Goal: Task Accomplishment & Management: Manage account settings

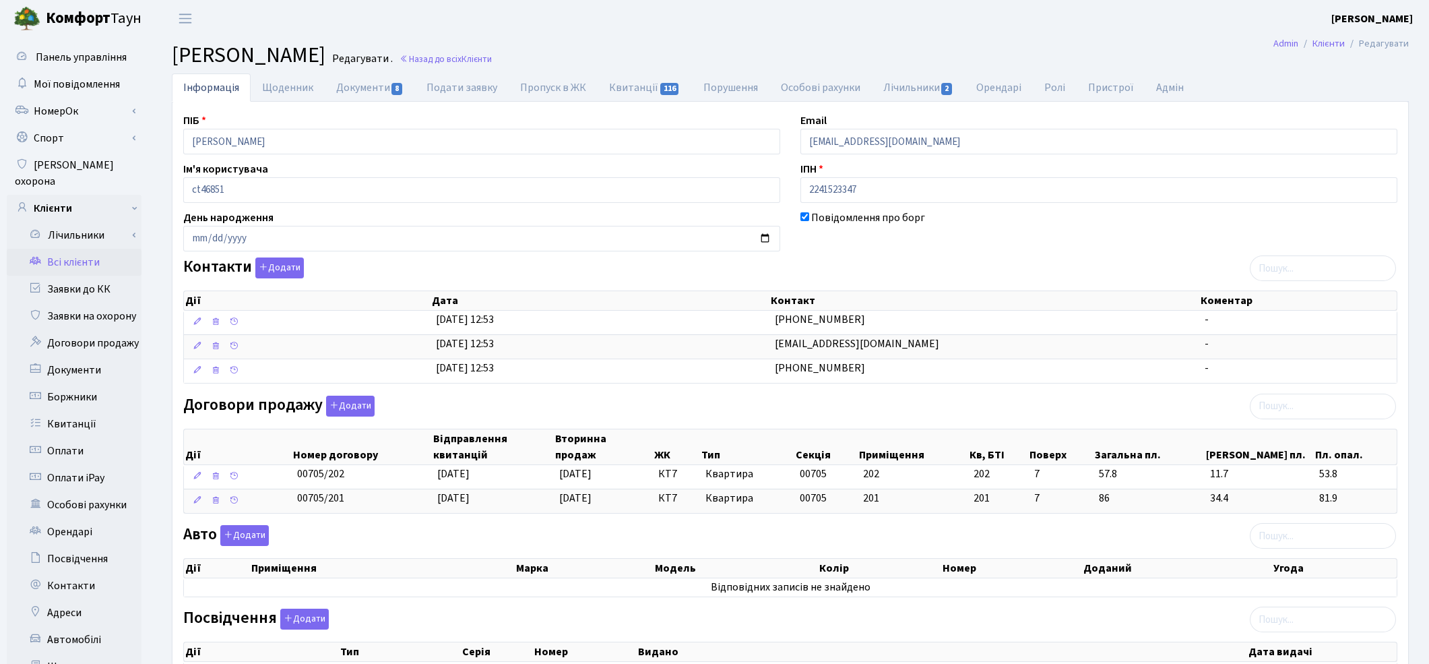
scroll to position [75, 0]
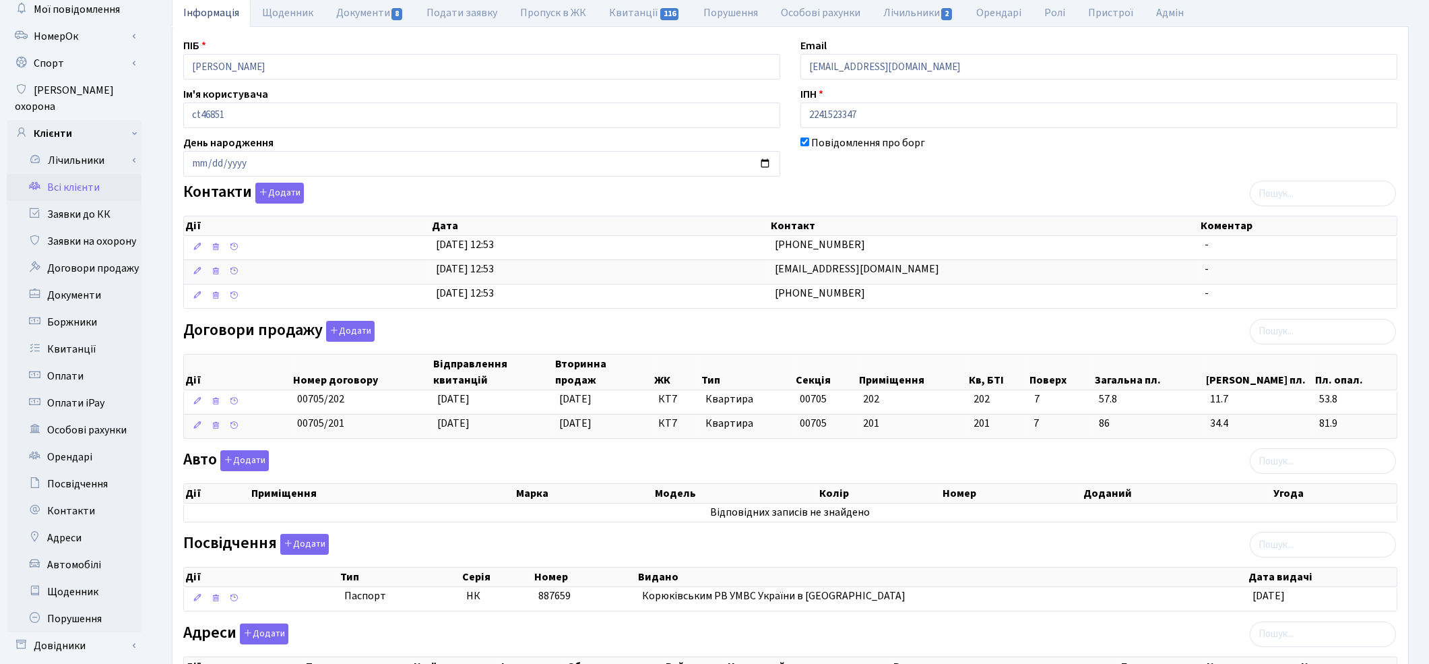
click at [69, 174] on link "Всі клієнти" at bounding box center [74, 187] width 135 height 27
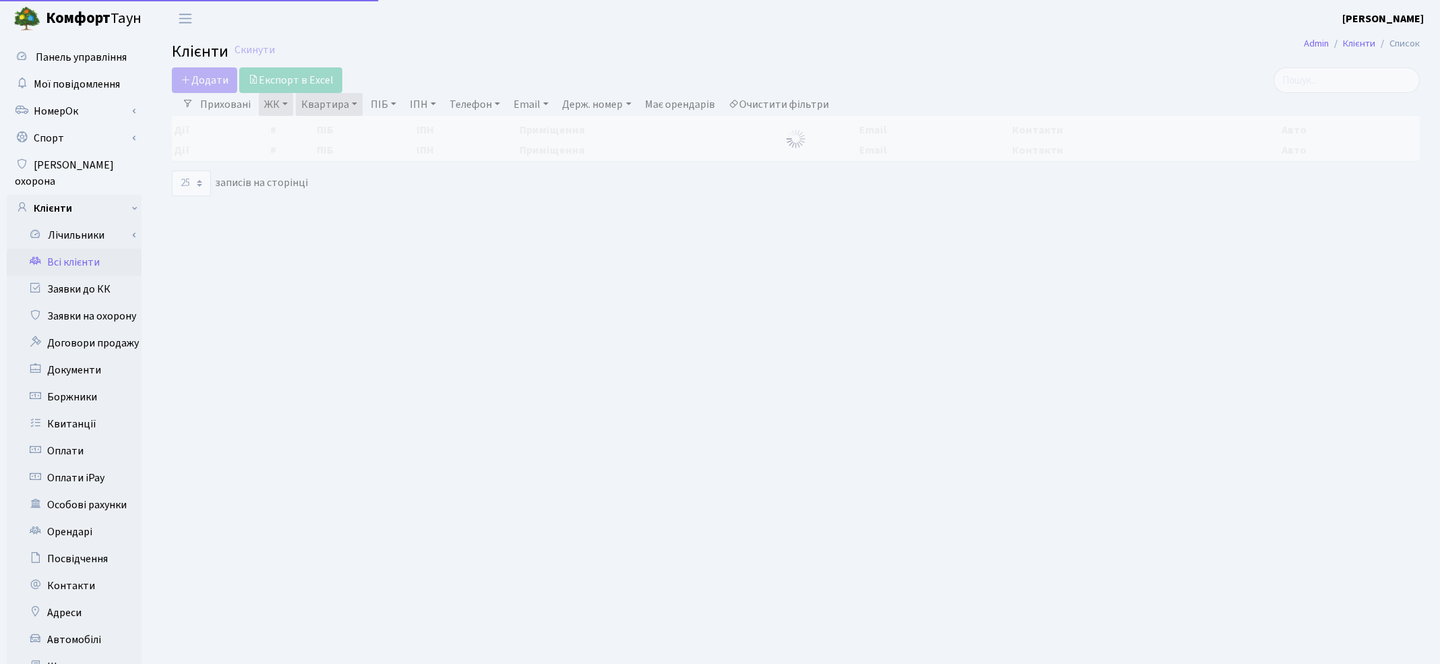
select select "25"
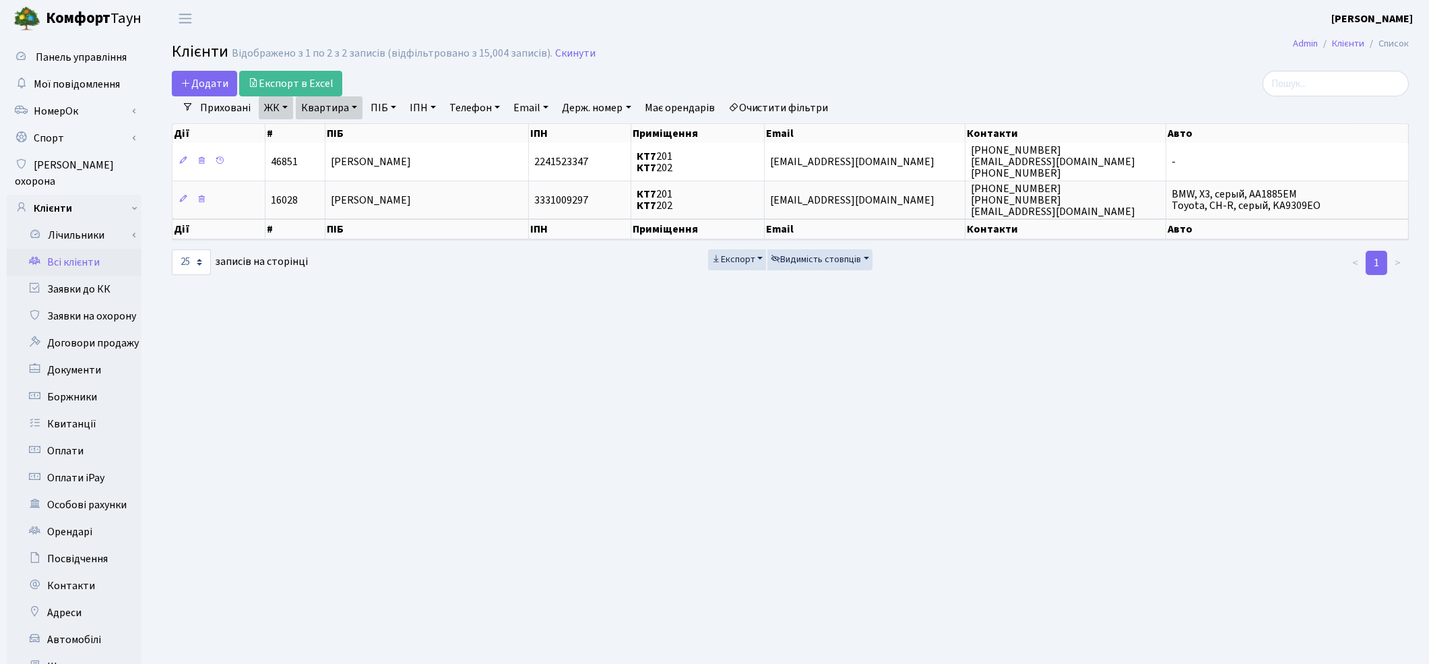
click at [771, 111] on link "Очистити фільтри" at bounding box center [778, 107] width 111 height 23
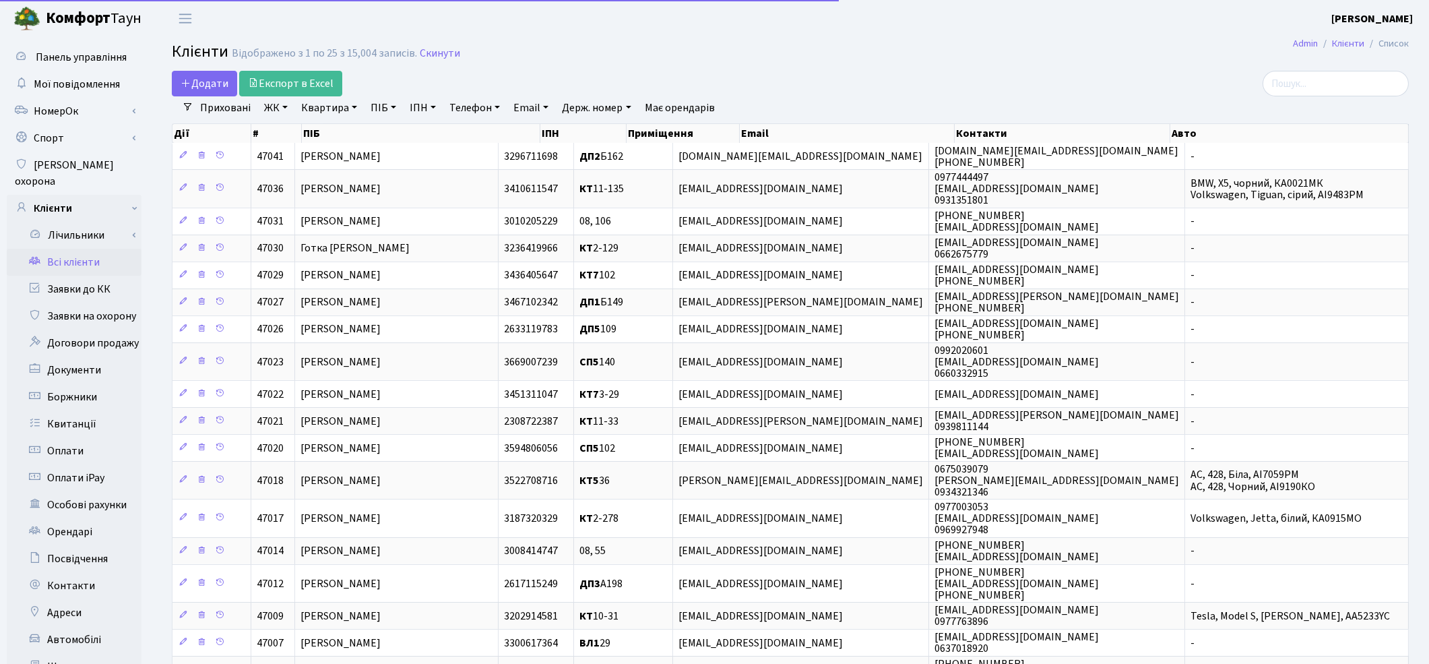
click at [322, 109] on link "Квартира" at bounding box center [329, 107] width 67 height 23
type input "24"
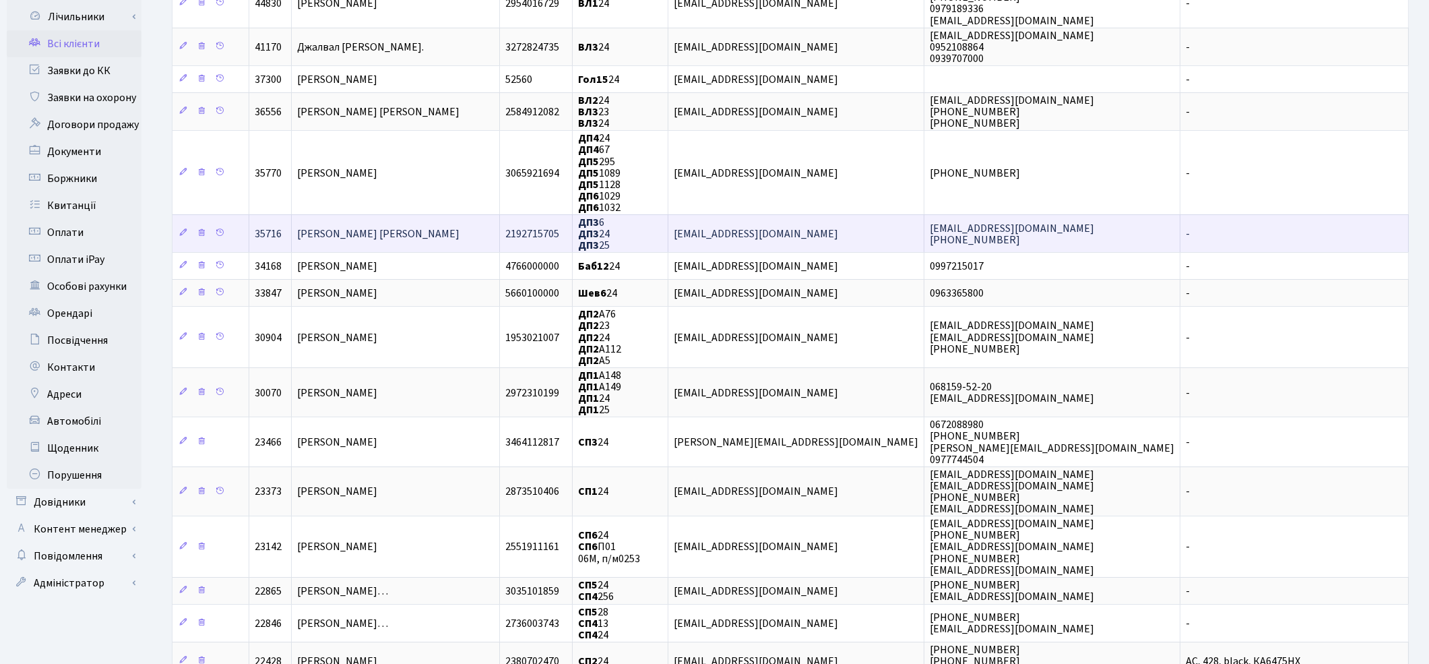
scroll to position [224, 0]
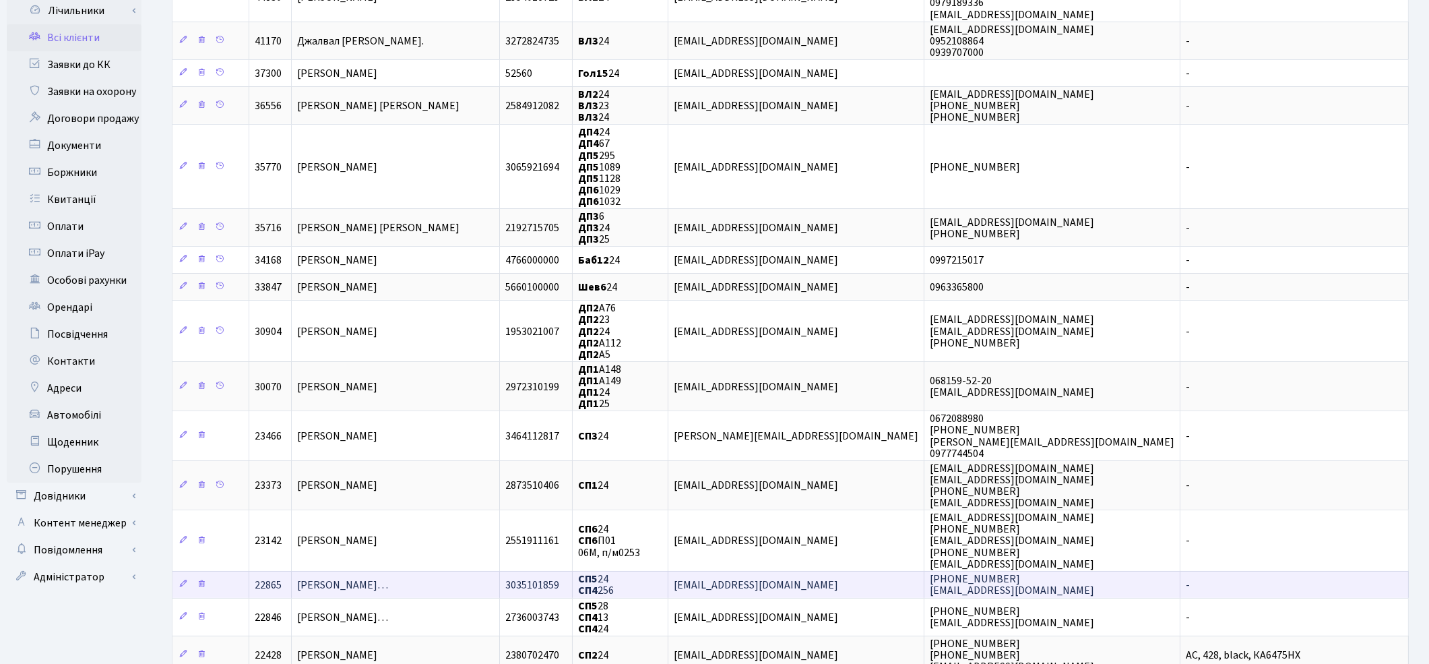
click at [388, 578] on span "Матюшенко Олександр Володимирови…" at bounding box center [342, 585] width 91 height 15
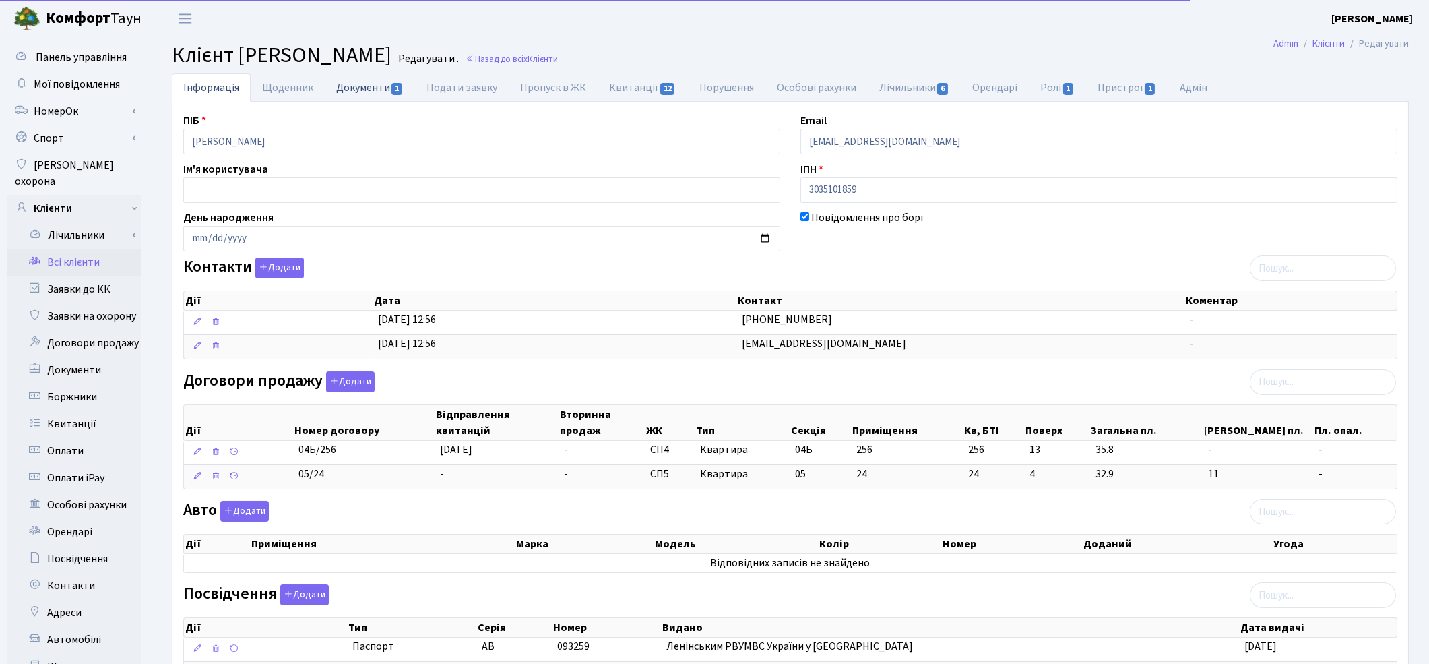
click at [385, 89] on link "Документи 1" at bounding box center [370, 87] width 90 height 28
select select "25"
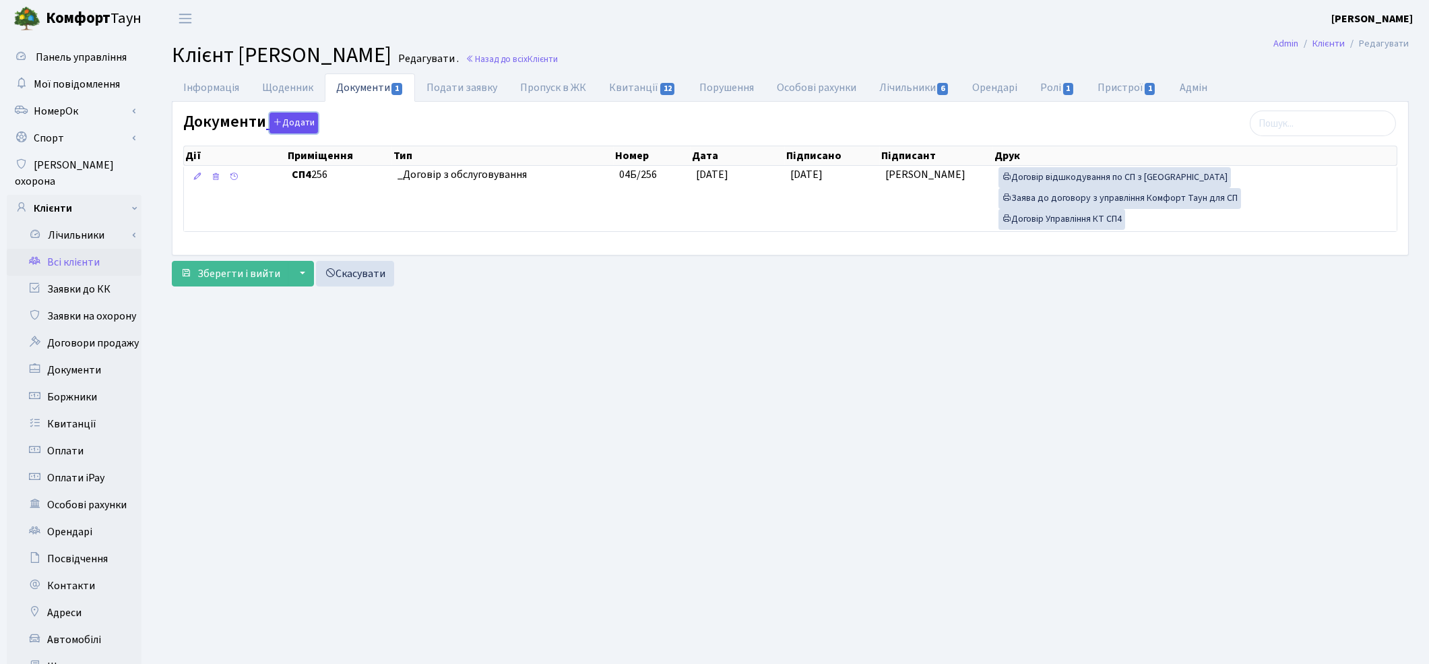
click at [305, 128] on button "Додати" at bounding box center [294, 123] width 49 height 21
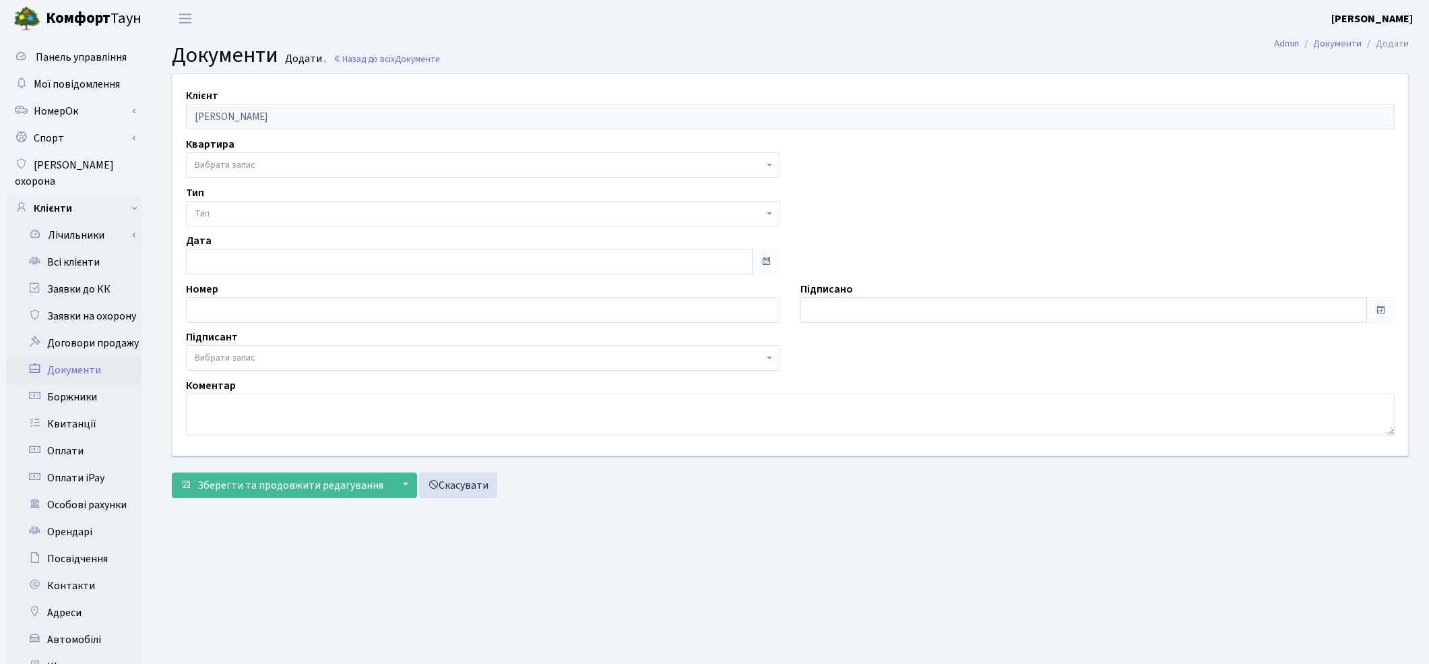
click at [284, 164] on span "Вибрати запис" at bounding box center [479, 164] width 569 height 13
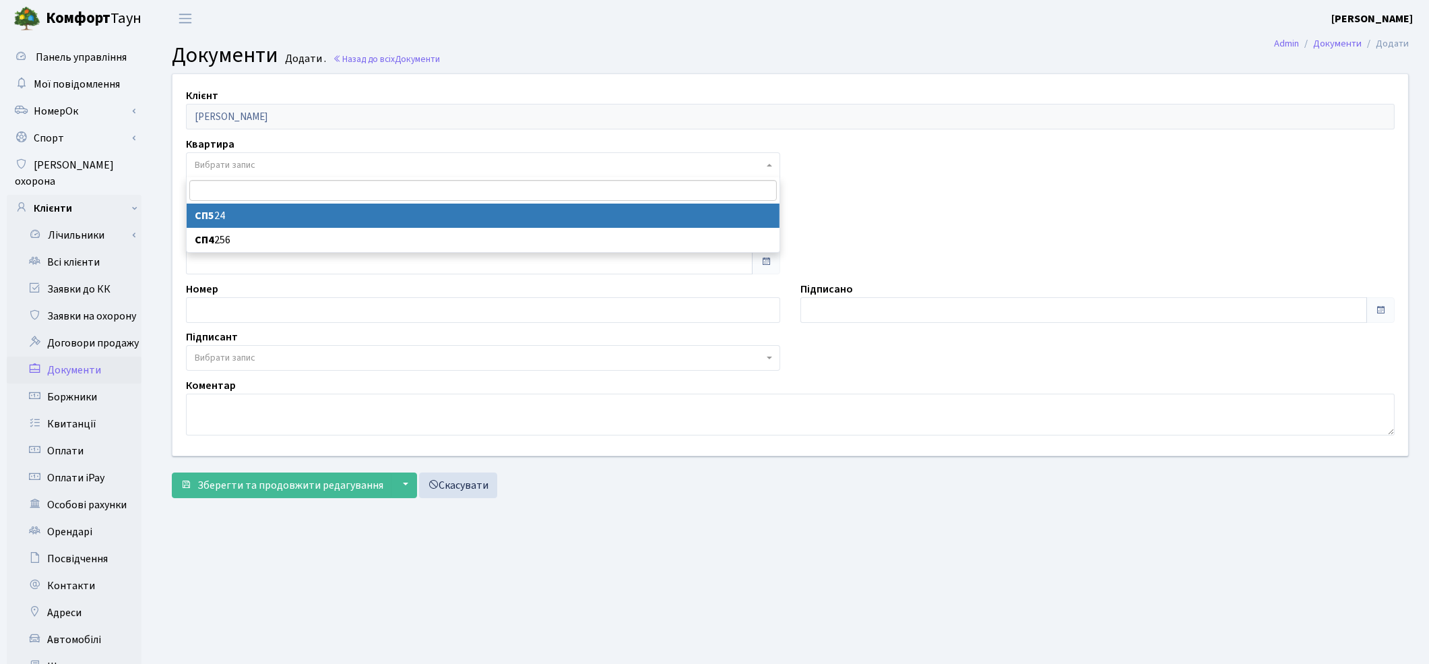
select select "36379"
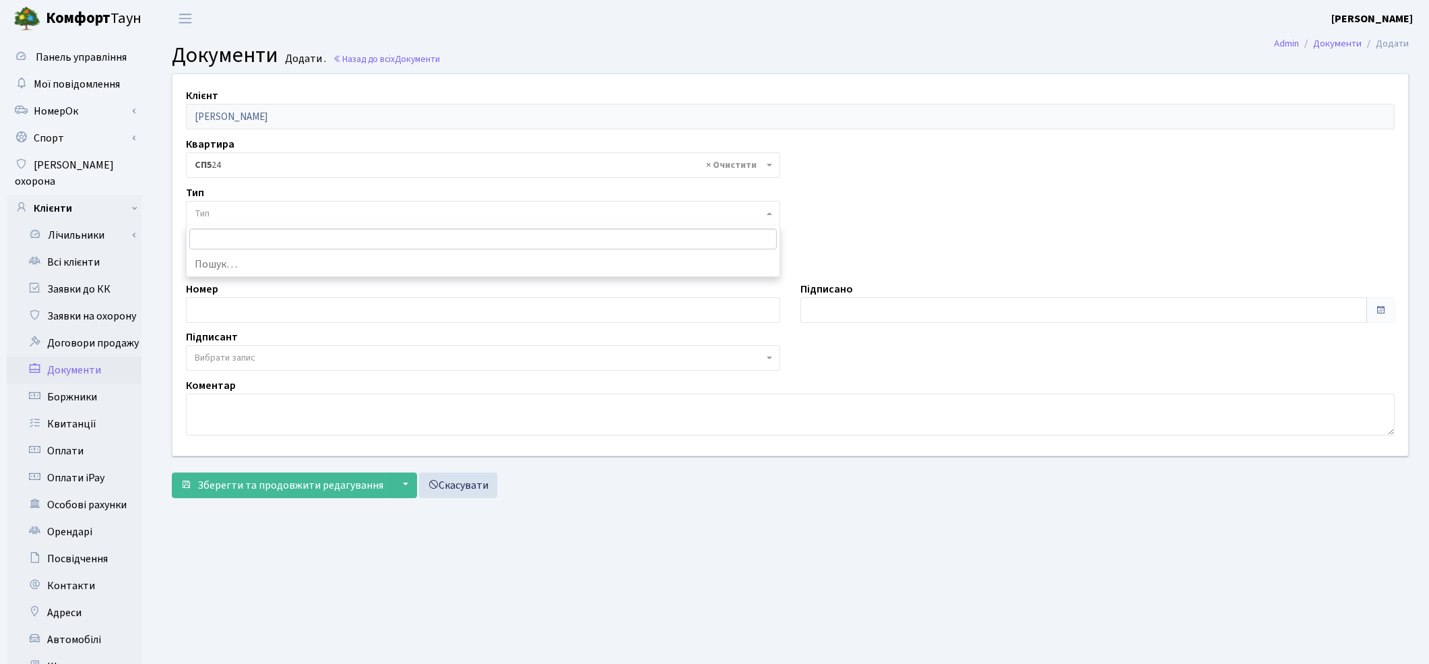
click at [292, 218] on span "Тип" at bounding box center [479, 213] width 569 height 13
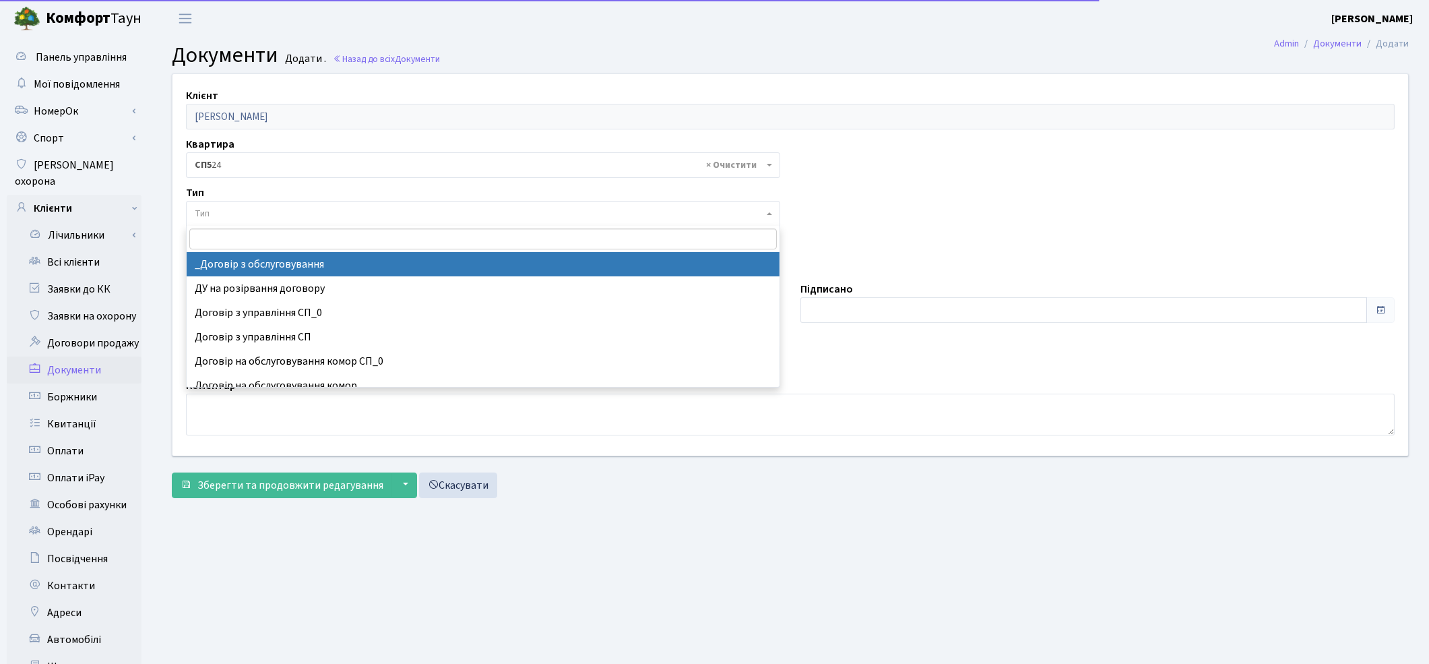
select select "289"
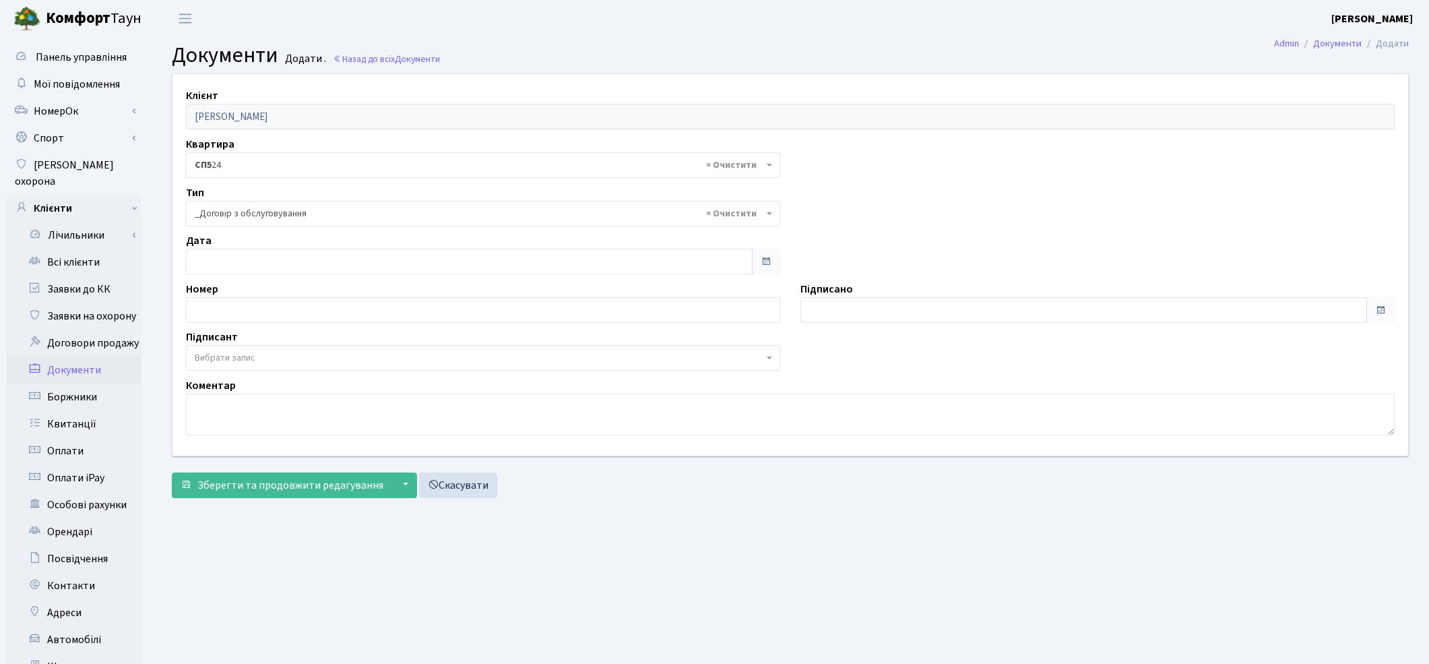
click at [260, 357] on span "Вибрати запис" at bounding box center [479, 357] width 569 height 13
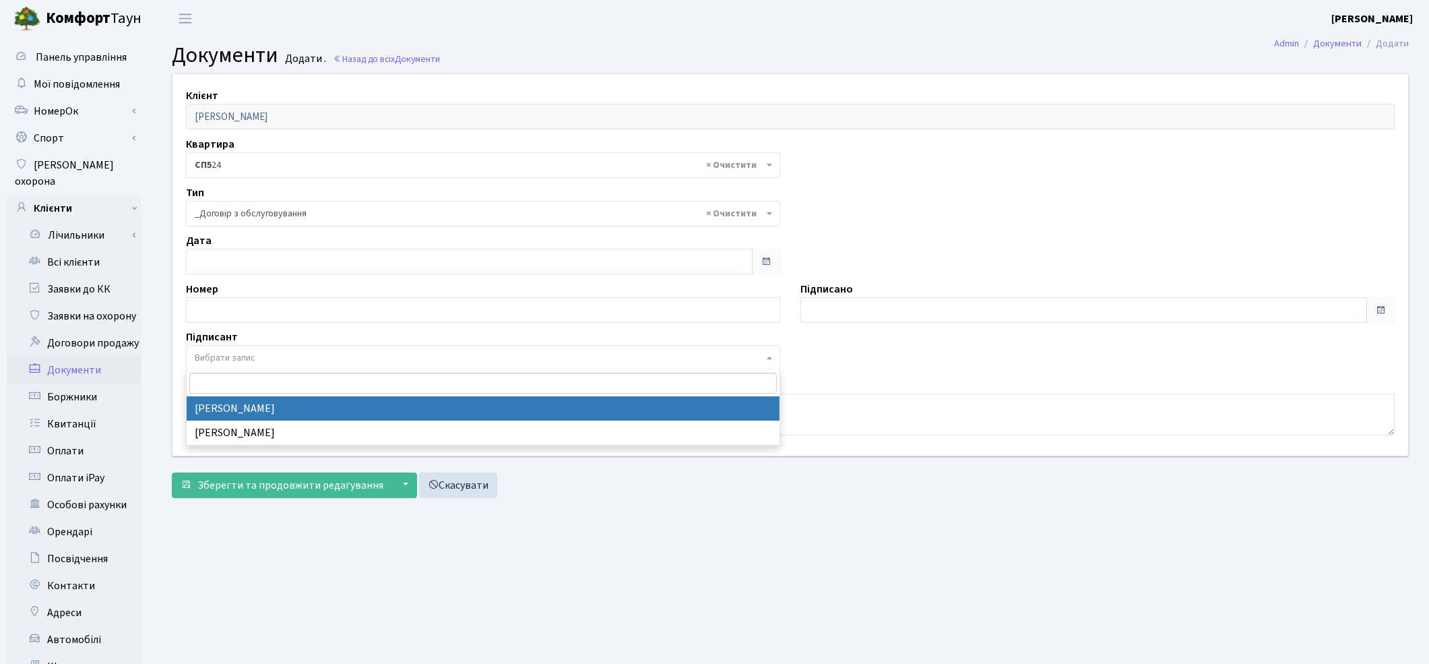
select select "74"
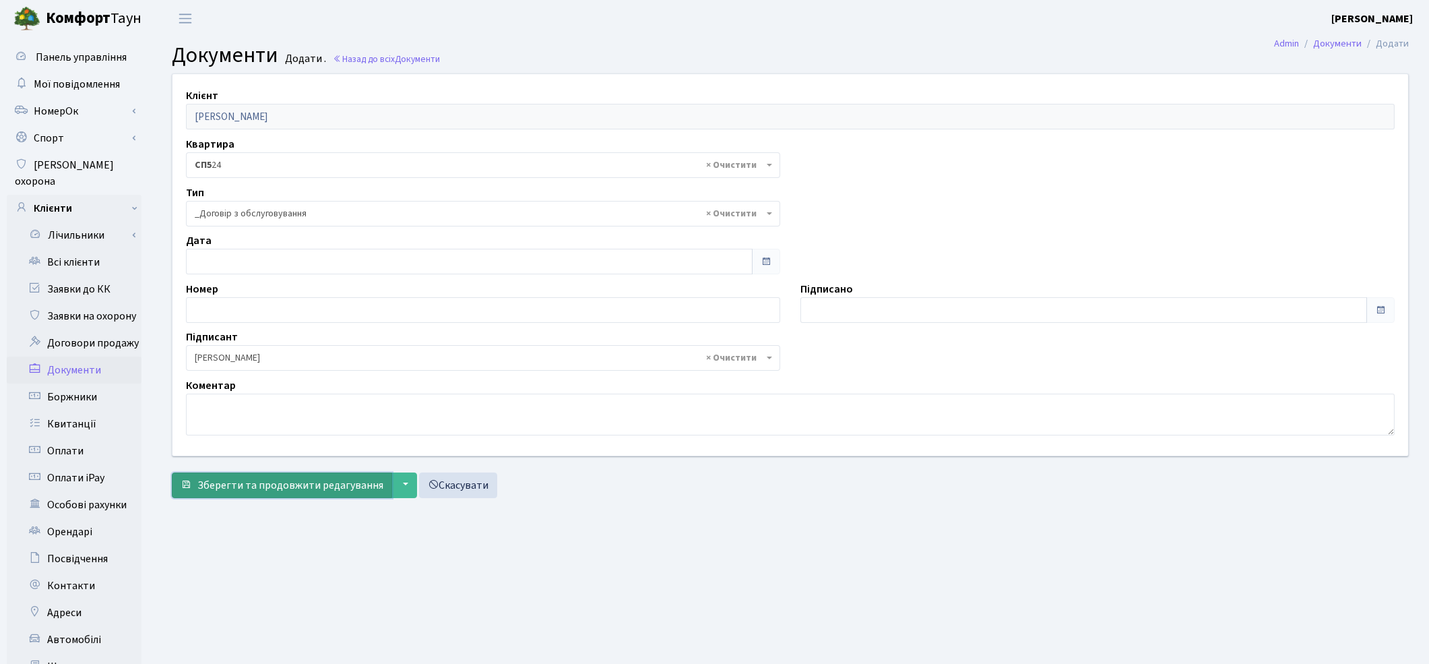
click at [272, 487] on span "Зберегти та продовжити редагування" at bounding box center [290, 485] width 186 height 15
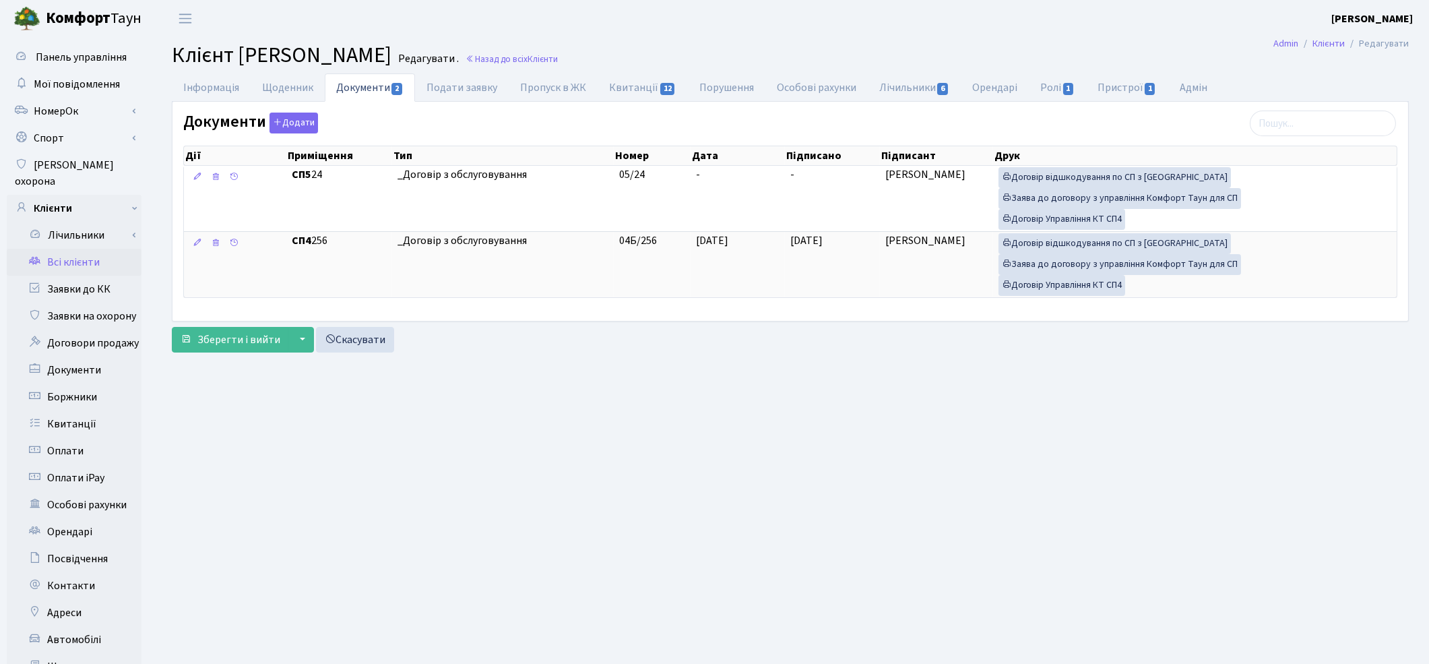
click at [1157, 446] on main "Admin Клієнти Редагувати Клієнт Матюшенко Олександр Володимирович Редагувати . …" at bounding box center [791, 429] width 1278 height 784
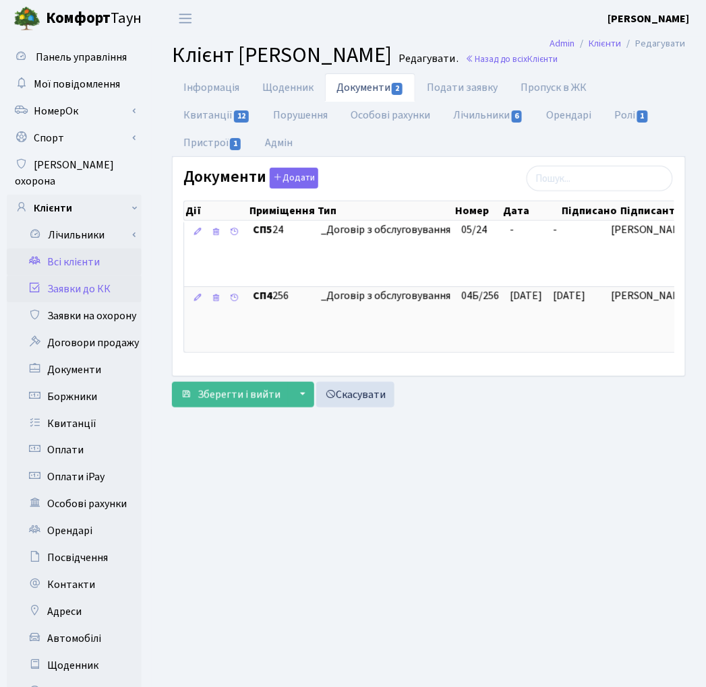
click at [77, 276] on link "Заявки до КК" at bounding box center [74, 289] width 135 height 27
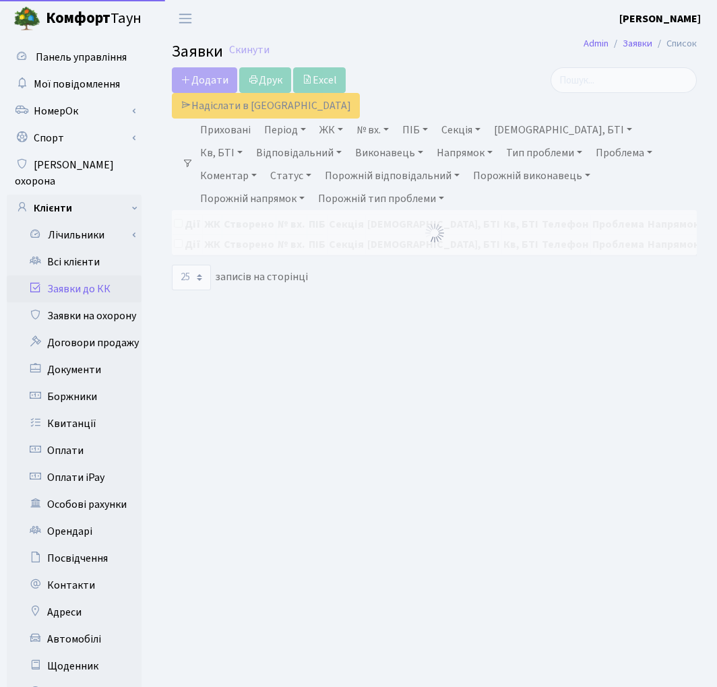
select select "25"
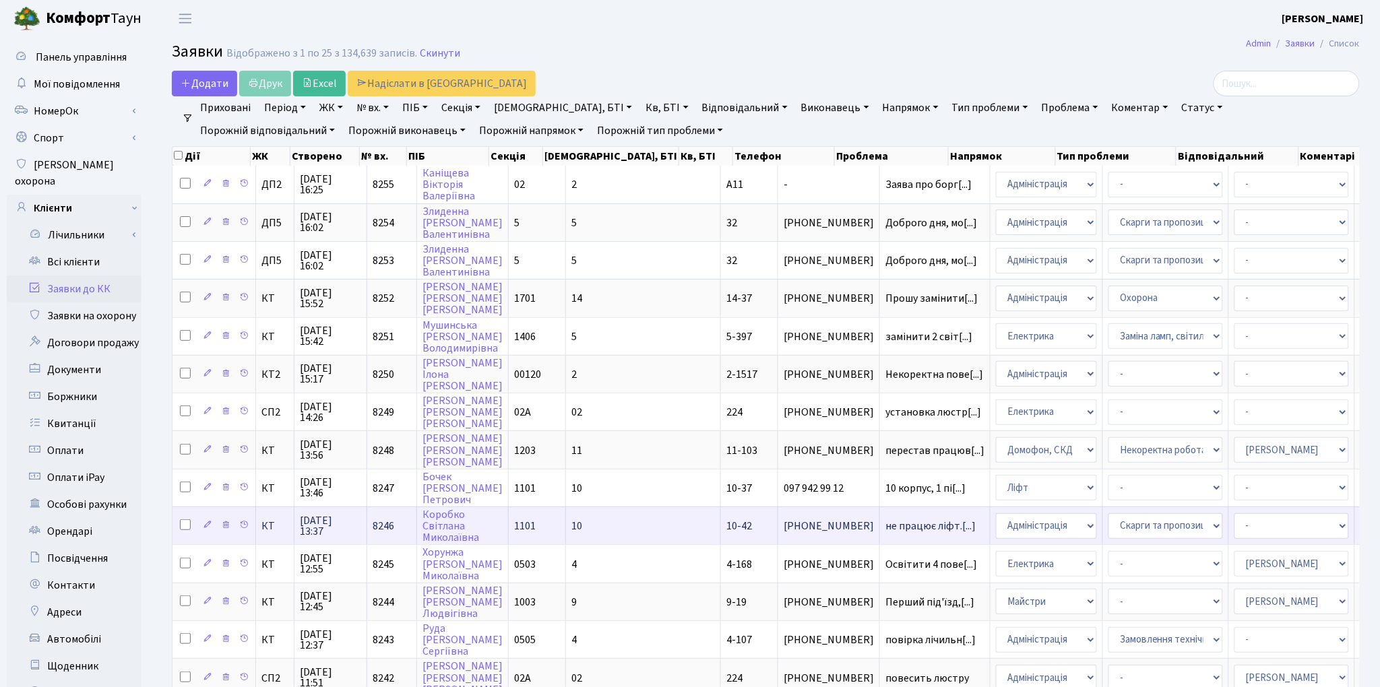
click at [716, 518] on td "не працює ліфт.[...]" at bounding box center [935, 526] width 111 height 38
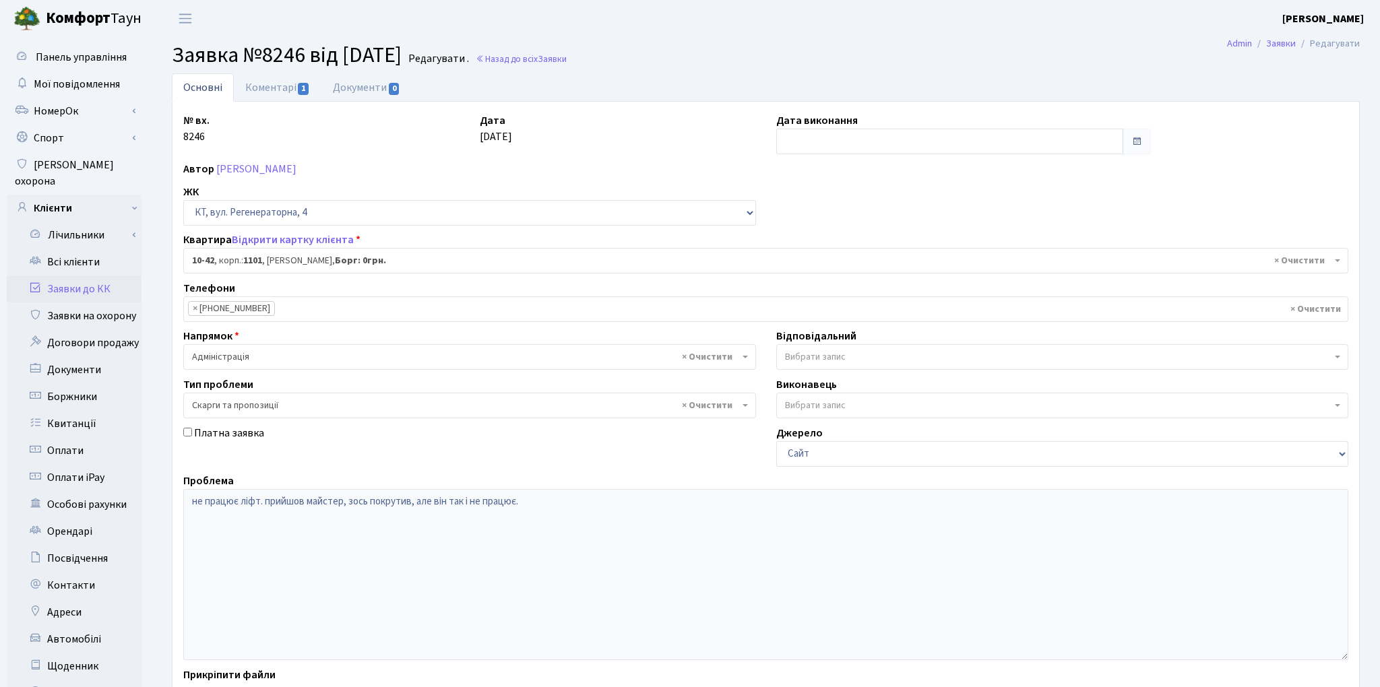
select select "6611"
select select "55"
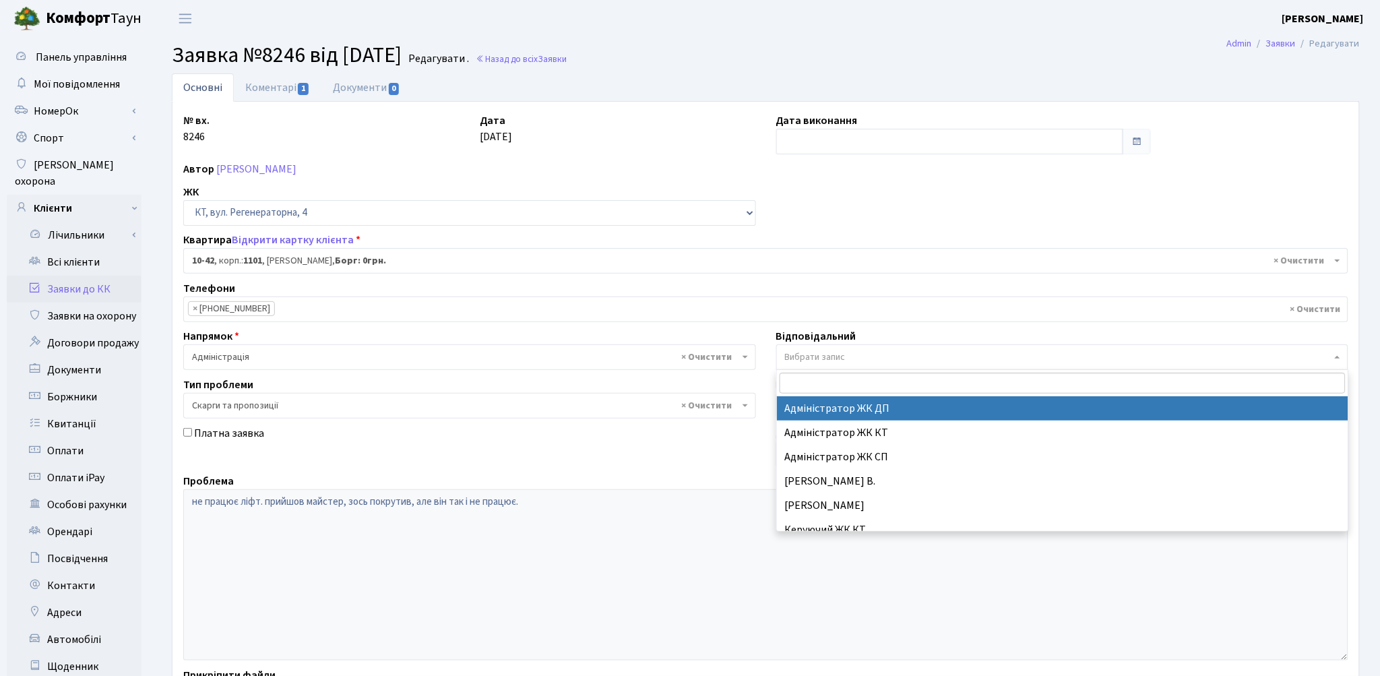
click at [807, 361] on span "Вибрати запис" at bounding box center [815, 356] width 61 height 13
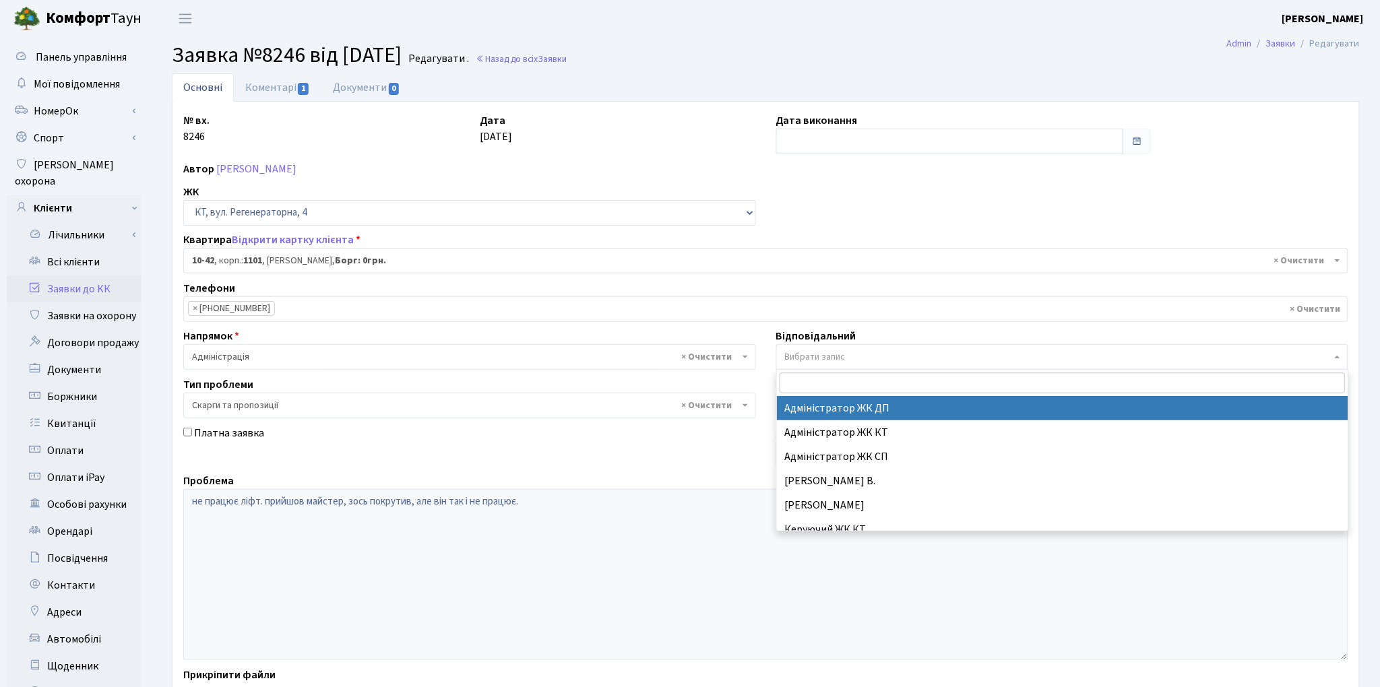
click at [807, 367] on span "Вибрати запис" at bounding box center [1062, 357] width 573 height 26
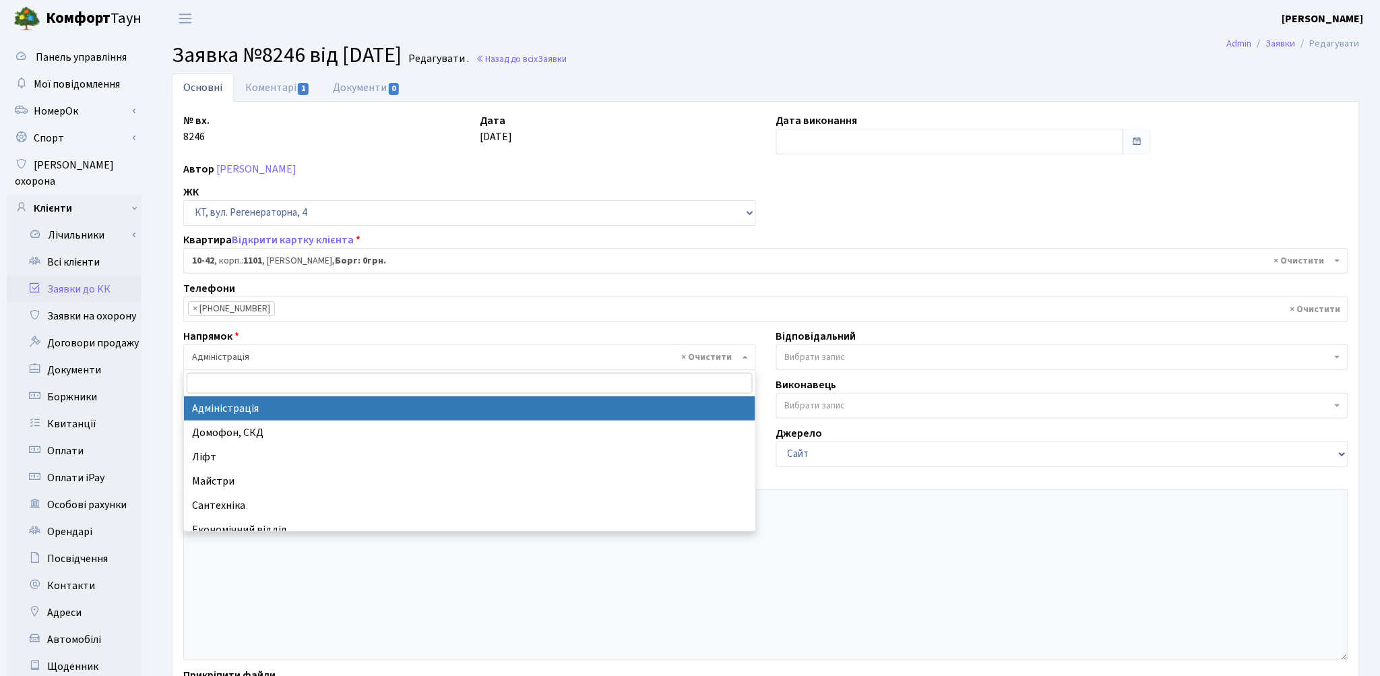
click at [247, 357] on span "× Адміністрація" at bounding box center [465, 356] width 547 height 13
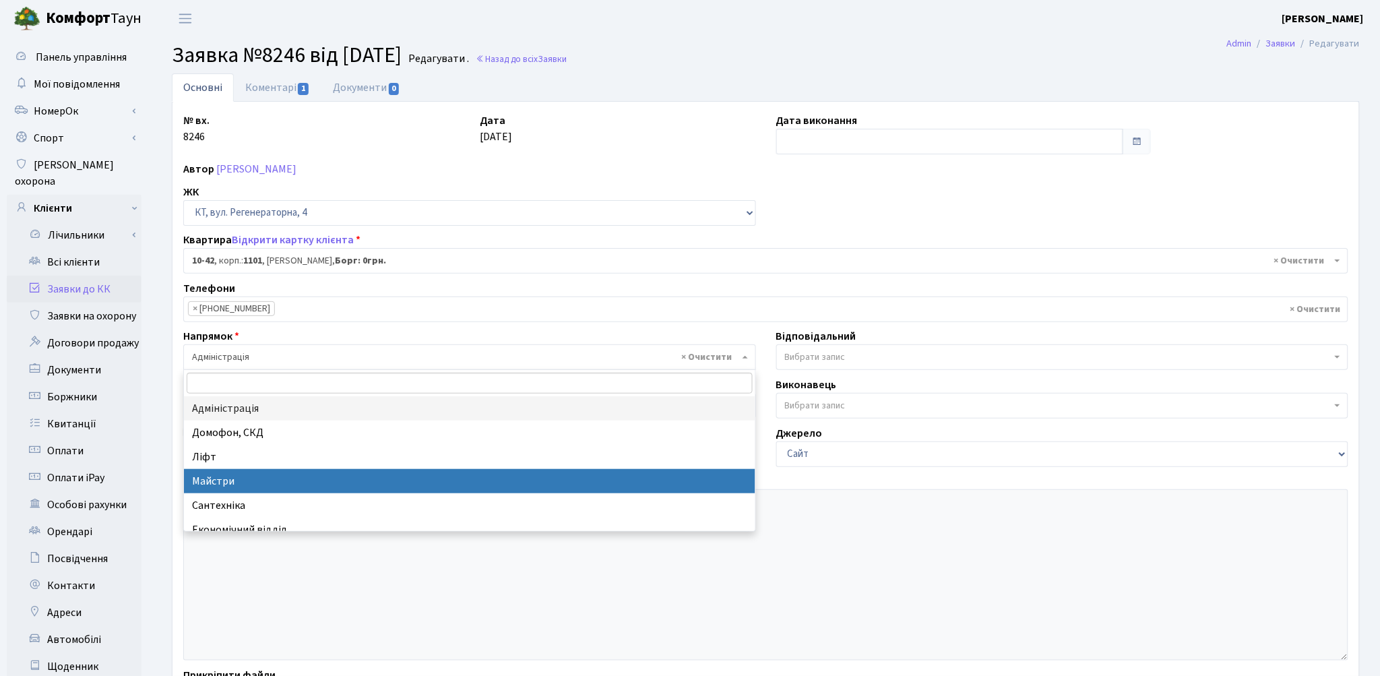
select select "1"
select select
click at [257, 360] on span "× Майстри" at bounding box center [465, 356] width 547 height 13
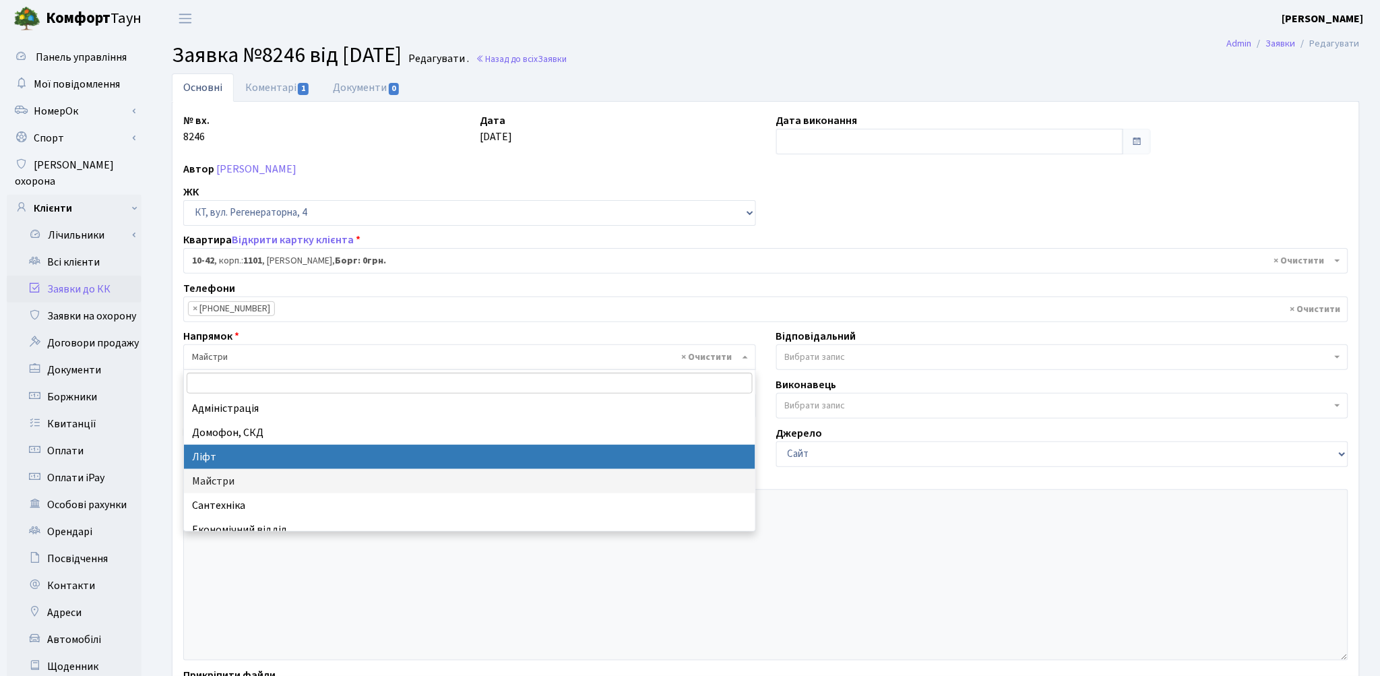
select select "16"
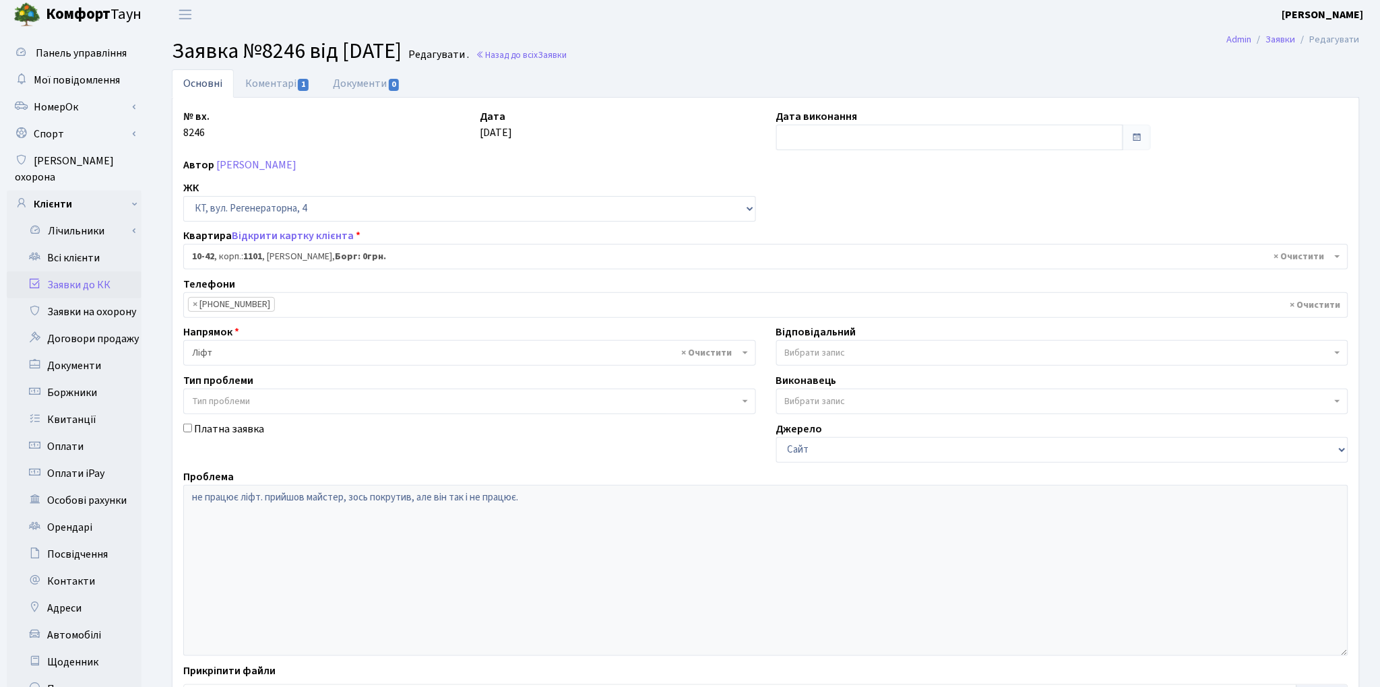
scroll to position [151, 0]
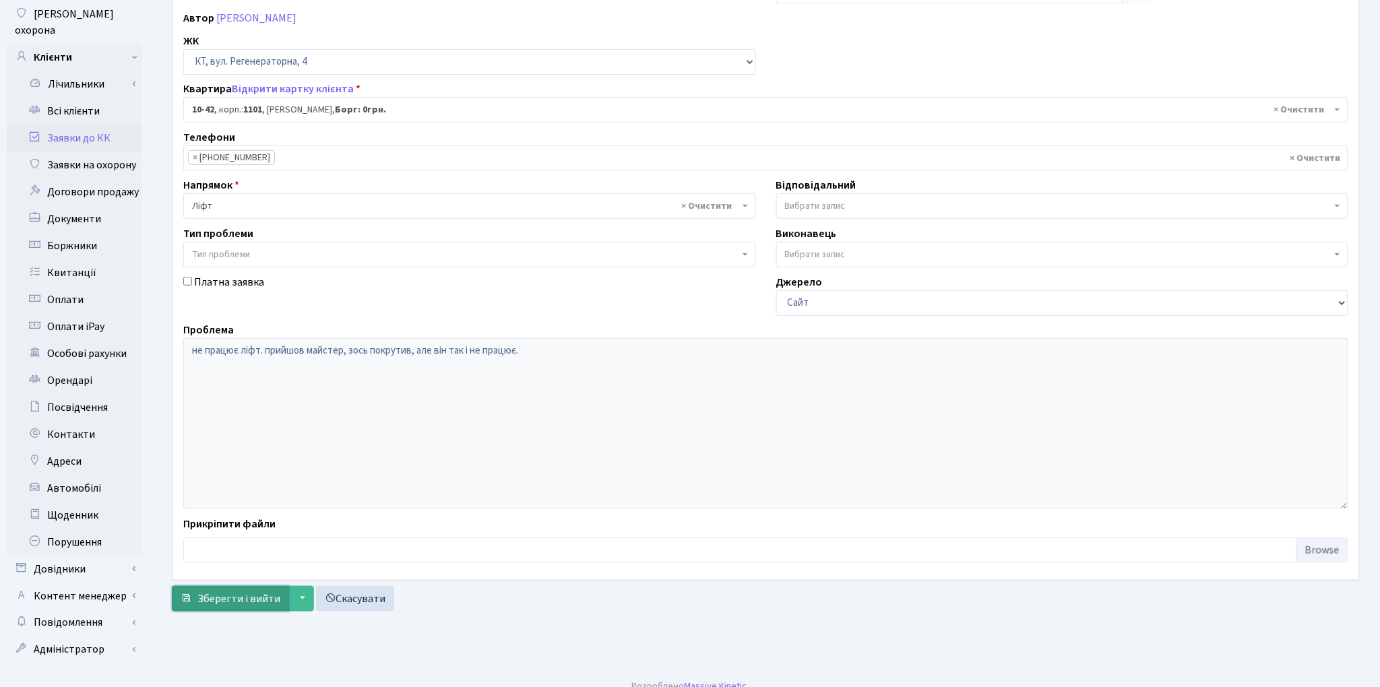
click at [247, 598] on span "Зберегти і вийти" at bounding box center [238, 599] width 83 height 15
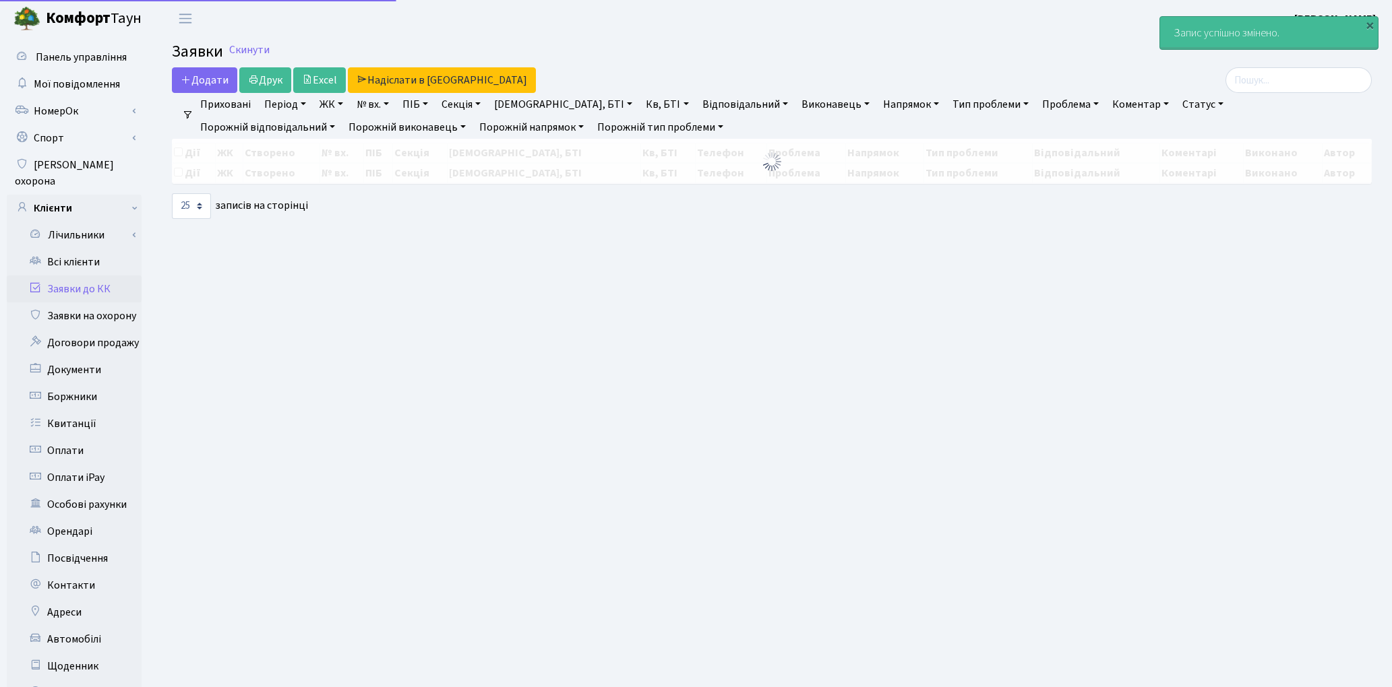
select select "25"
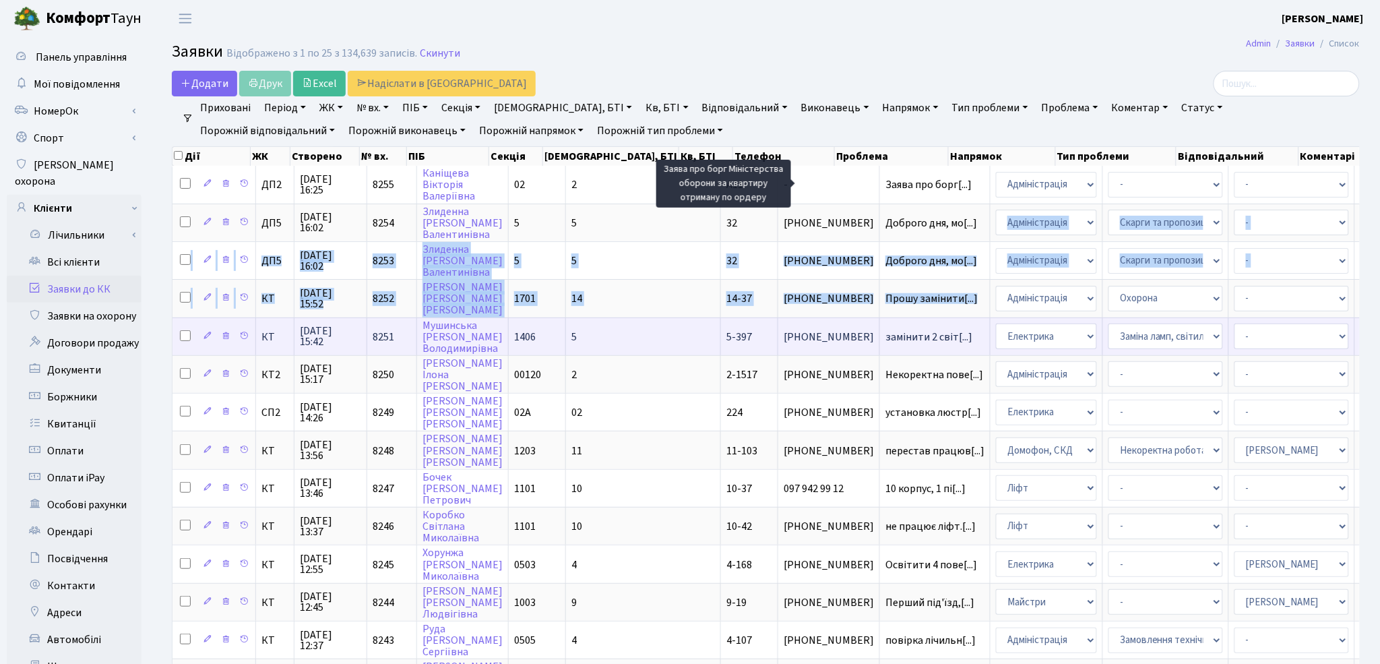
drag, startPoint x: 961, startPoint y: 286, endPoint x: 1020, endPoint y: 311, distance: 63.4
click at [1020, 311] on tbody "ДП2 22.09.2025 16:25 8255 Каніщева Вікторія Валеріївна 02 2 А11 - Заява про бор…" at bounding box center [916, 640] width 1487 height 948
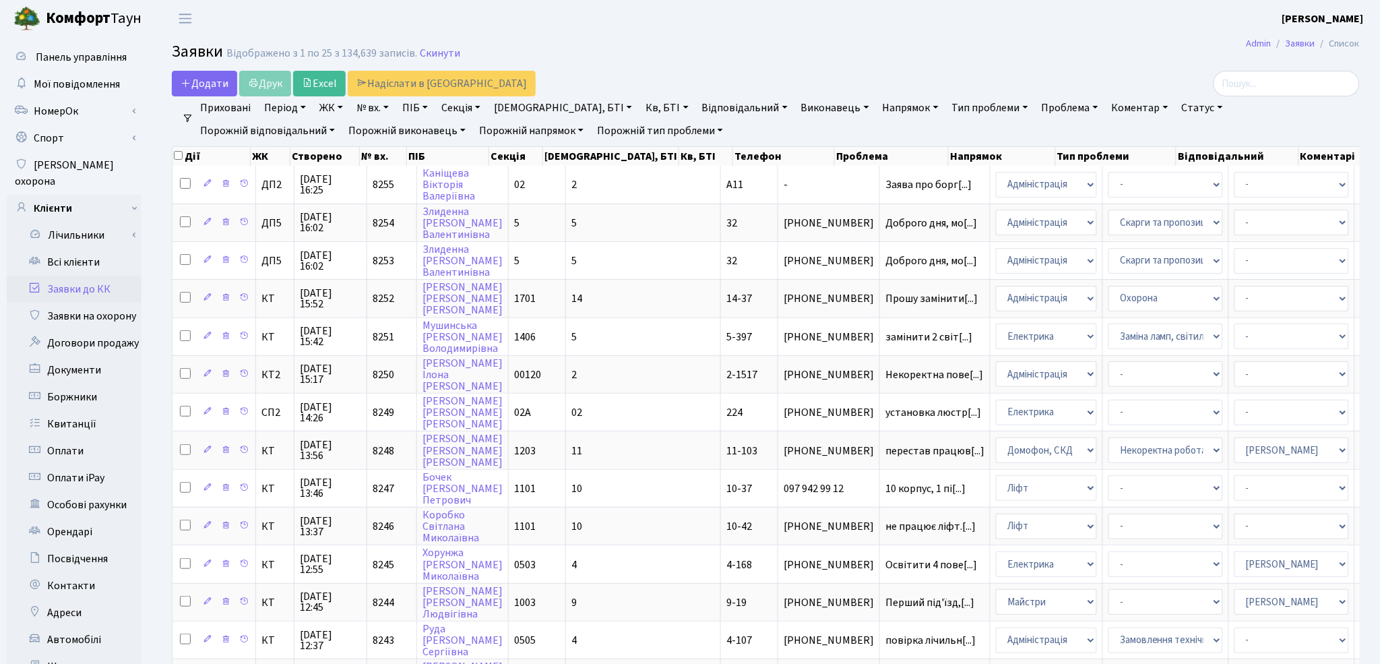
click at [1014, 31] on header "Комфорт Таун Котенко К. Л. Мій обліковий запис Вийти" at bounding box center [690, 18] width 1380 height 37
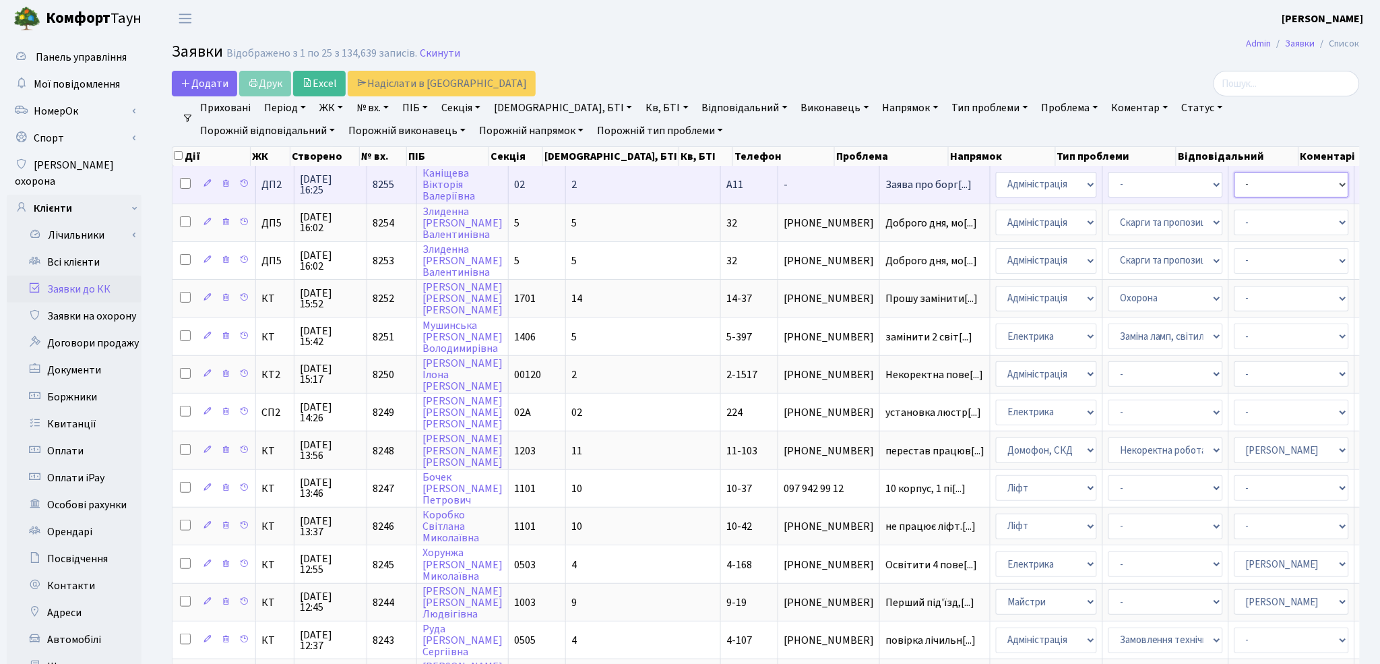
click at [1235, 178] on select "- Адміністратор ЖК ДП Адміністратор ЖК КТ Адміністратор ЖК СП Вижул В. В. Горді…" at bounding box center [1292, 185] width 115 height 26
select select "94"
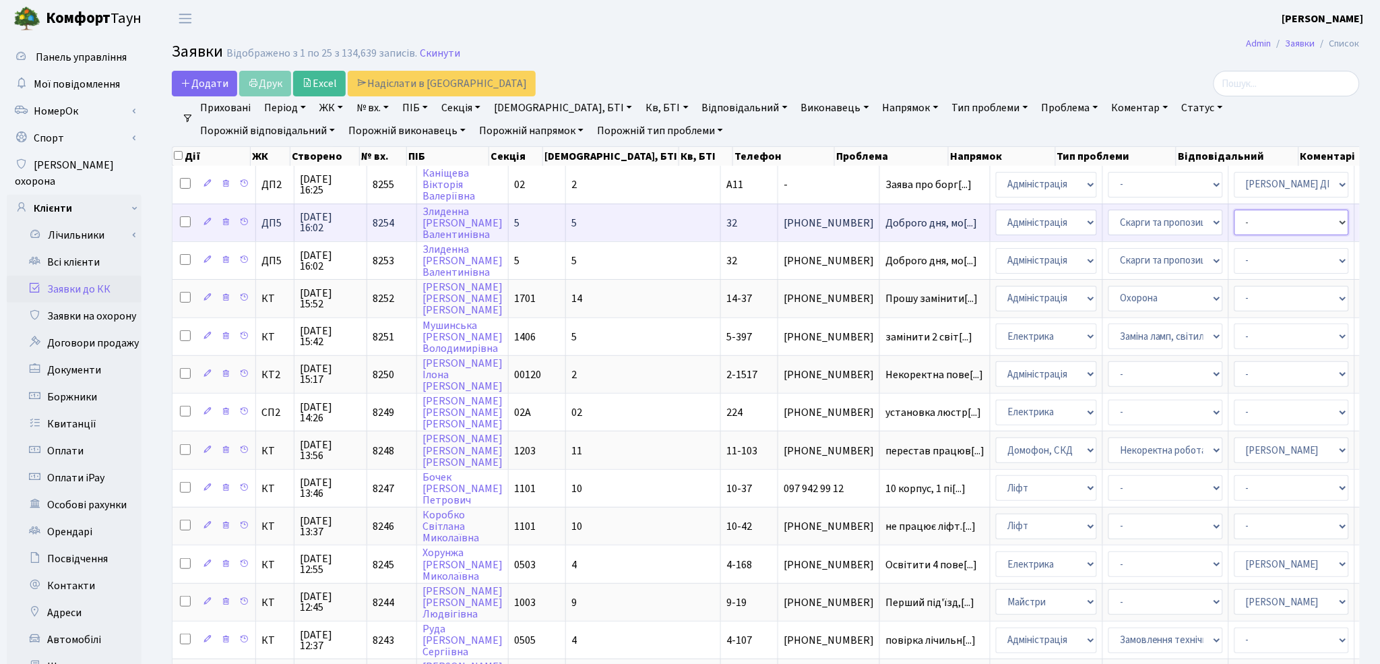
click at [1235, 218] on select "- Адміністратор ЖК ДП Адміністратор ЖК КТ Адміністратор ЖК СП Вижул В. В. Горді…" at bounding box center [1292, 223] width 115 height 26
select select "94"
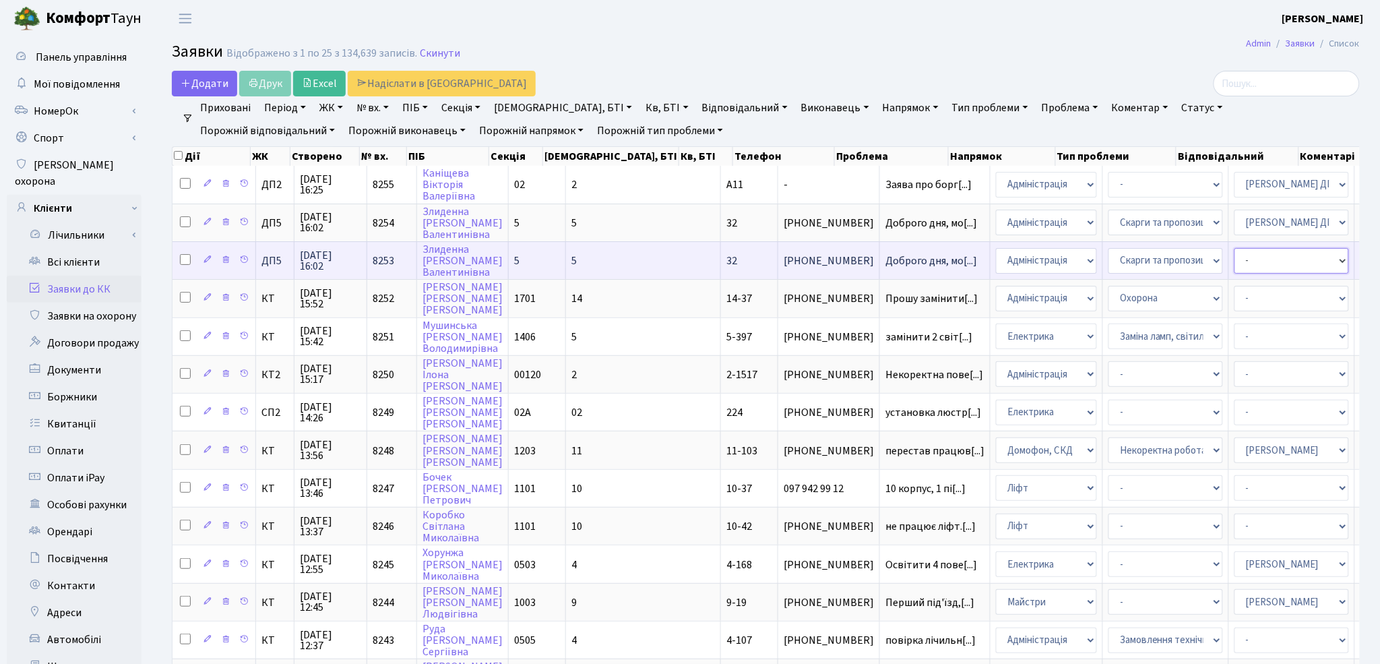
click at [1235, 259] on select "- Адміністратор ЖК ДП Адміністратор ЖК КТ Адміністратор ЖК СП Вижул В. В. Горді…" at bounding box center [1292, 261] width 115 height 26
select select "94"
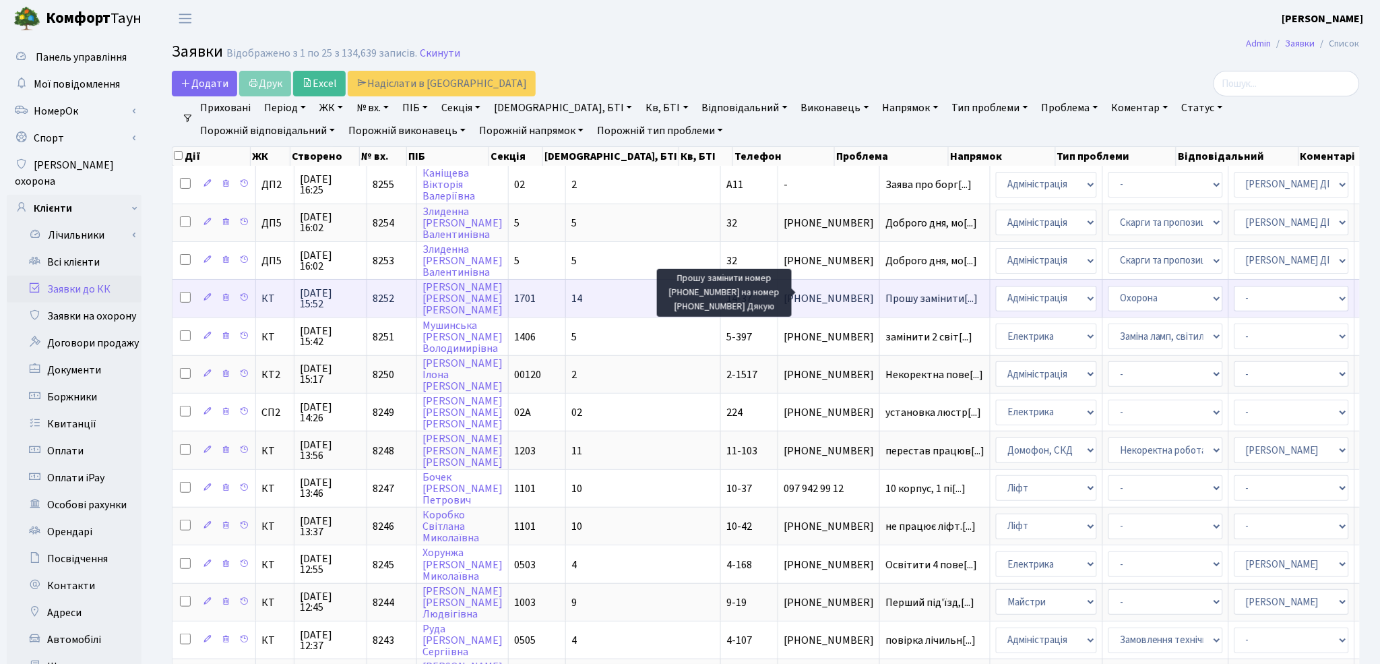
click at [885, 294] on span "Прошу замінити[...]" at bounding box center [931, 298] width 92 height 15
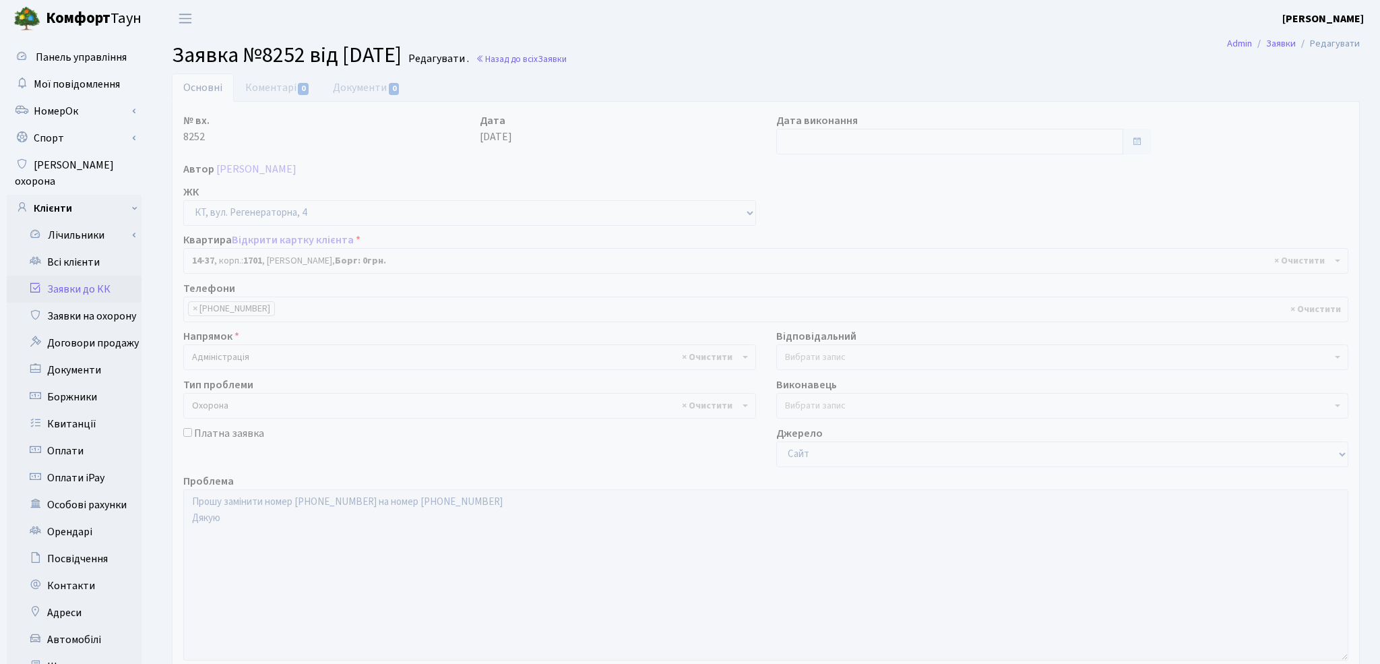
select select "7414"
select select "69"
click at [854, 204] on div "№ вх. 8252 Дата [DATE] Дата виконання Автор [PERSON_NAME] ЖК - ТХ, вул. [STREET…" at bounding box center [765, 417] width 1185 height 608
click at [62, 249] on link "Всі клієнти" at bounding box center [74, 262] width 135 height 27
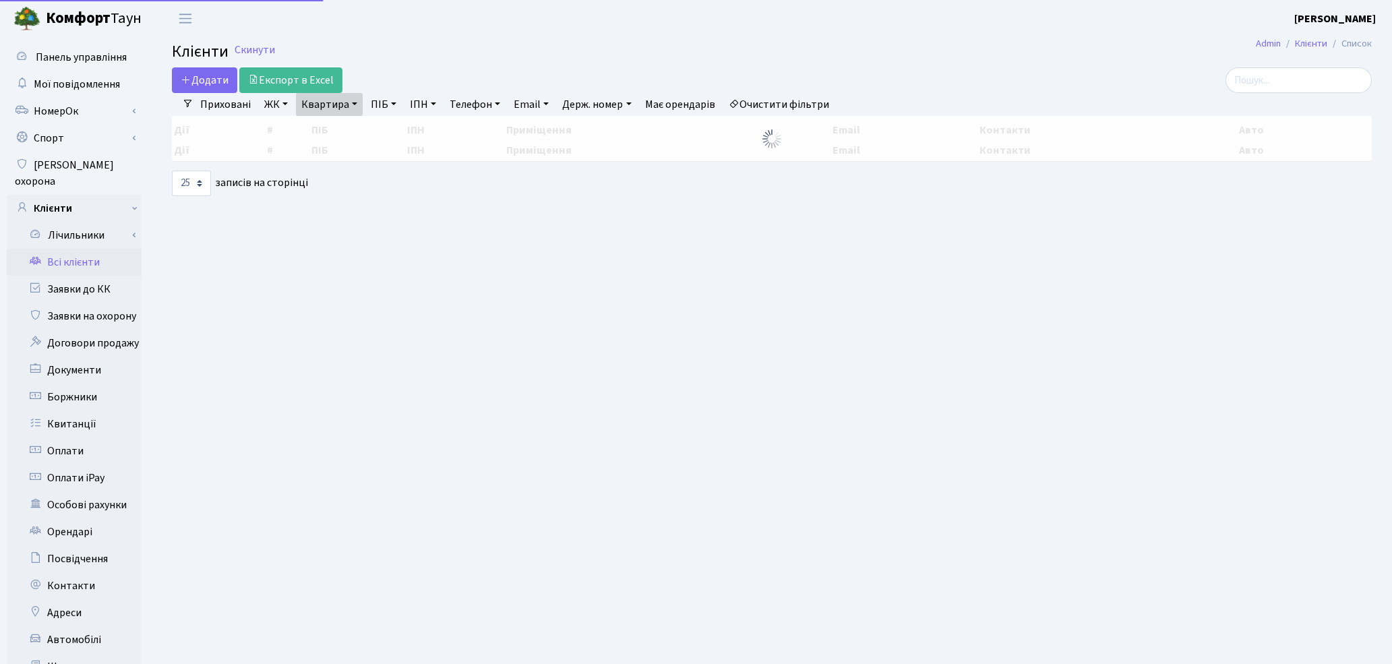
select select "25"
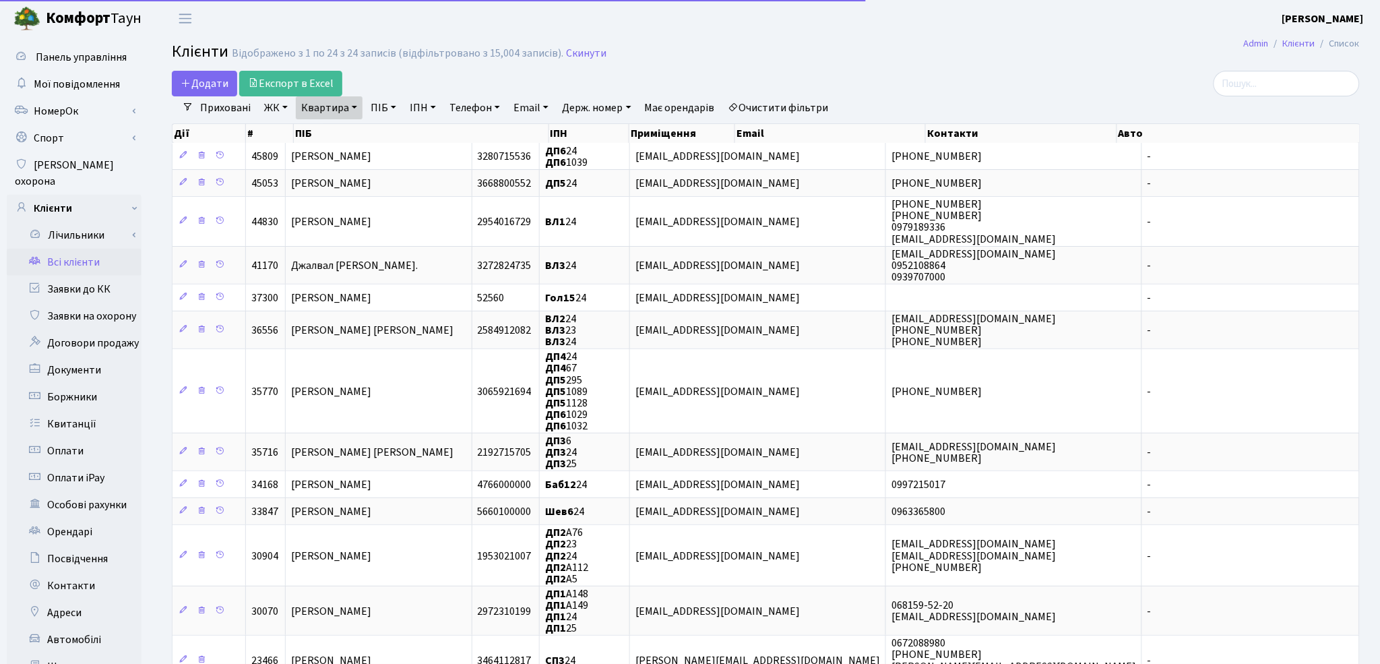
click at [820, 102] on link "Очистити фільтри" at bounding box center [778, 107] width 111 height 23
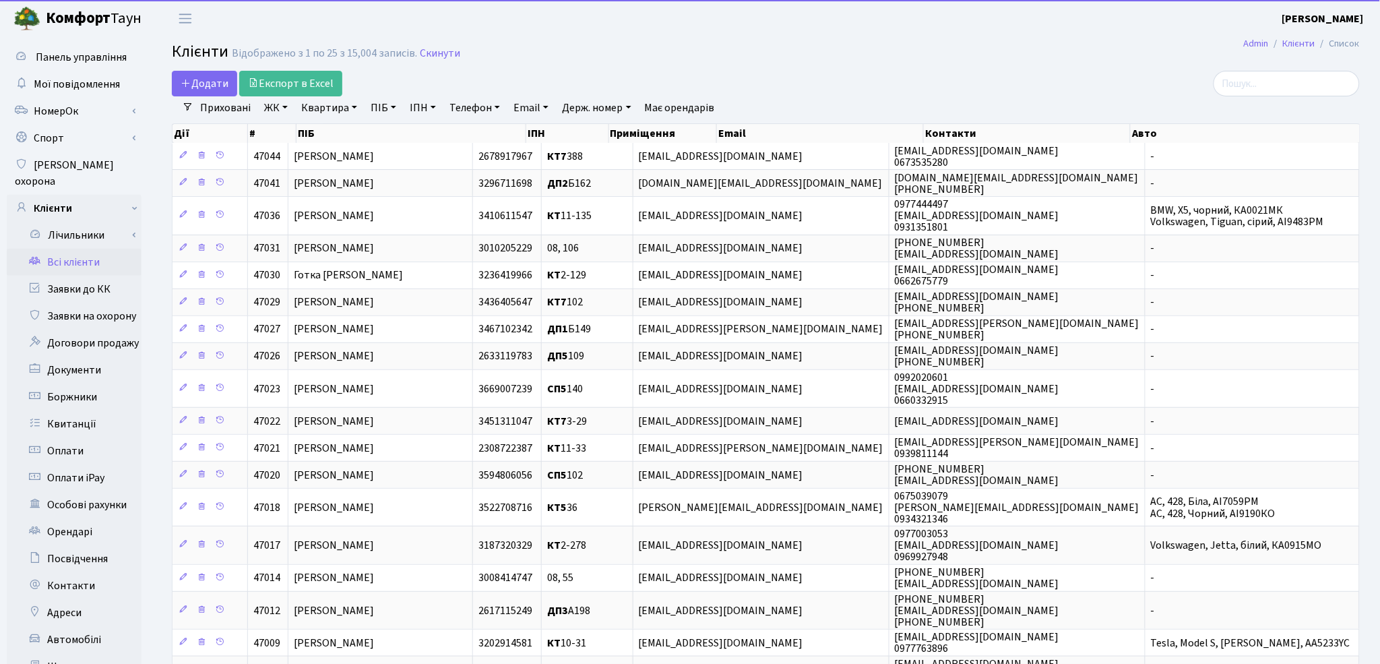
click at [378, 110] on link "ПІБ" at bounding box center [383, 107] width 36 height 23
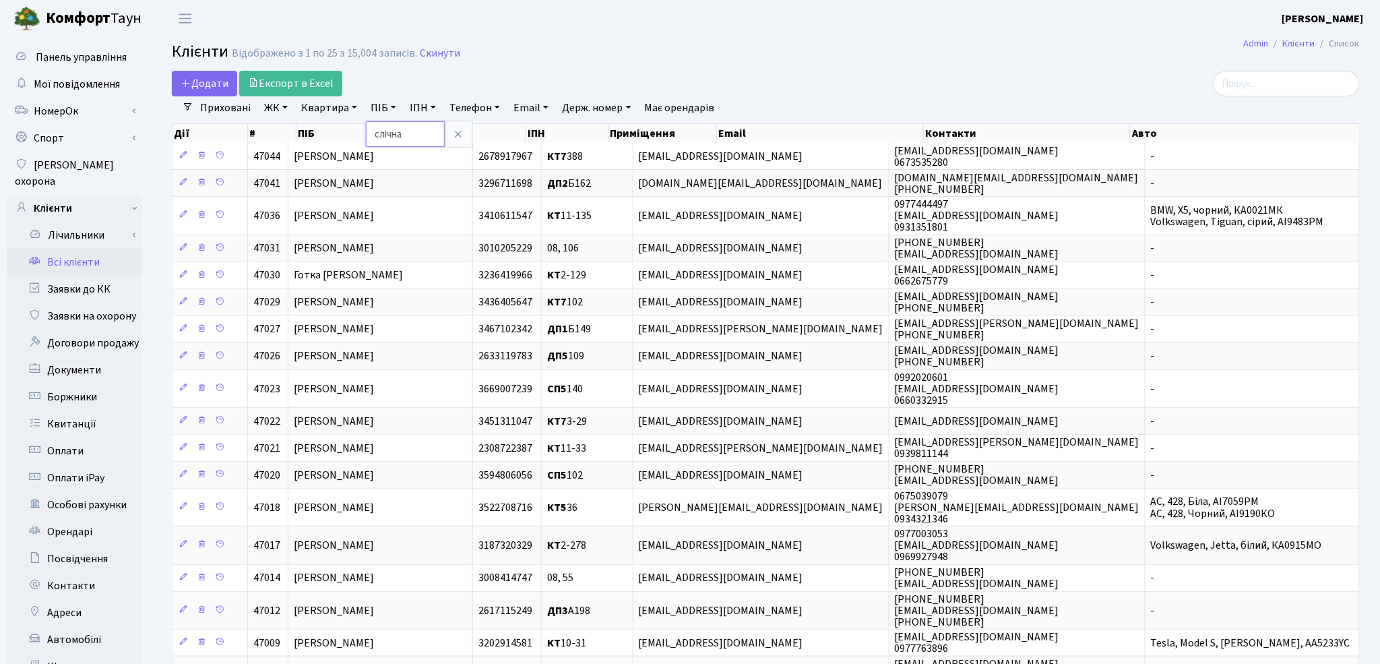
type input "слічна"
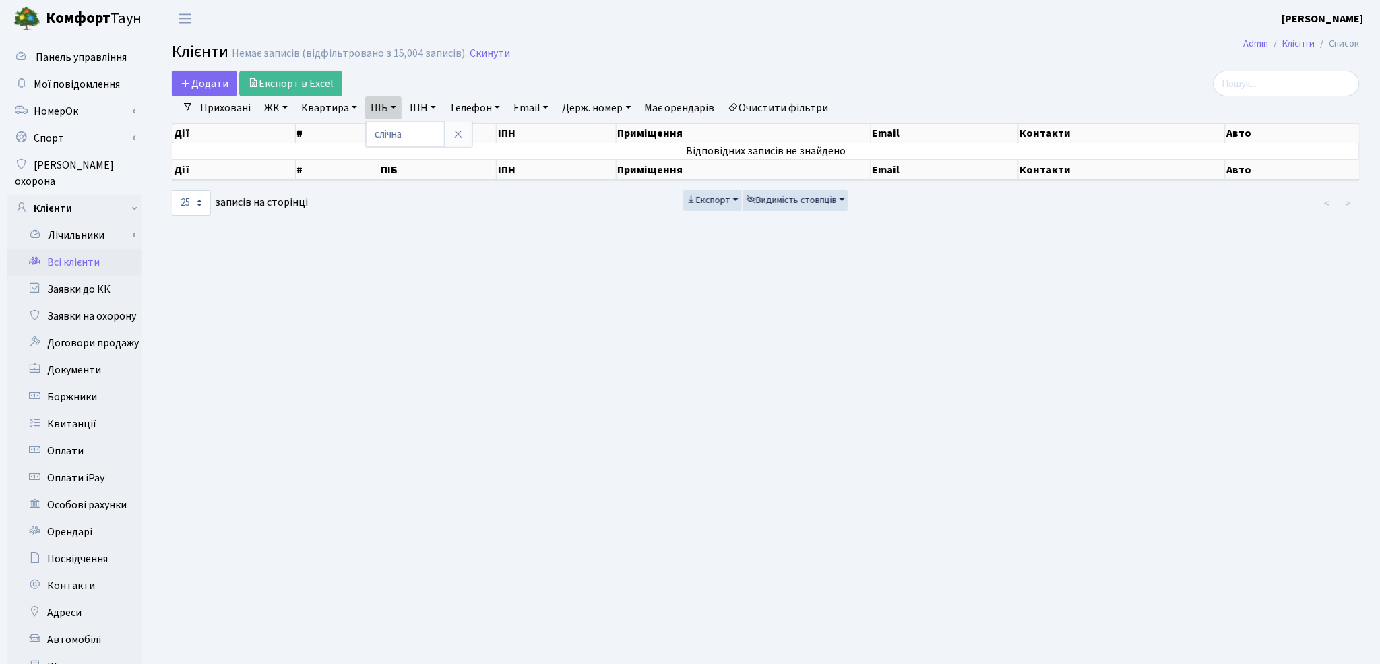
click at [817, 102] on link "Очистити фільтри" at bounding box center [778, 107] width 111 height 23
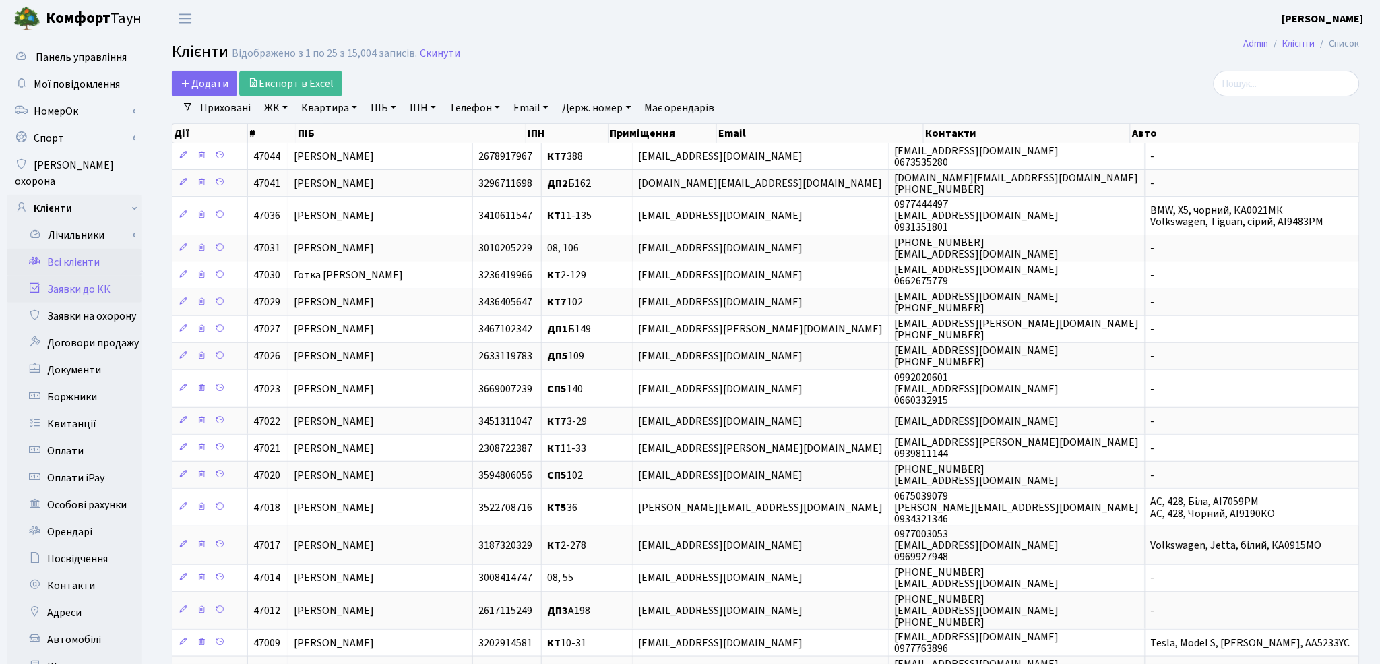
click at [75, 280] on link "Заявки до КК" at bounding box center [74, 289] width 135 height 27
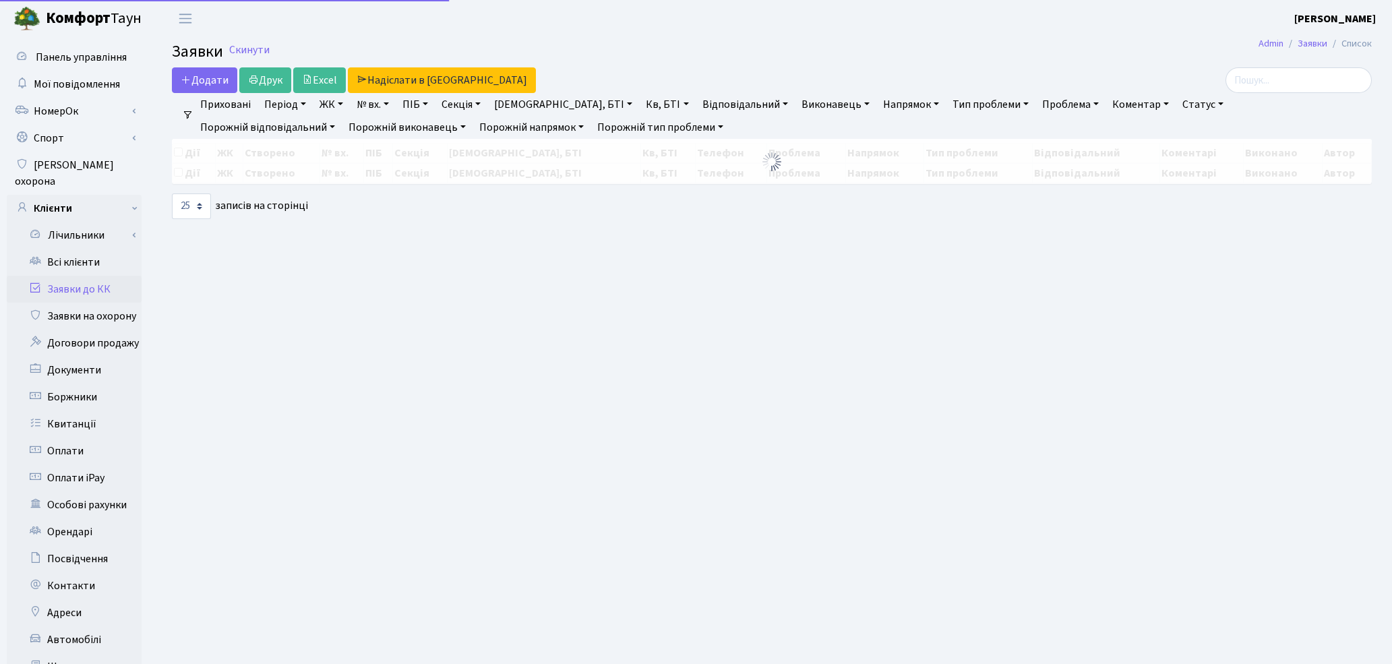
select select "25"
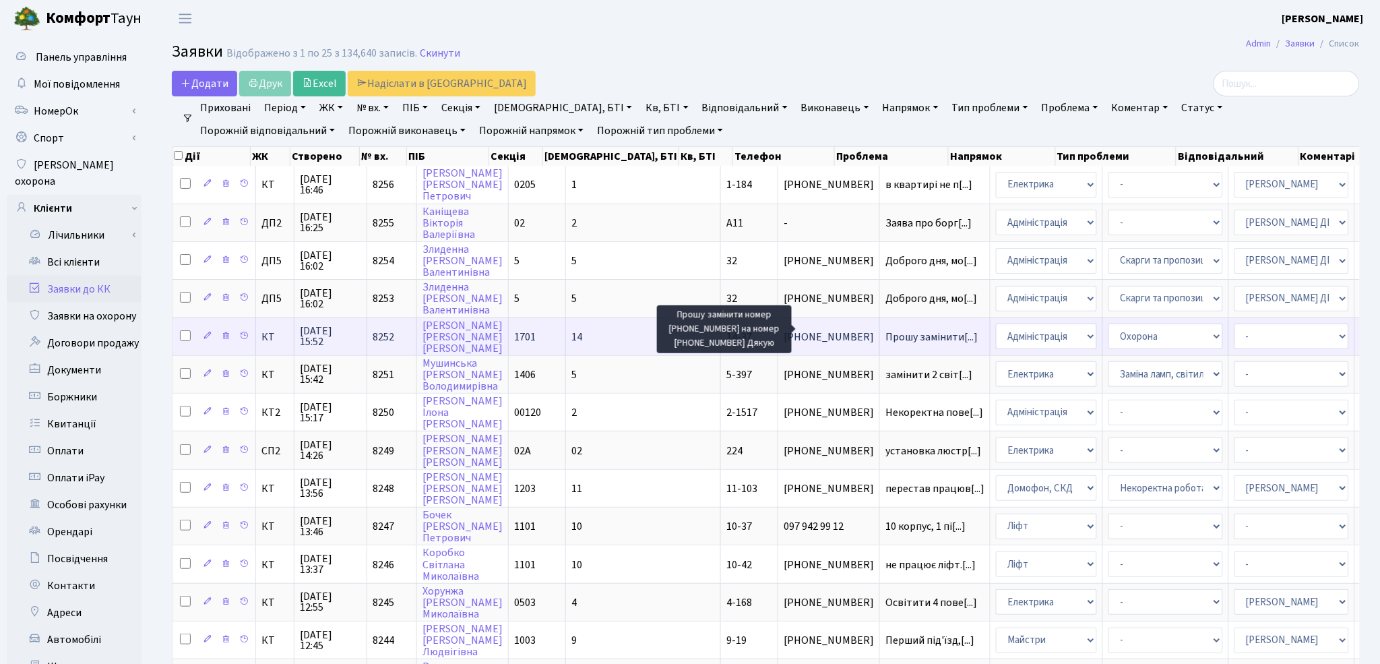
click at [885, 330] on span "Прошу замінити[...]" at bounding box center [931, 337] width 92 height 15
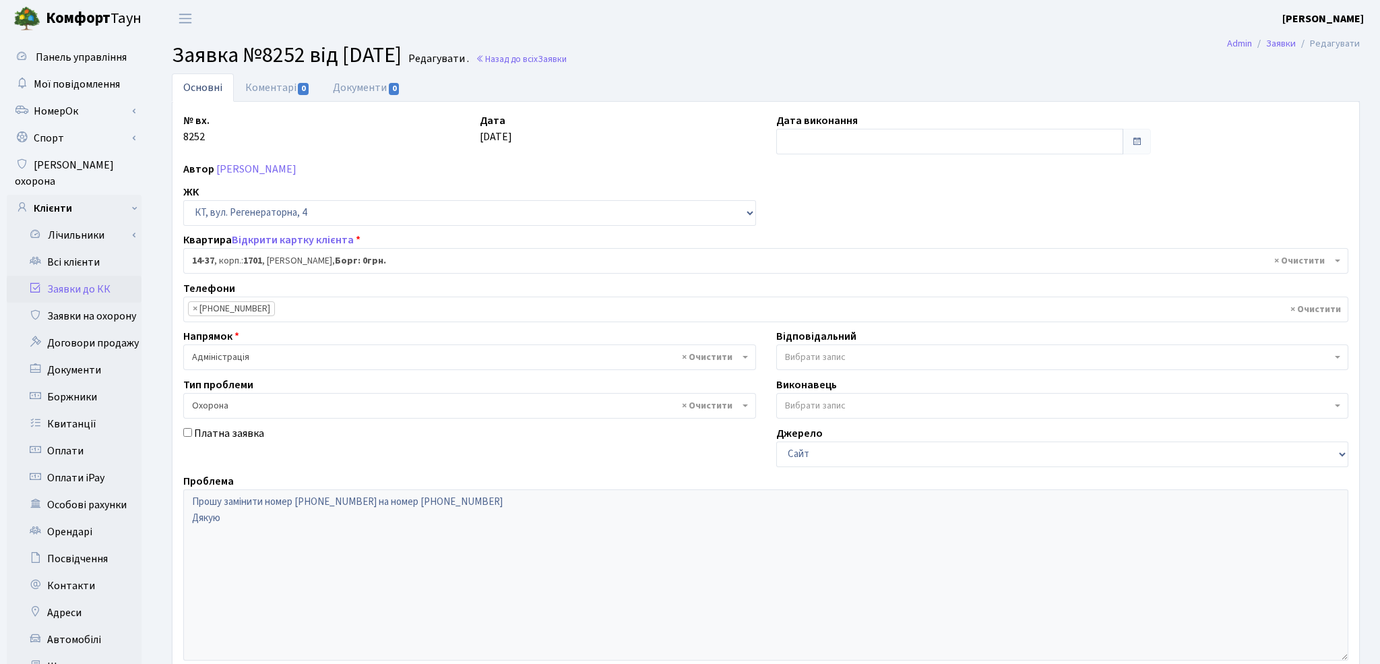
select select "7414"
select select "69"
click at [307, 243] on link "Відкрити картку клієнта" at bounding box center [293, 239] width 122 height 15
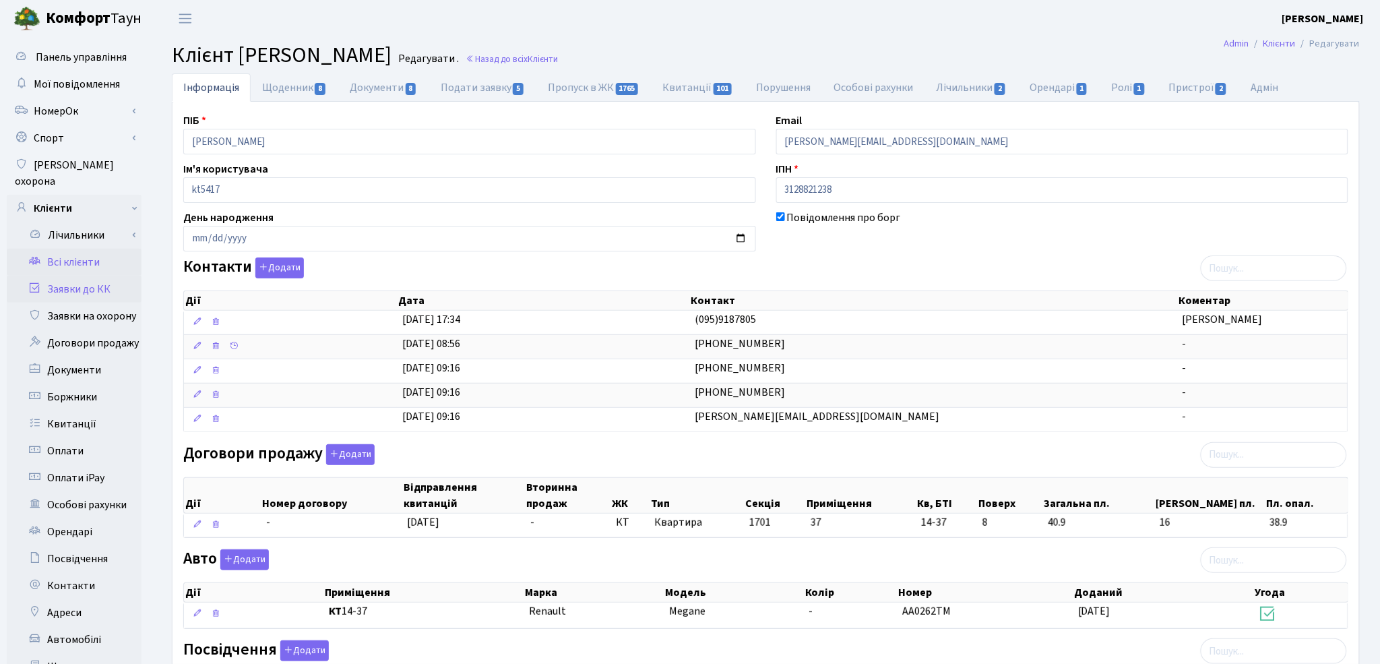
click at [73, 276] on link "Заявки до КК" at bounding box center [74, 289] width 135 height 27
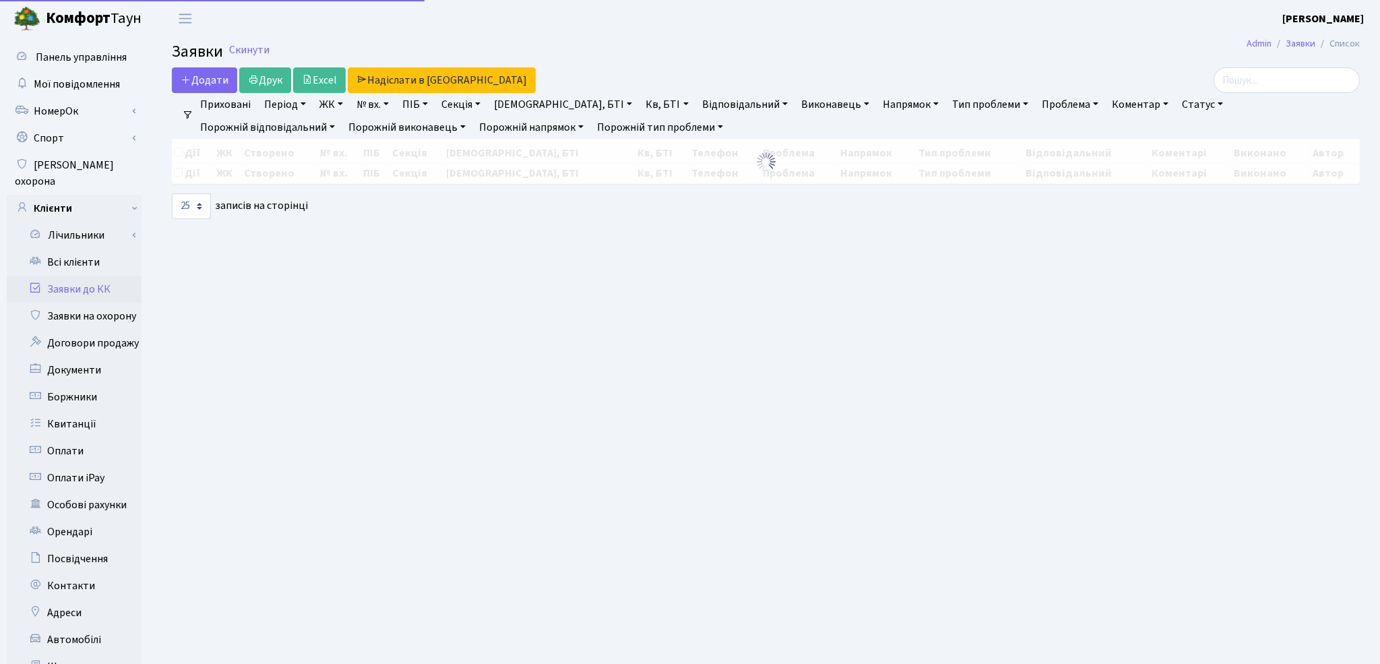
select select "25"
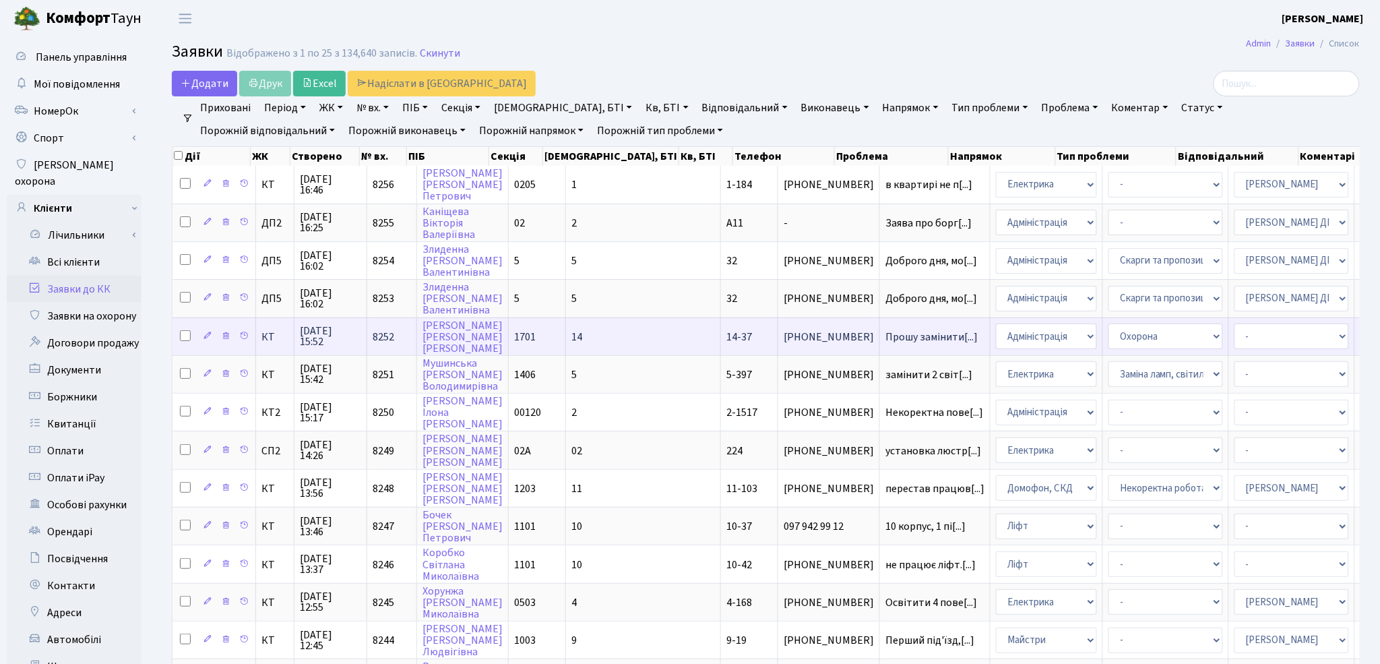
click at [880, 338] on td "Прошу замінити[...]" at bounding box center [935, 336] width 111 height 38
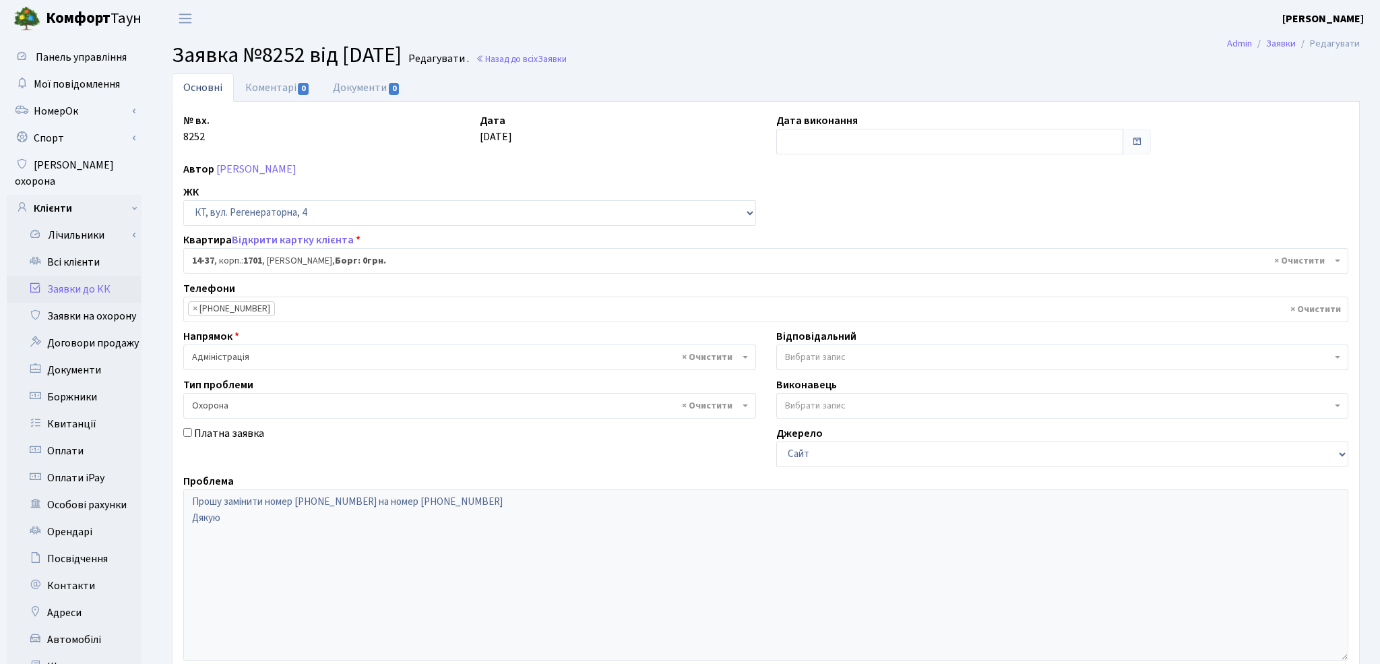
select select "7414"
select select "69"
click at [290, 239] on link "Відкрити картку клієнта" at bounding box center [293, 239] width 122 height 15
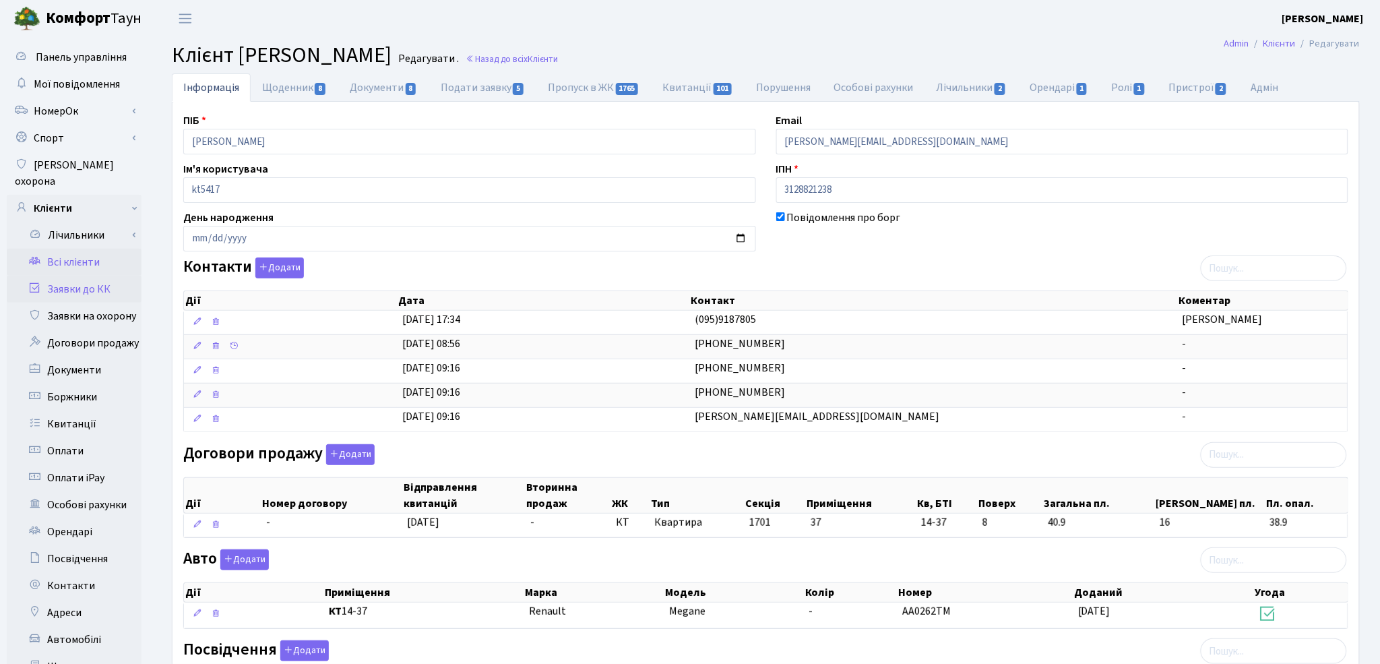
click at [97, 278] on link "Заявки до КК" at bounding box center [74, 289] width 135 height 27
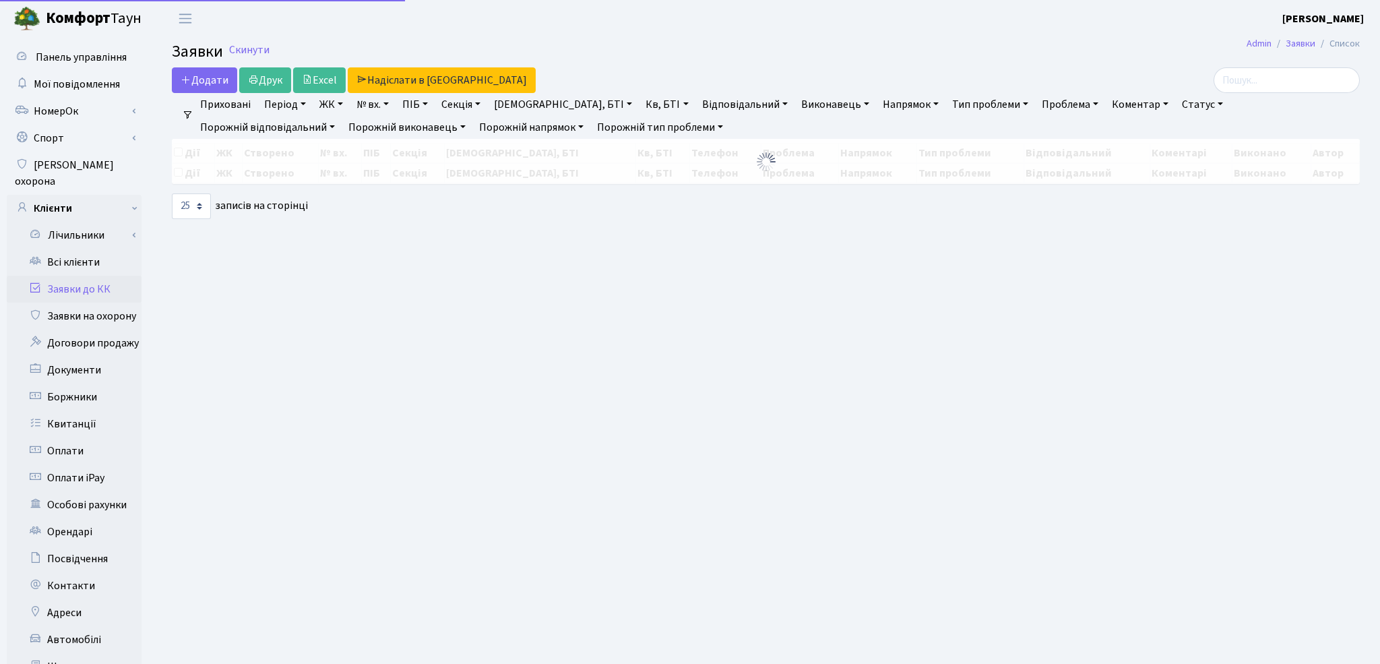
select select "25"
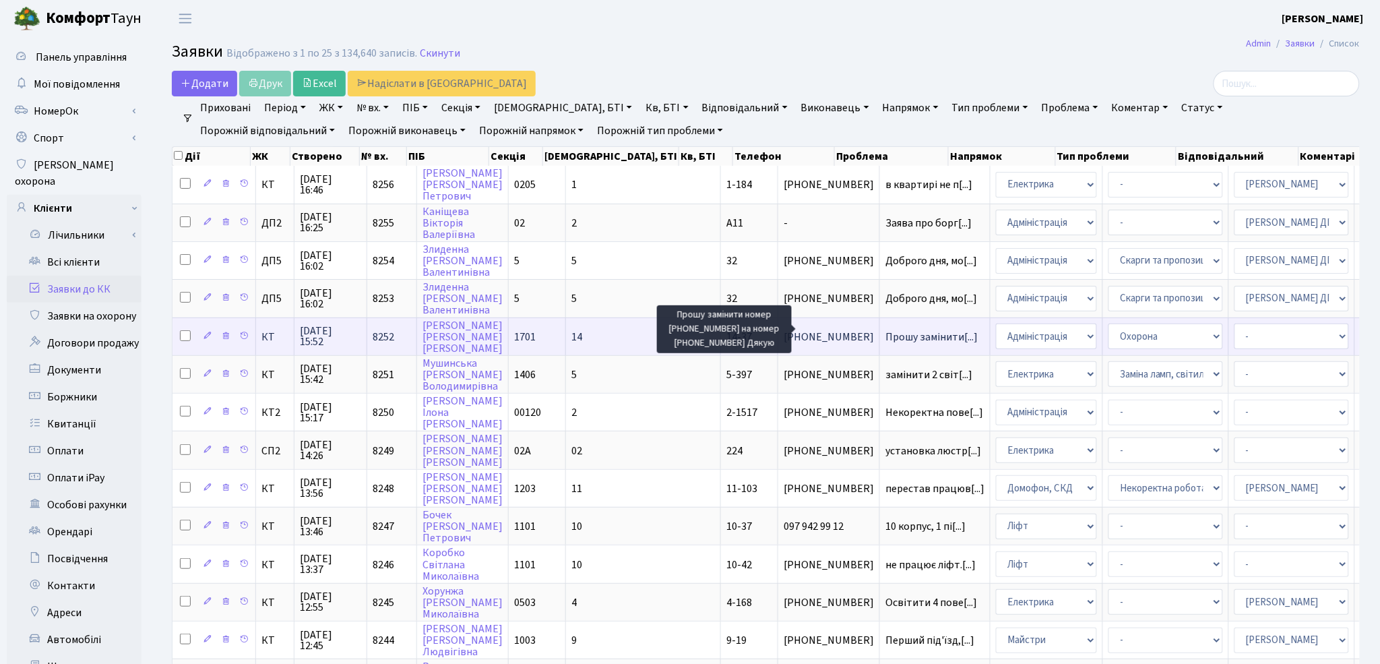
click at [885, 334] on span "Прошу замінити[...]" at bounding box center [931, 337] width 92 height 15
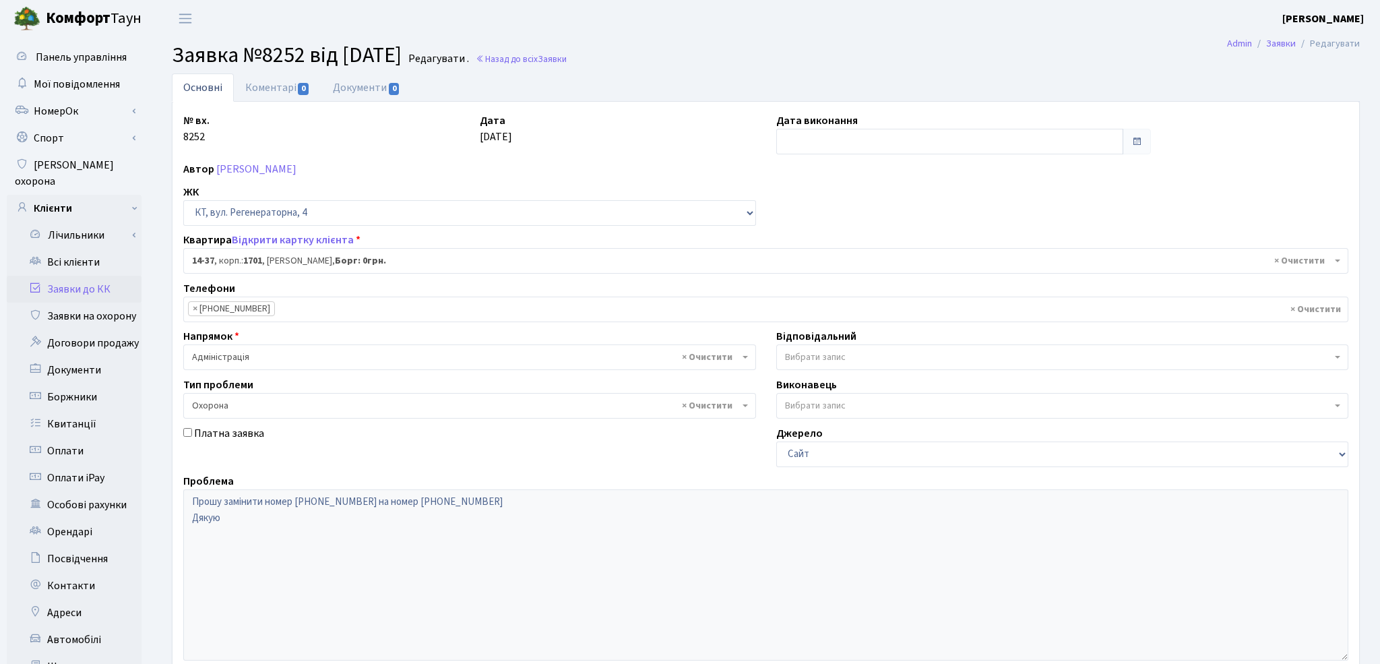
select select "7414"
select select "69"
click at [261, 88] on link "Коментарі 0" at bounding box center [278, 87] width 88 height 28
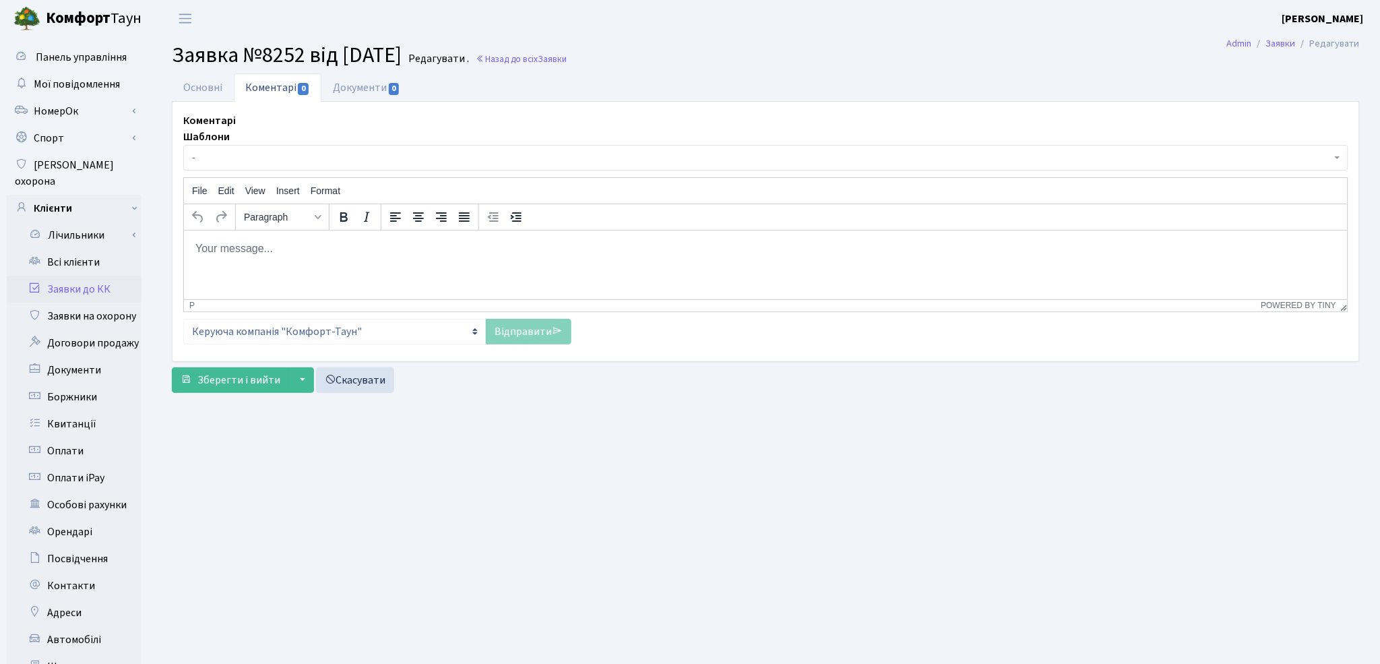
click at [262, 263] on html at bounding box center [765, 248] width 1164 height 36
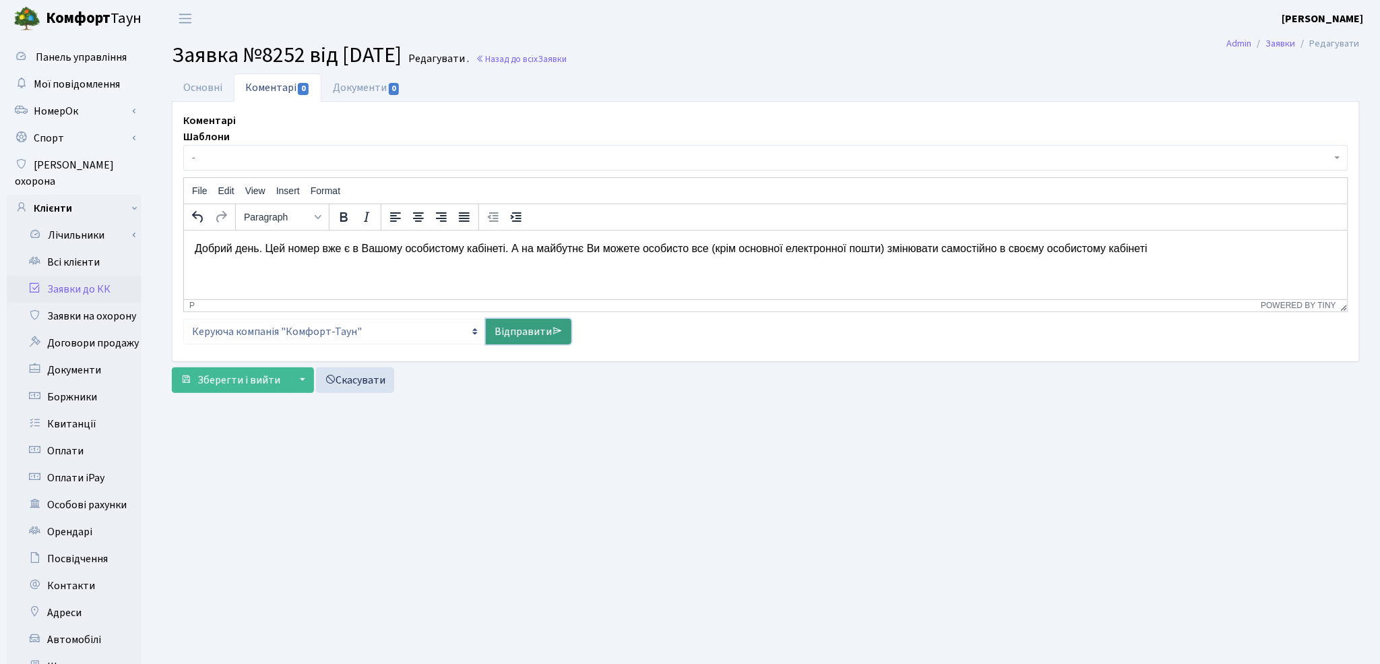
click at [524, 329] on link "Відправити" at bounding box center [529, 332] width 86 height 26
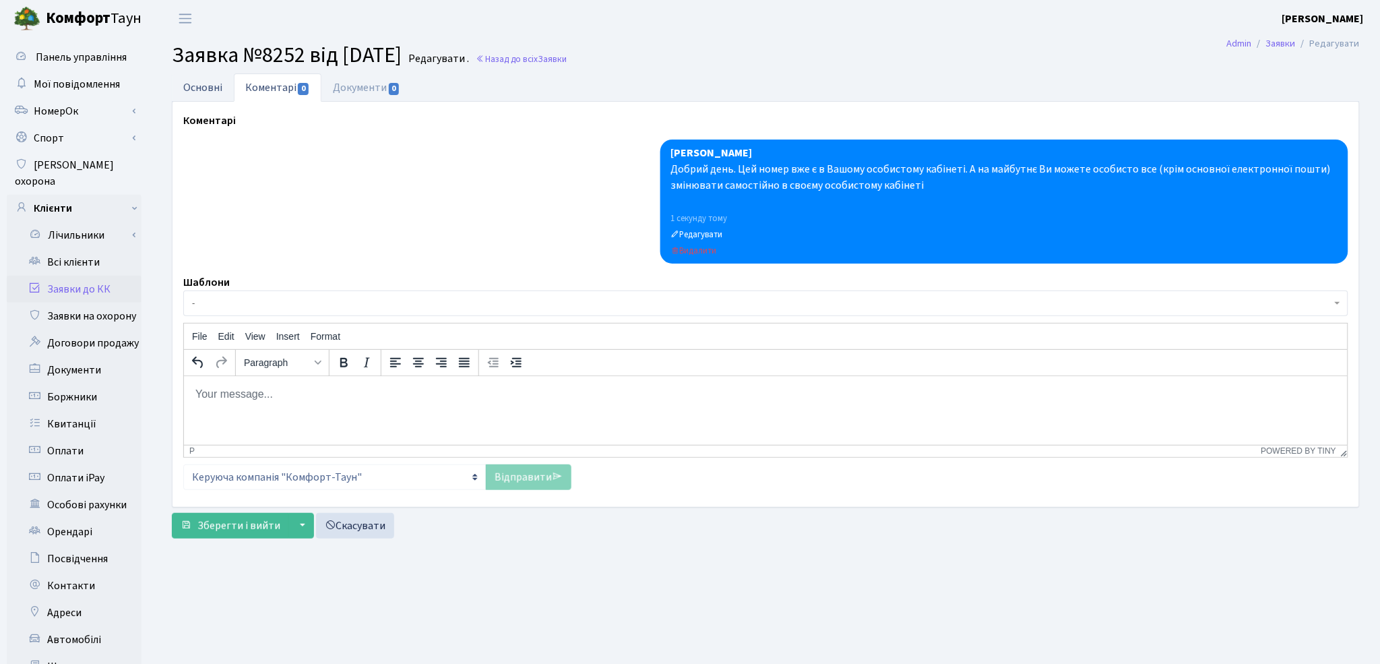
click at [207, 88] on link "Основні" at bounding box center [203, 87] width 62 height 28
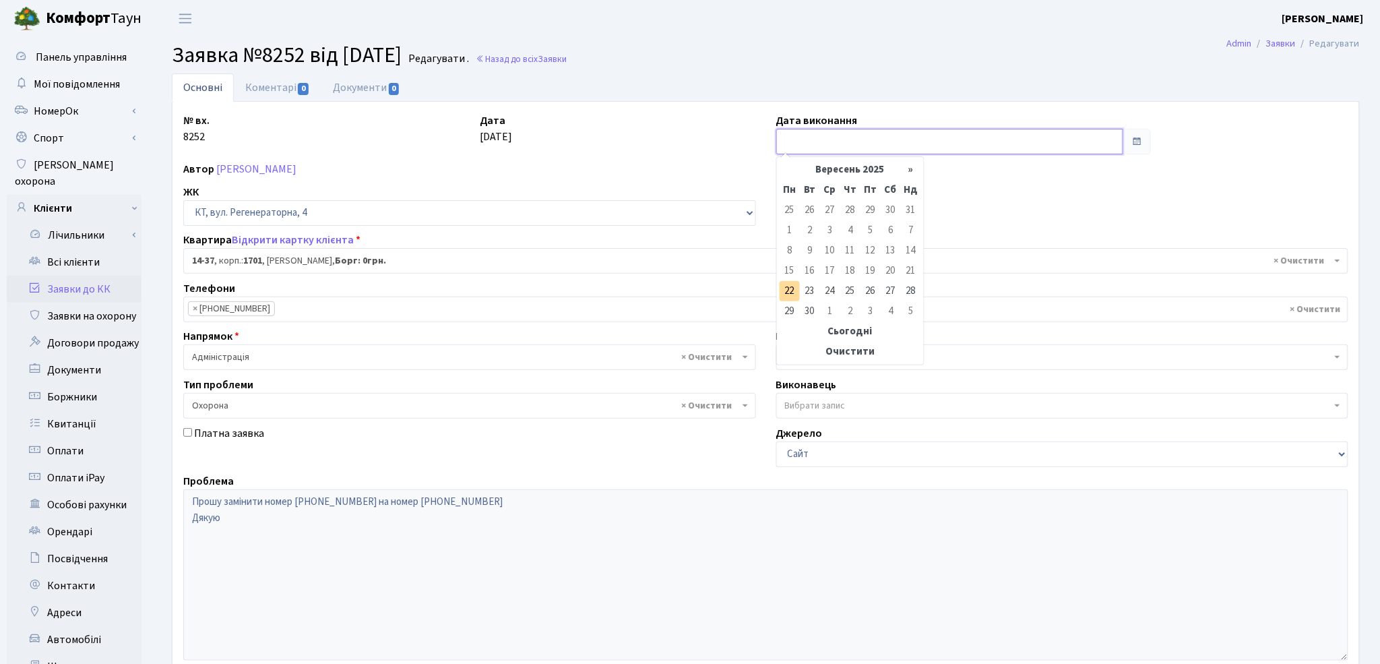
click at [815, 150] on input "text" at bounding box center [949, 142] width 347 height 26
click at [795, 288] on td "22" at bounding box center [790, 291] width 20 height 20
type input "[DATE]"
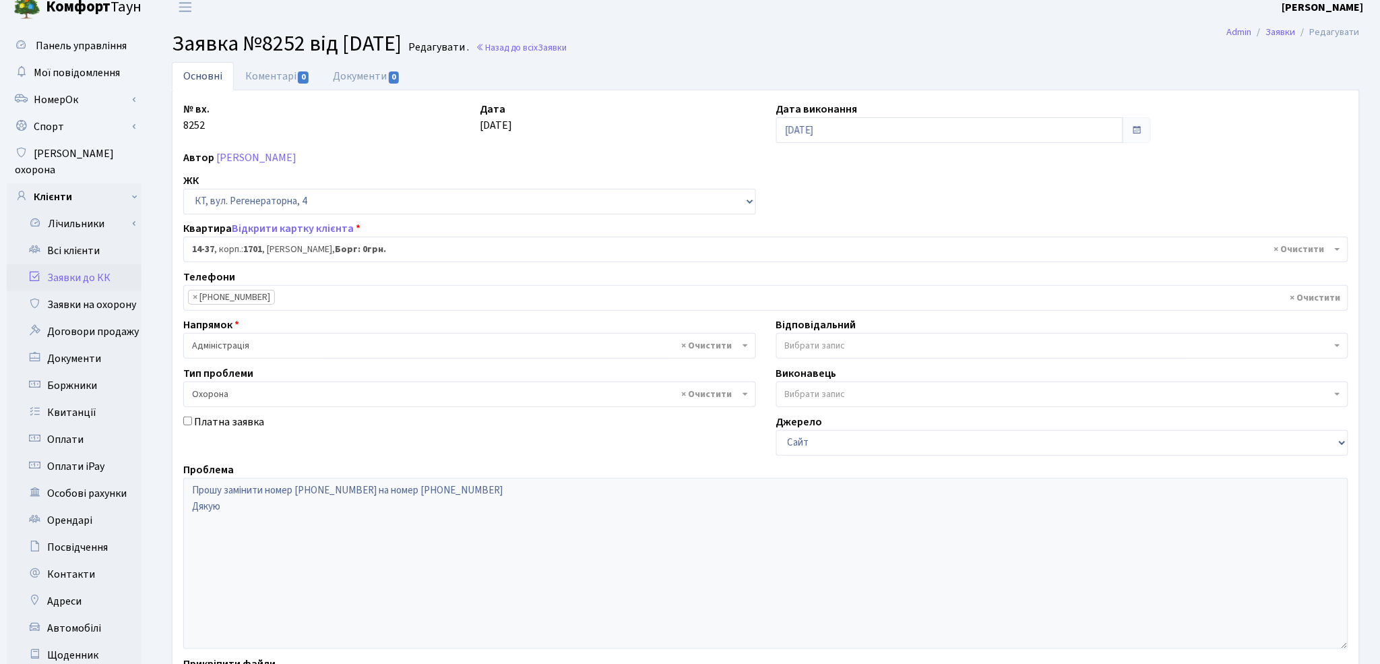
scroll to position [174, 0]
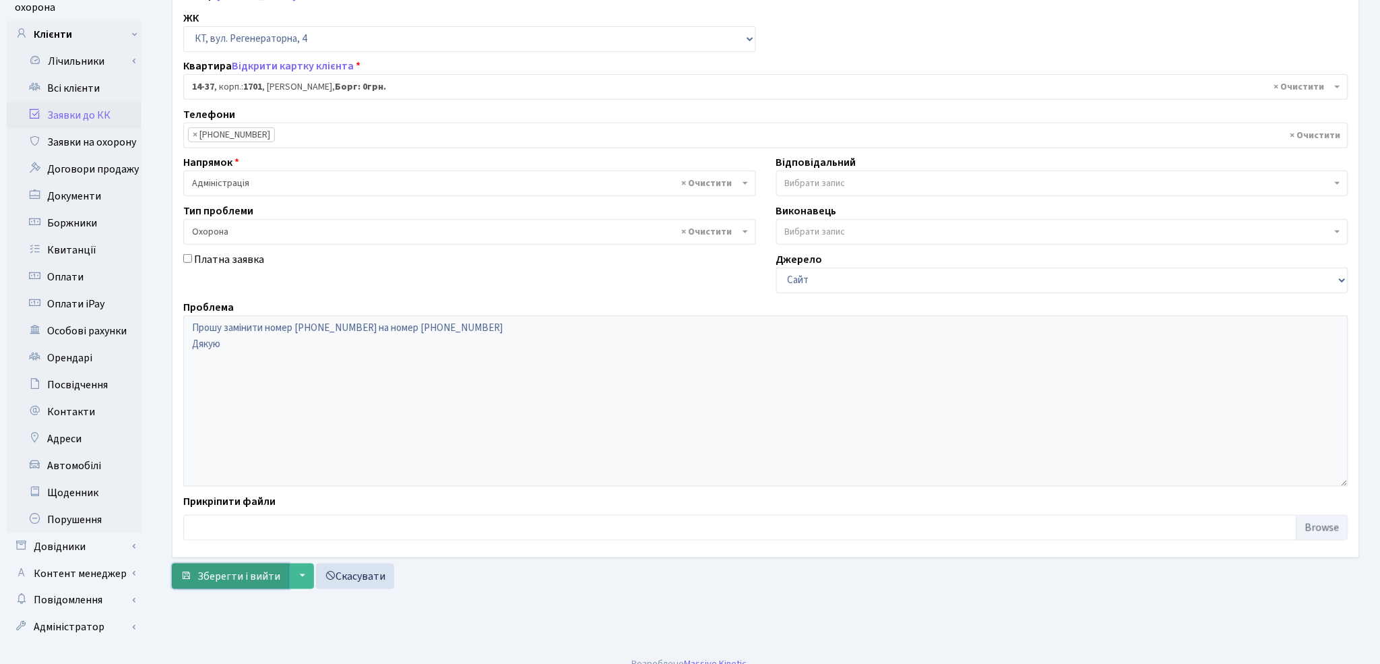
click at [224, 577] on span "Зберегти і вийти" at bounding box center [238, 576] width 83 height 15
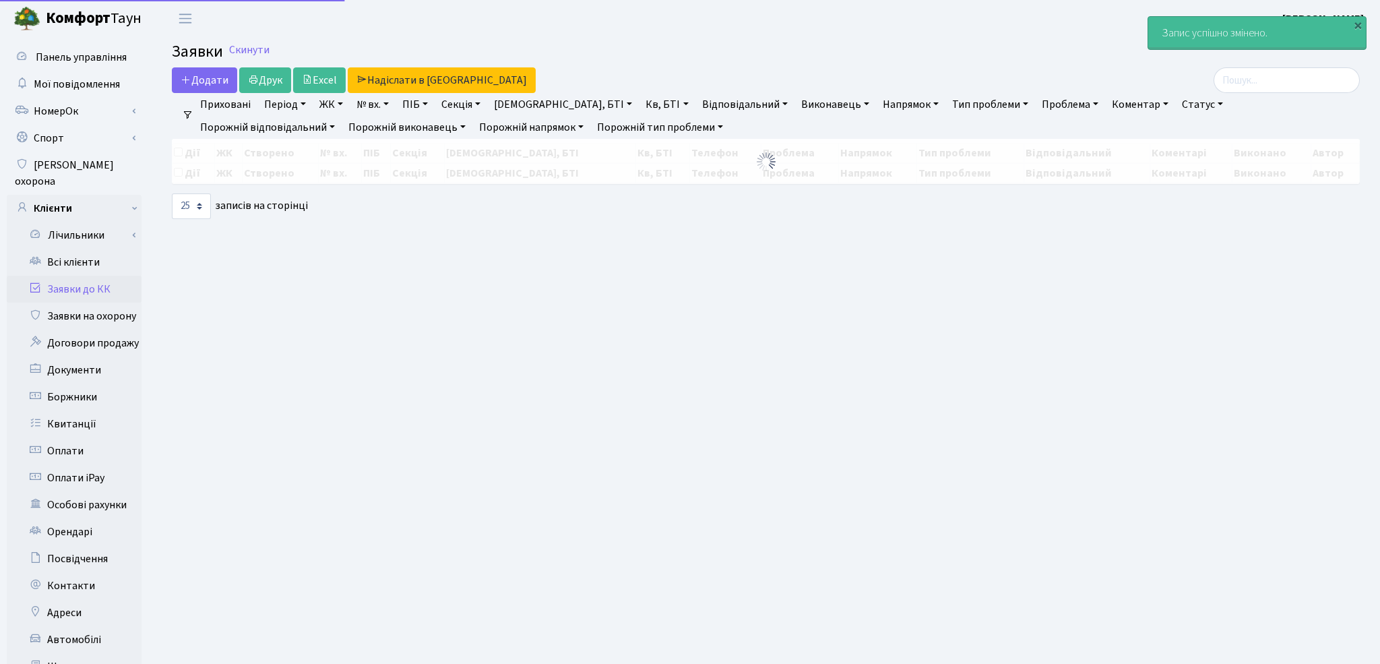
select select "25"
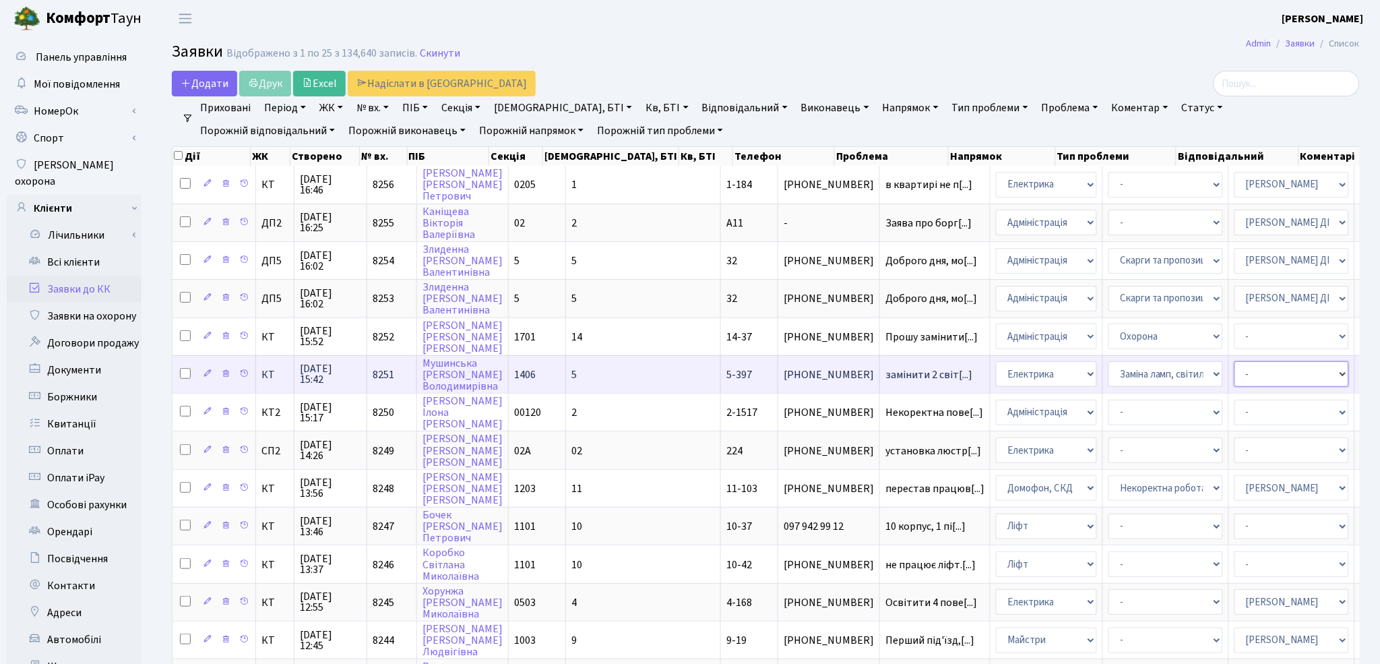
click at [1235, 365] on select "- Адміністратор ЖК ДП Адміністратор ЖК КТ Адміністратор ЖК СП Вижул В. В. Горді…" at bounding box center [1292, 374] width 115 height 26
select select "22"
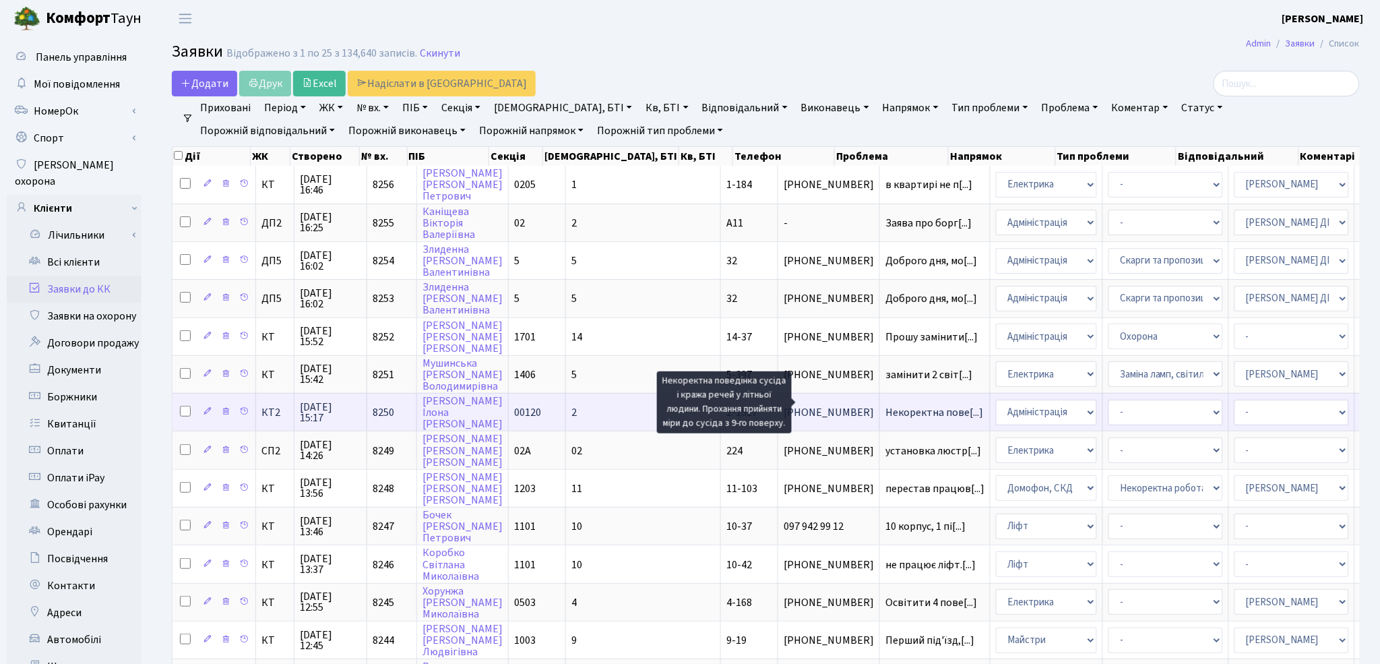
click at [885, 405] on span "Некоректна пове[...]" at bounding box center [934, 412] width 98 height 15
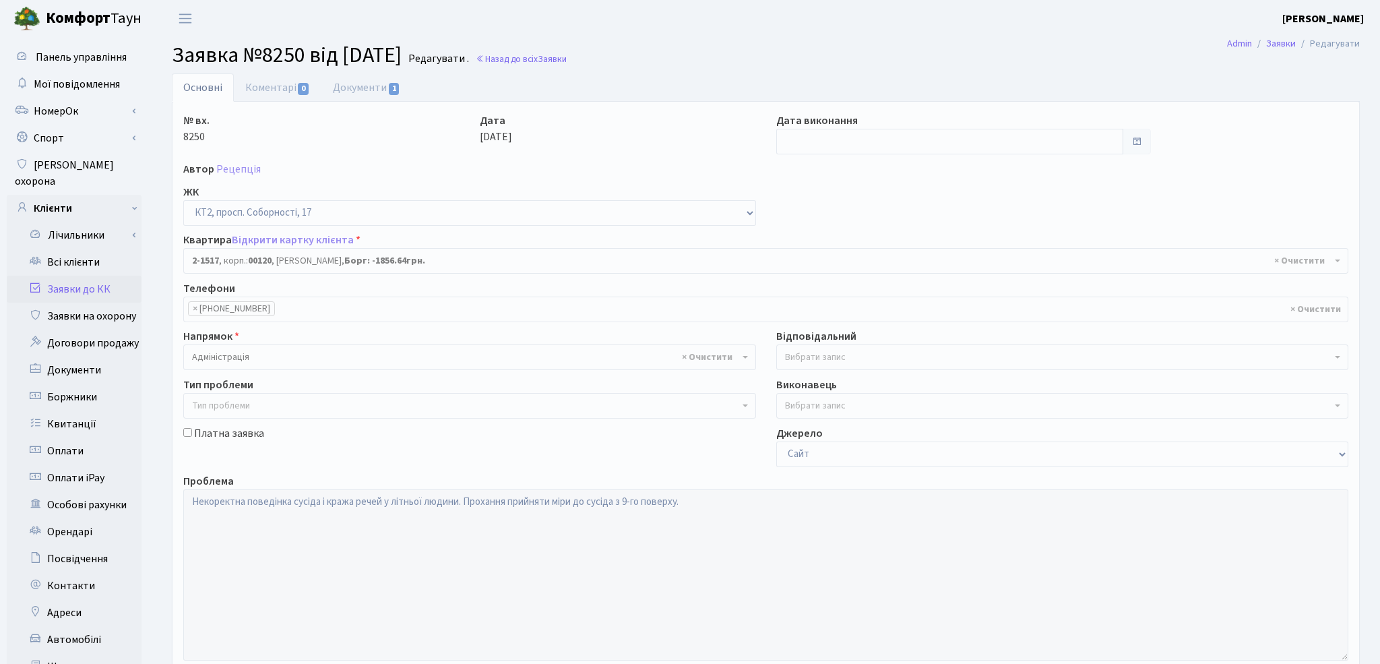
select select "13132"
click at [373, 86] on link "Документи 1" at bounding box center [366, 87] width 90 height 28
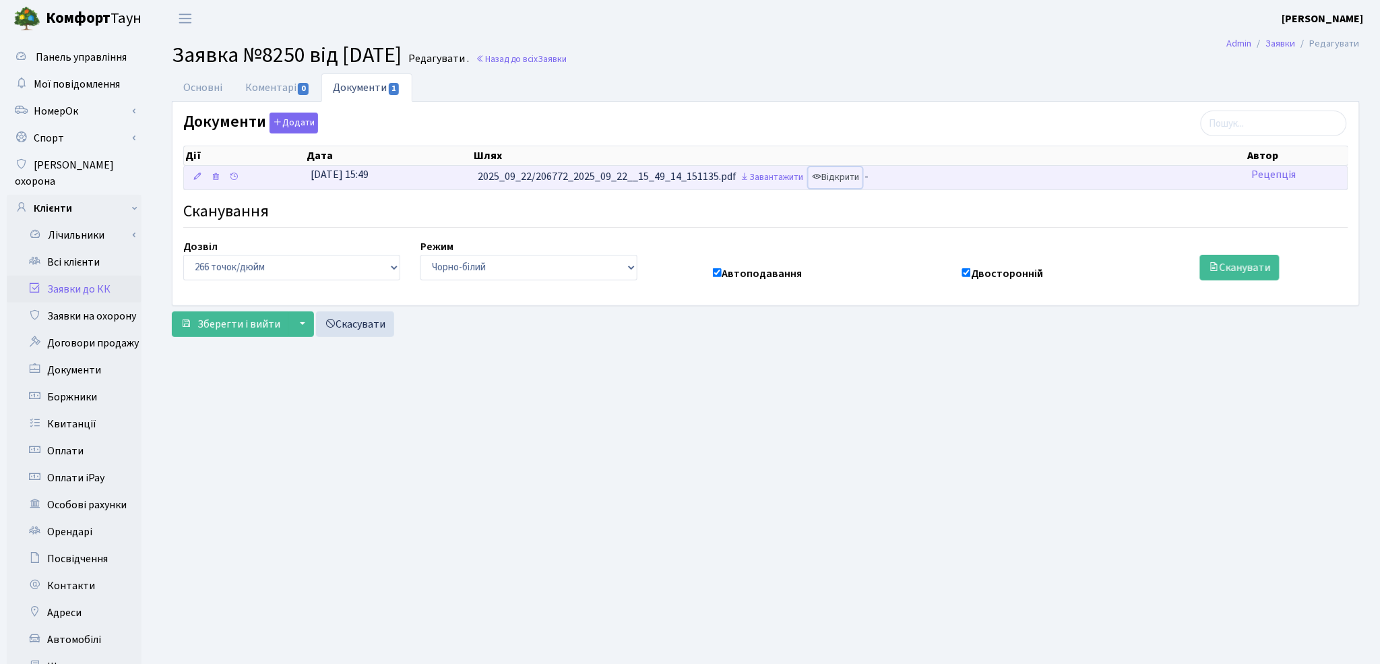
click at [844, 171] on link "Відкрити" at bounding box center [836, 177] width 54 height 21
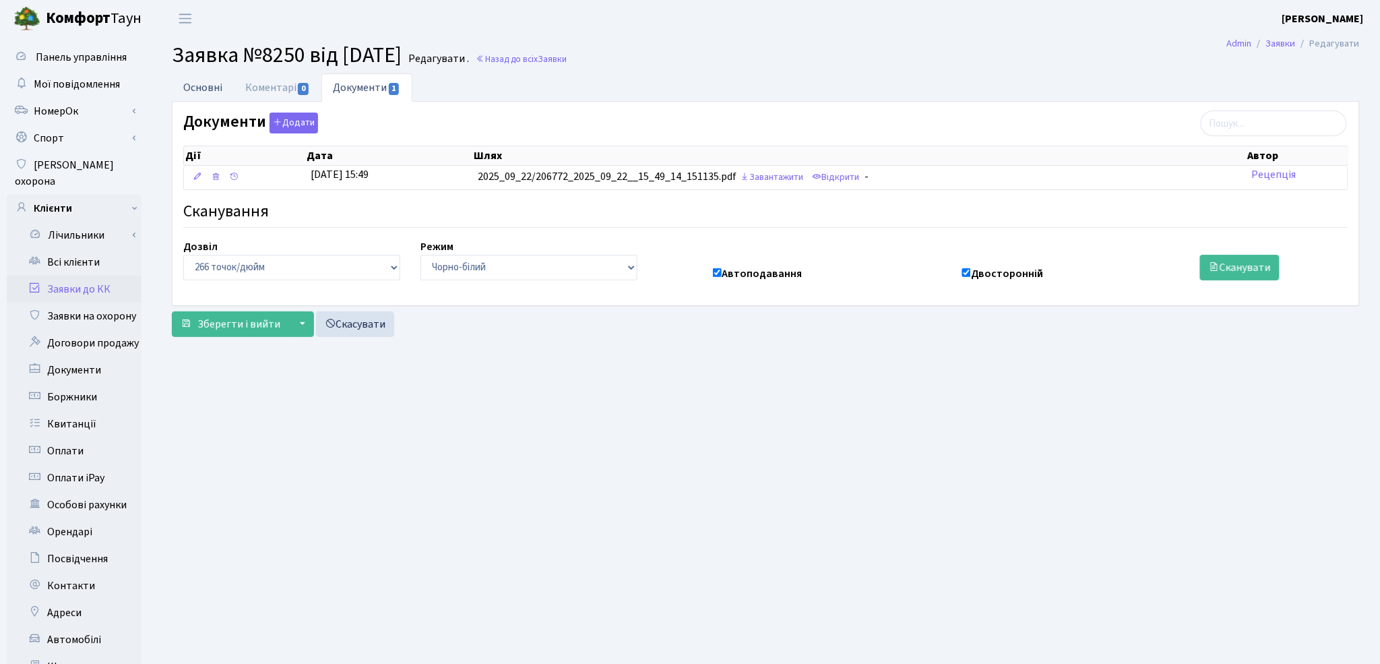
click at [199, 84] on link "Основні" at bounding box center [203, 87] width 62 height 28
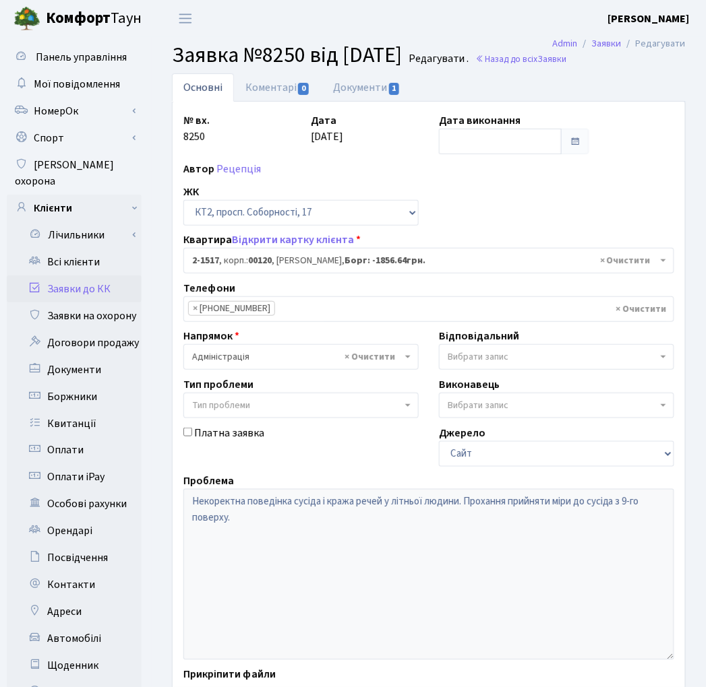
click at [90, 276] on link "Заявки до КК" at bounding box center [74, 289] width 135 height 27
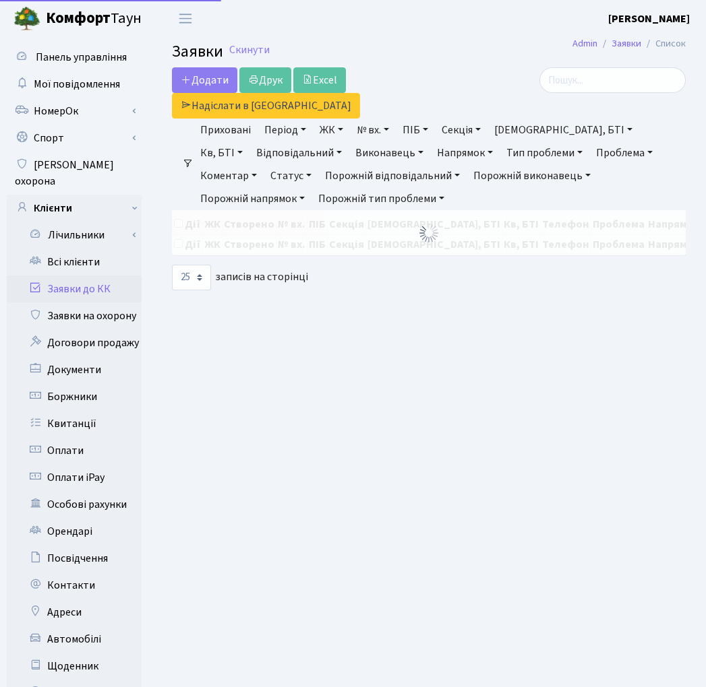
select select "25"
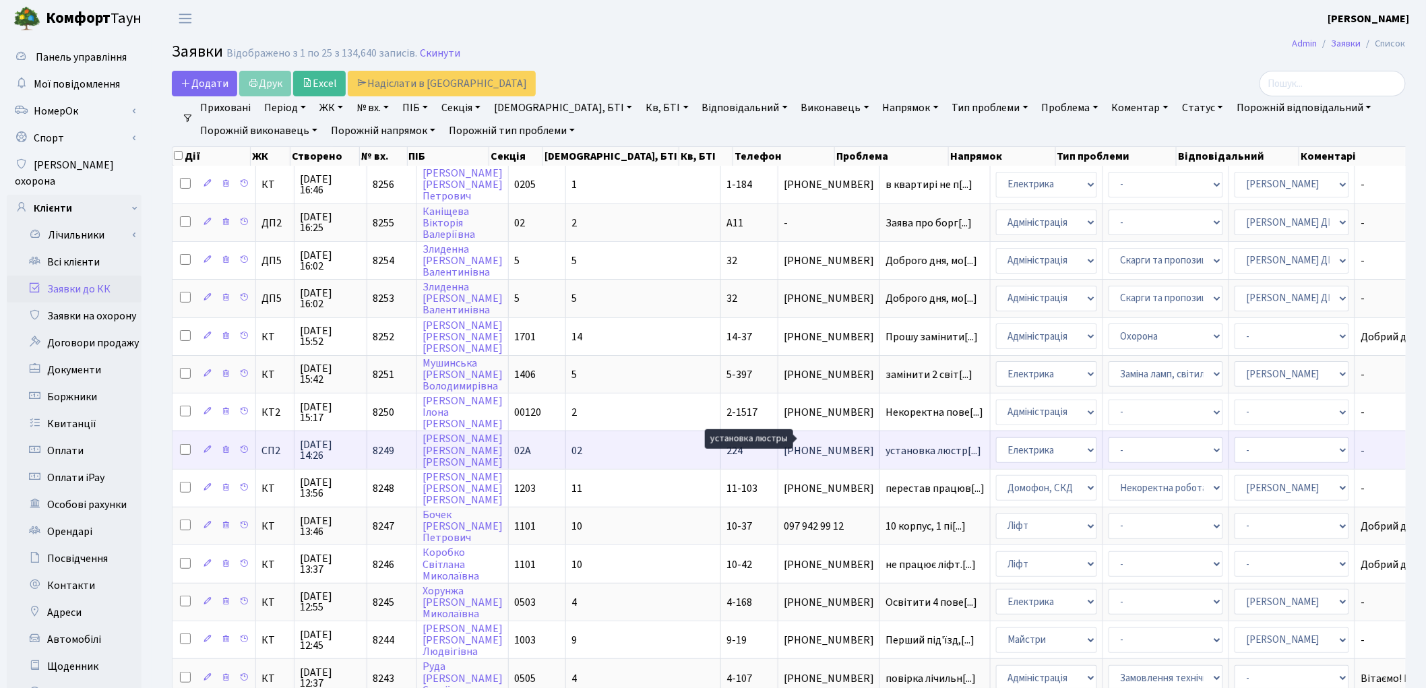
click at [705, 443] on span "установка люстр[...]" at bounding box center [933, 450] width 96 height 15
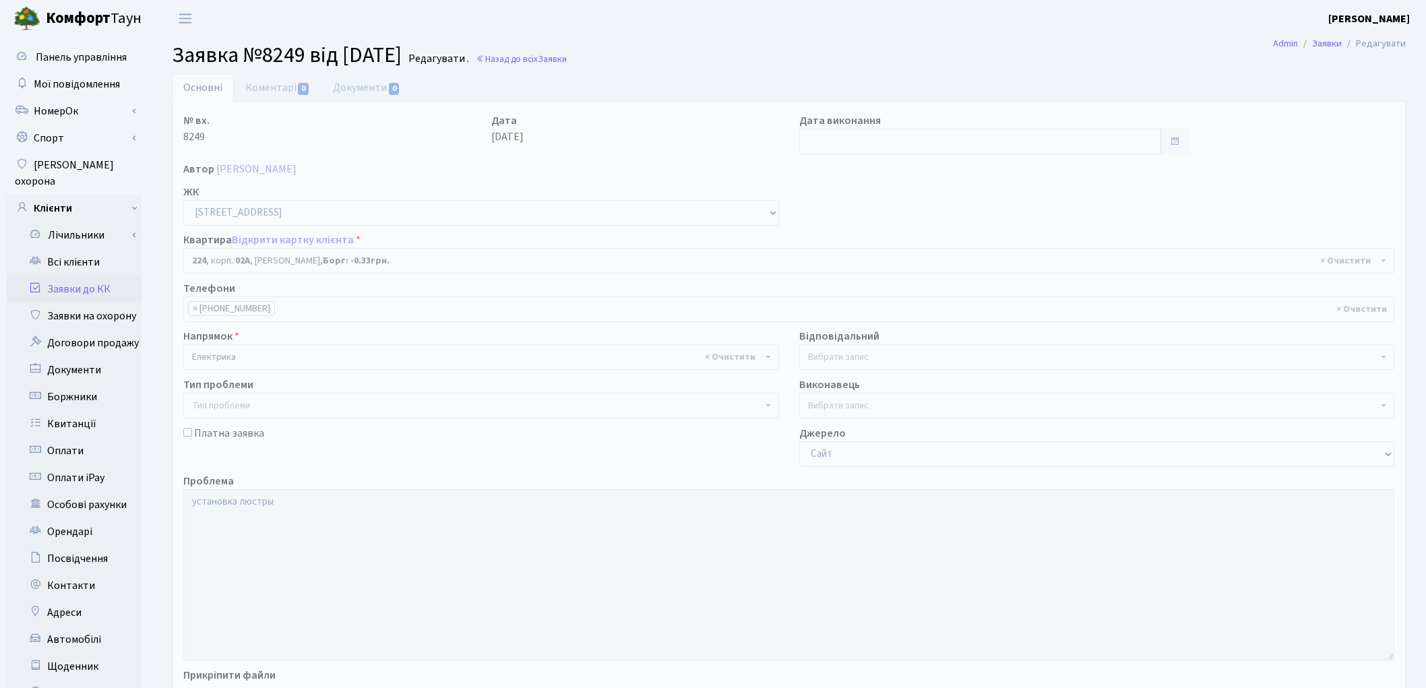
select select "20474"
click at [282, 84] on link "Коментарі 0" at bounding box center [278, 87] width 88 height 28
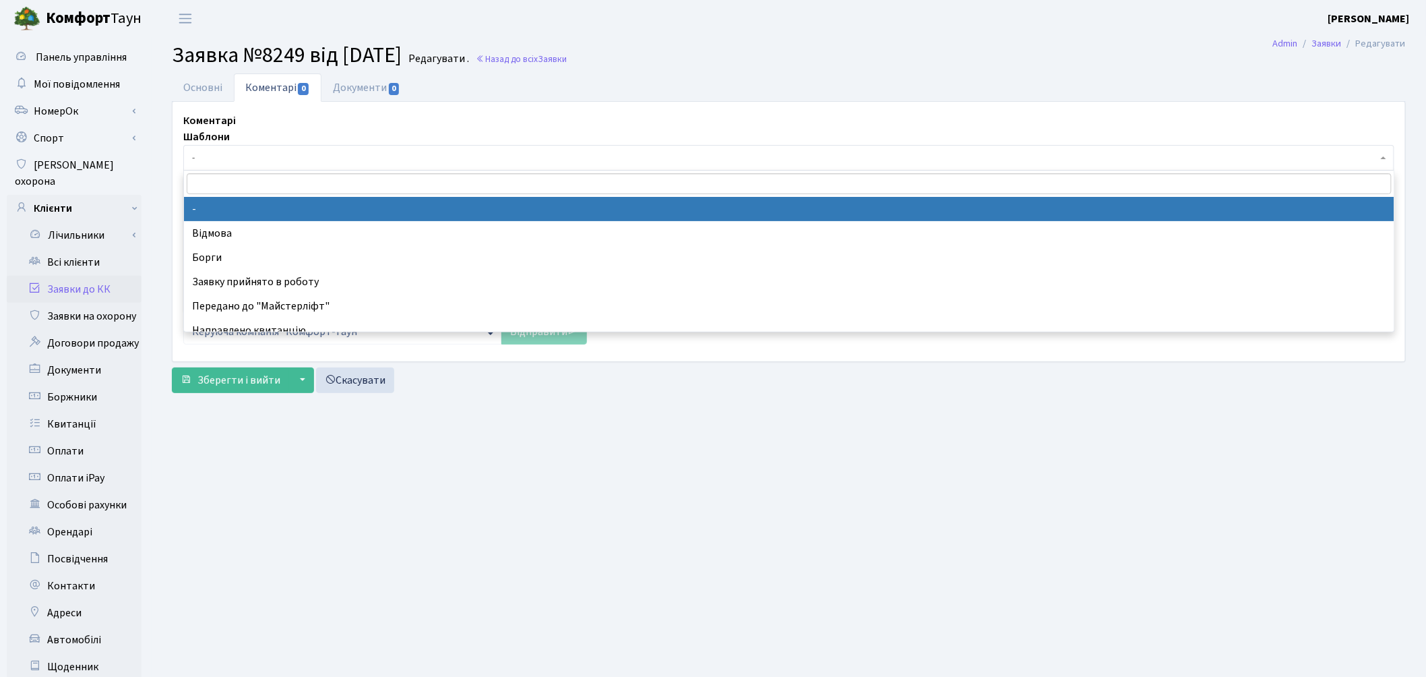
click at [263, 160] on span "-" at bounding box center [784, 157] width 1185 height 13
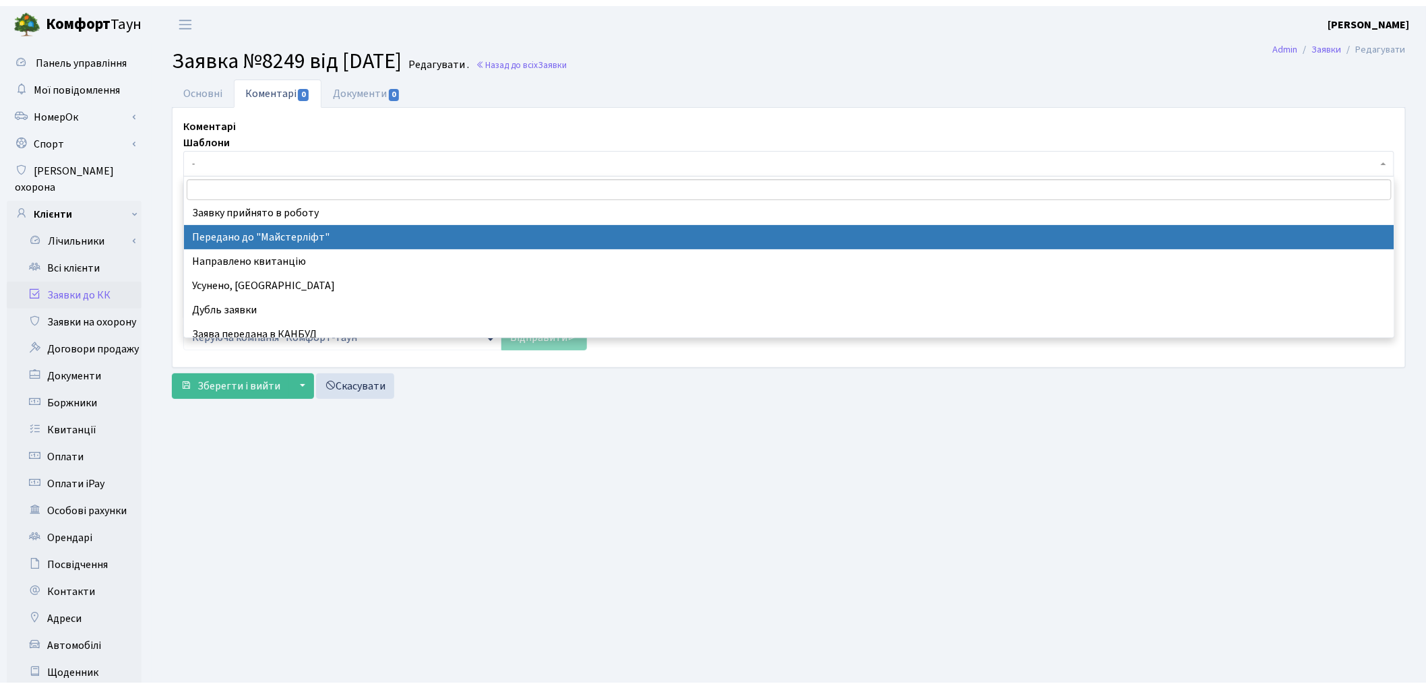
scroll to position [150, 0]
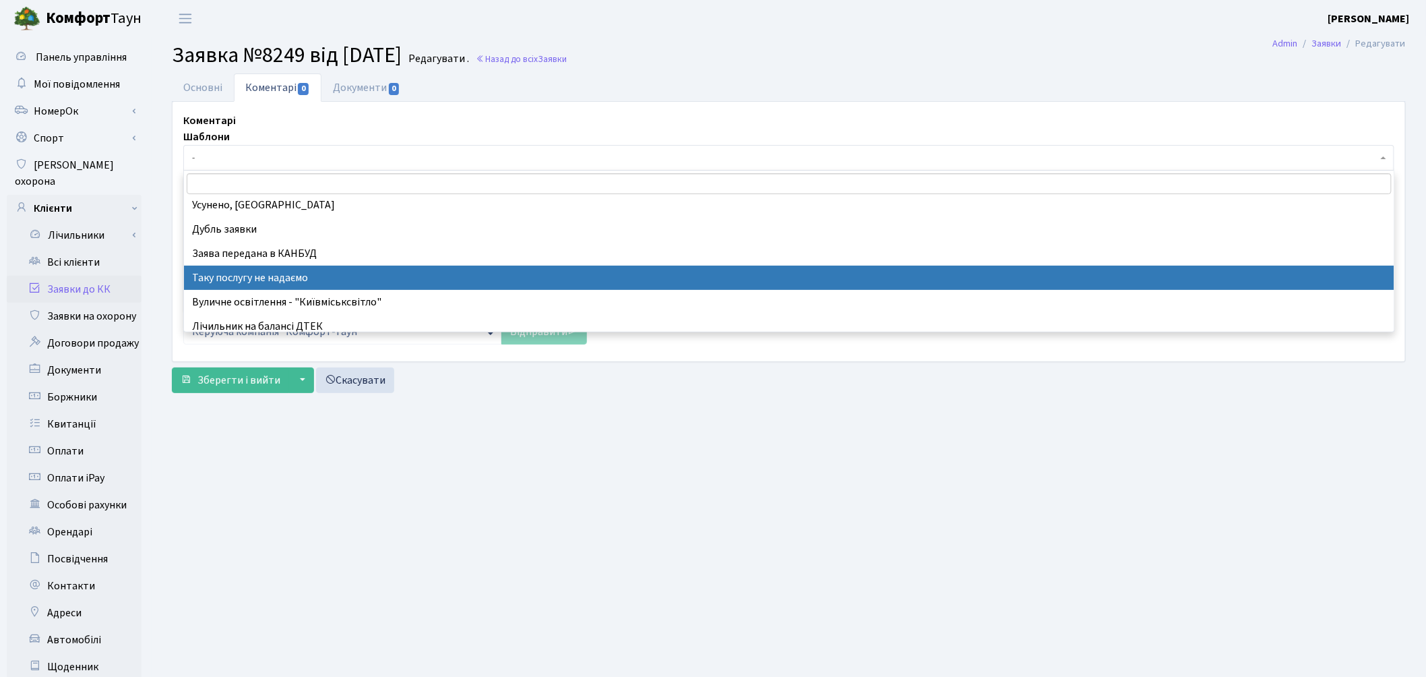
select select "21"
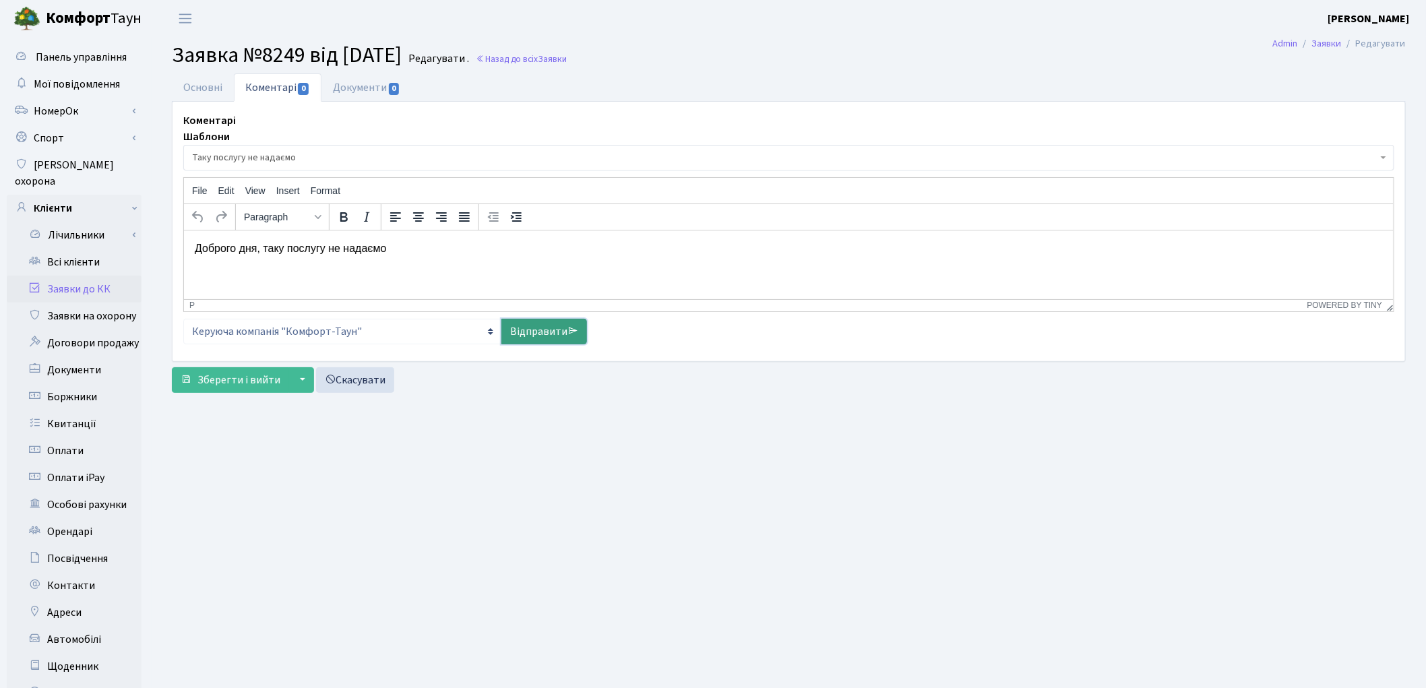
click at [544, 334] on link "Відправити" at bounding box center [544, 332] width 86 height 26
select select
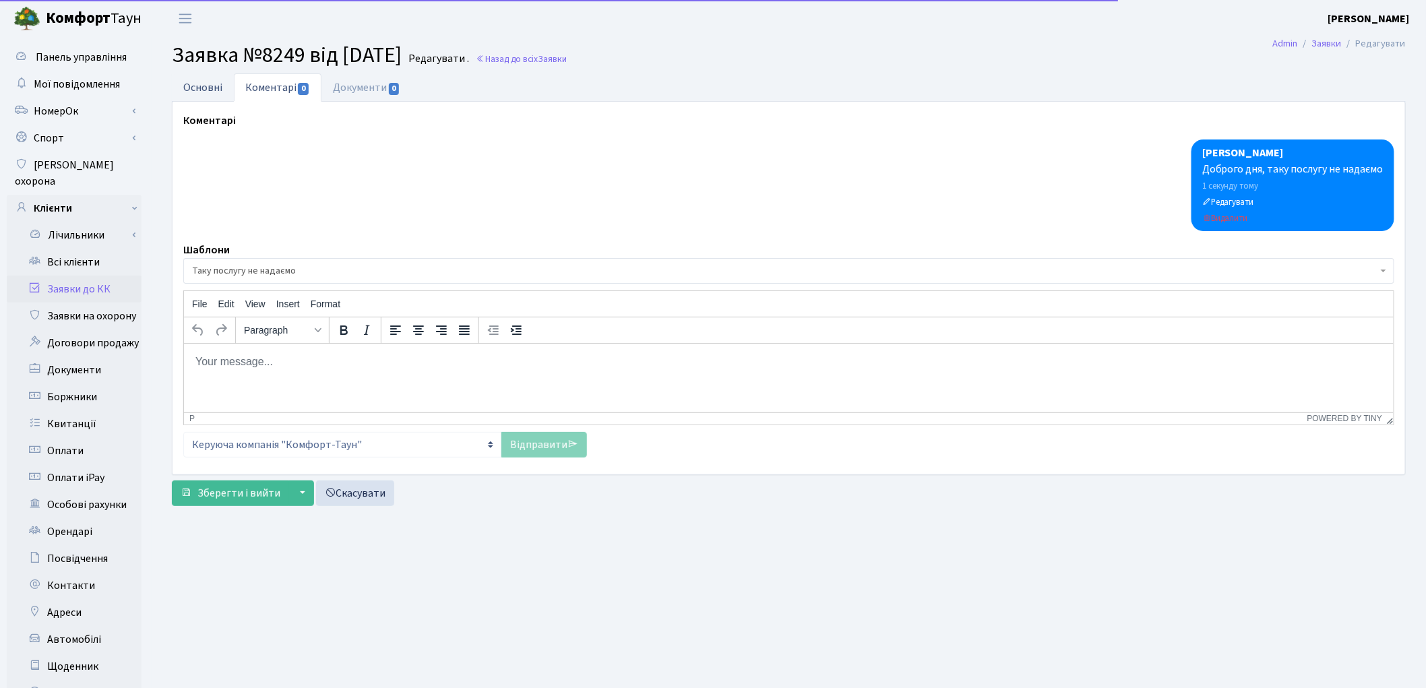
click at [210, 82] on link "Основні" at bounding box center [203, 87] width 62 height 28
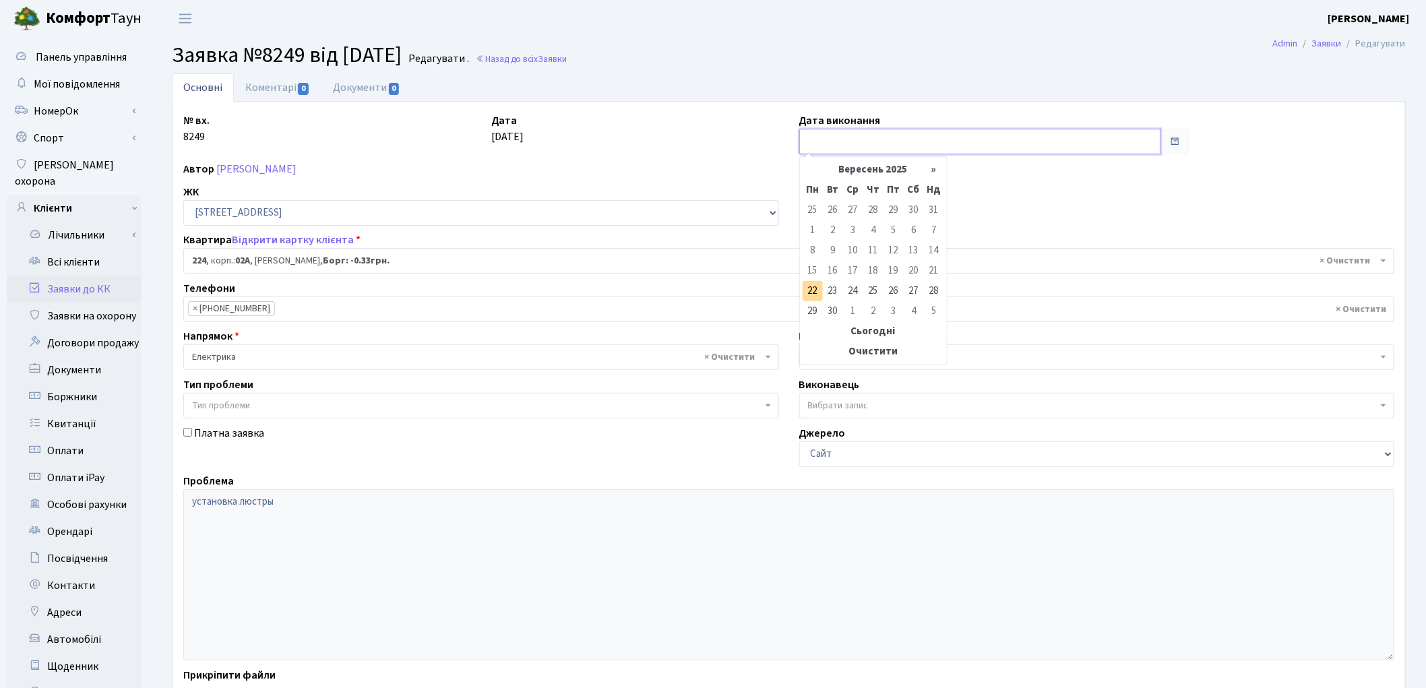
click at [893, 150] on input "text" at bounding box center [980, 142] width 363 height 26
click at [807, 293] on td "22" at bounding box center [813, 291] width 20 height 20
type input "[DATE]"
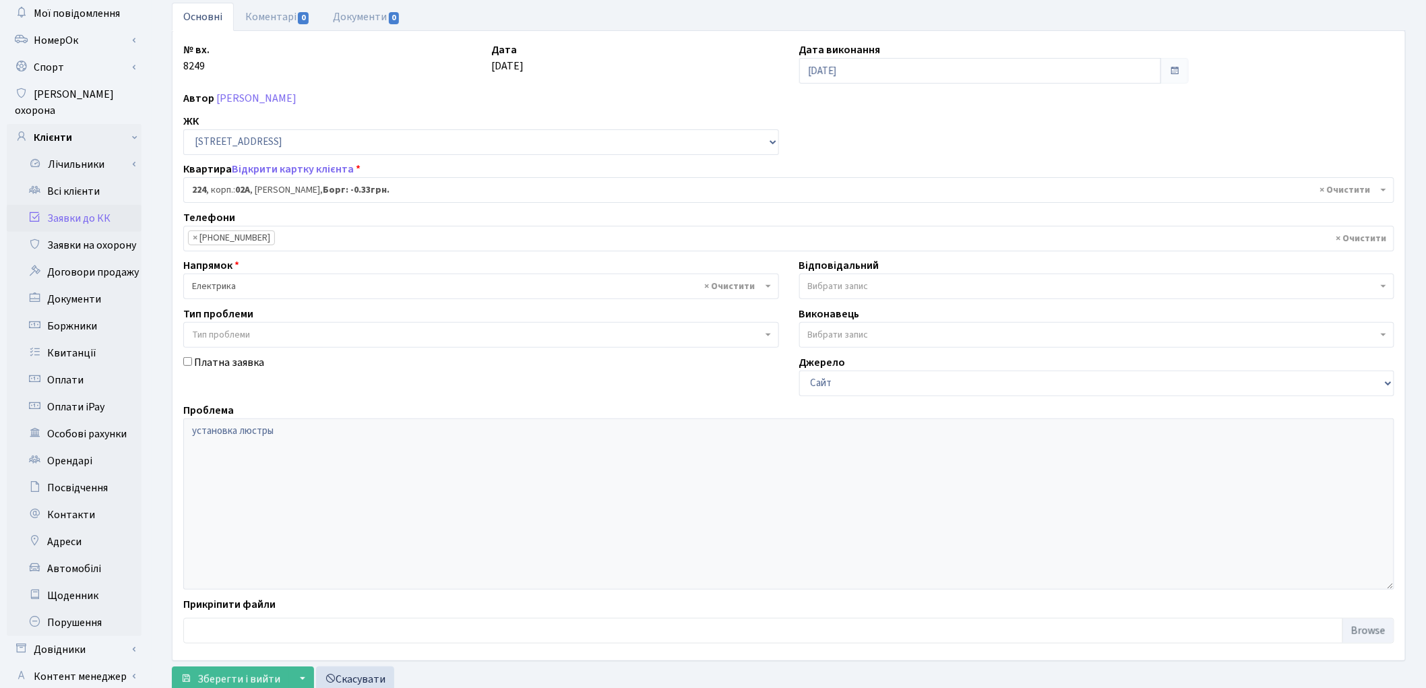
scroll to position [150, 0]
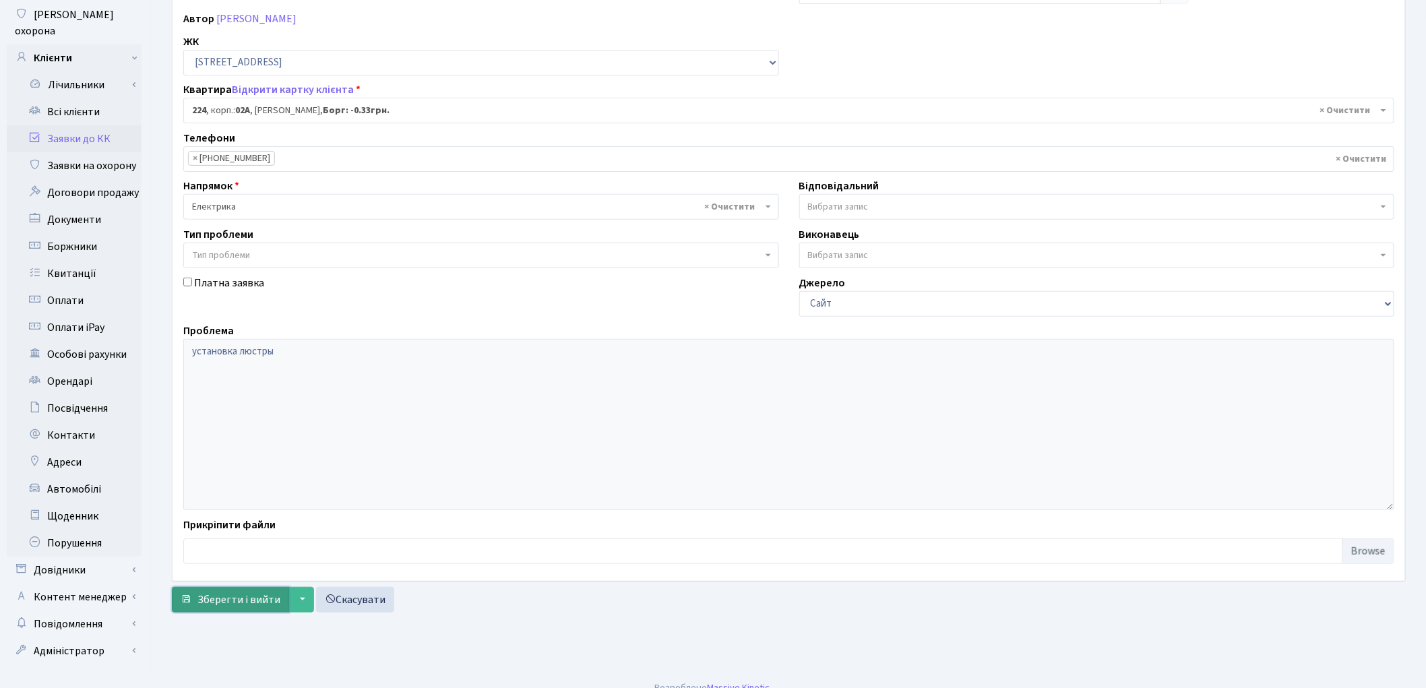
click at [240, 604] on span "Зберегти і вийти" at bounding box center [238, 599] width 83 height 15
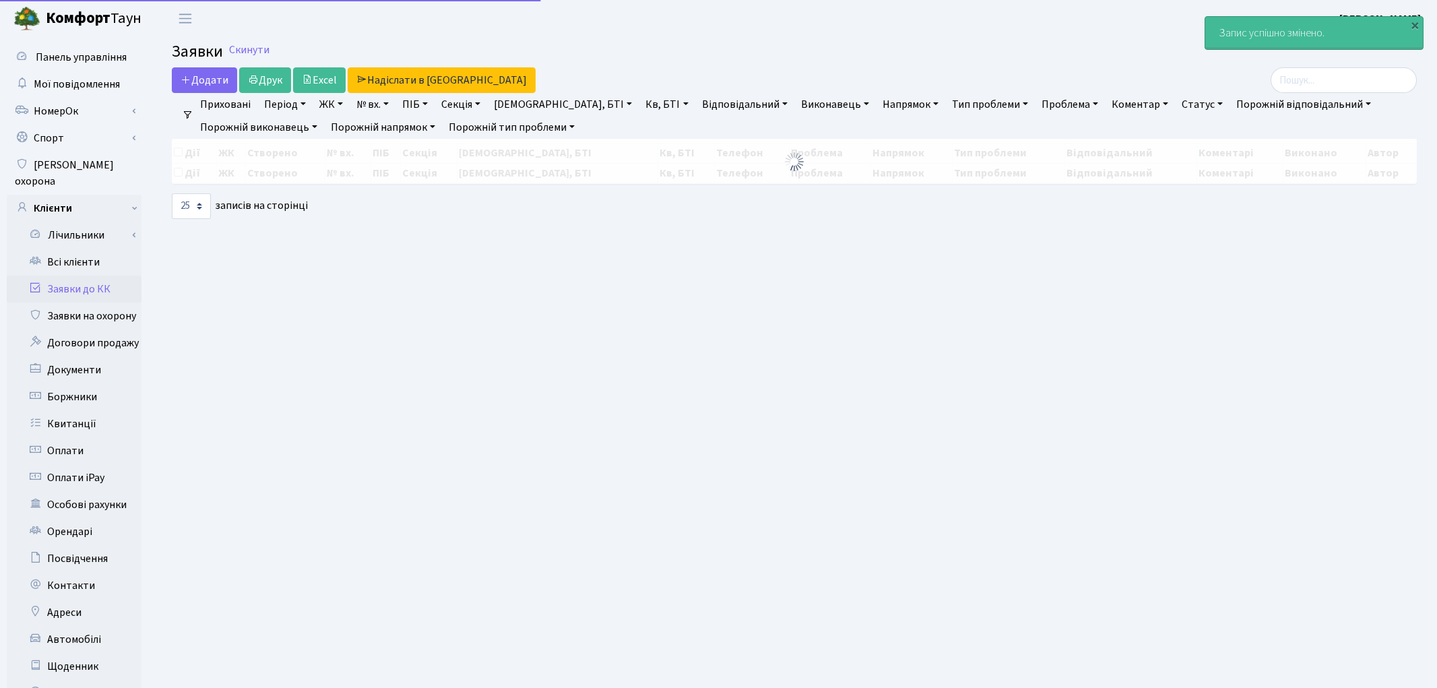
select select "25"
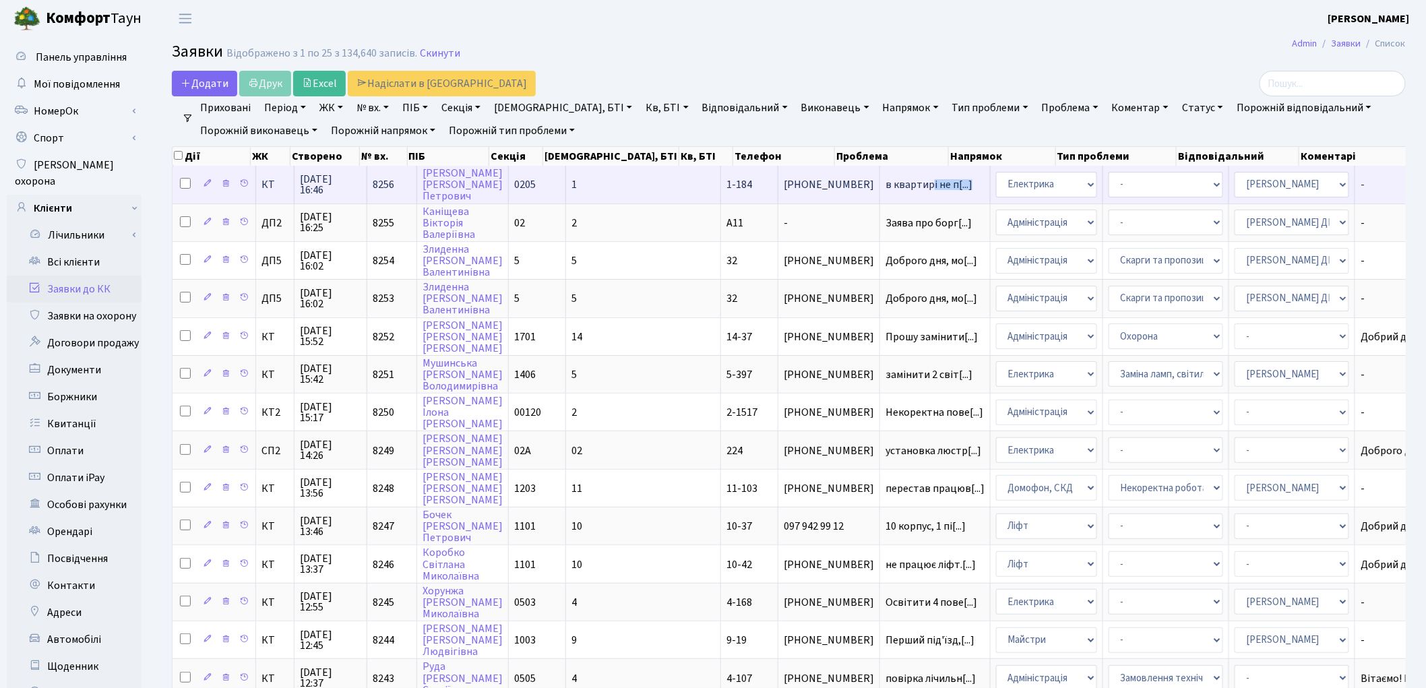
click at [880, 189] on td "в квартирі не п[...]" at bounding box center [935, 184] width 111 height 37
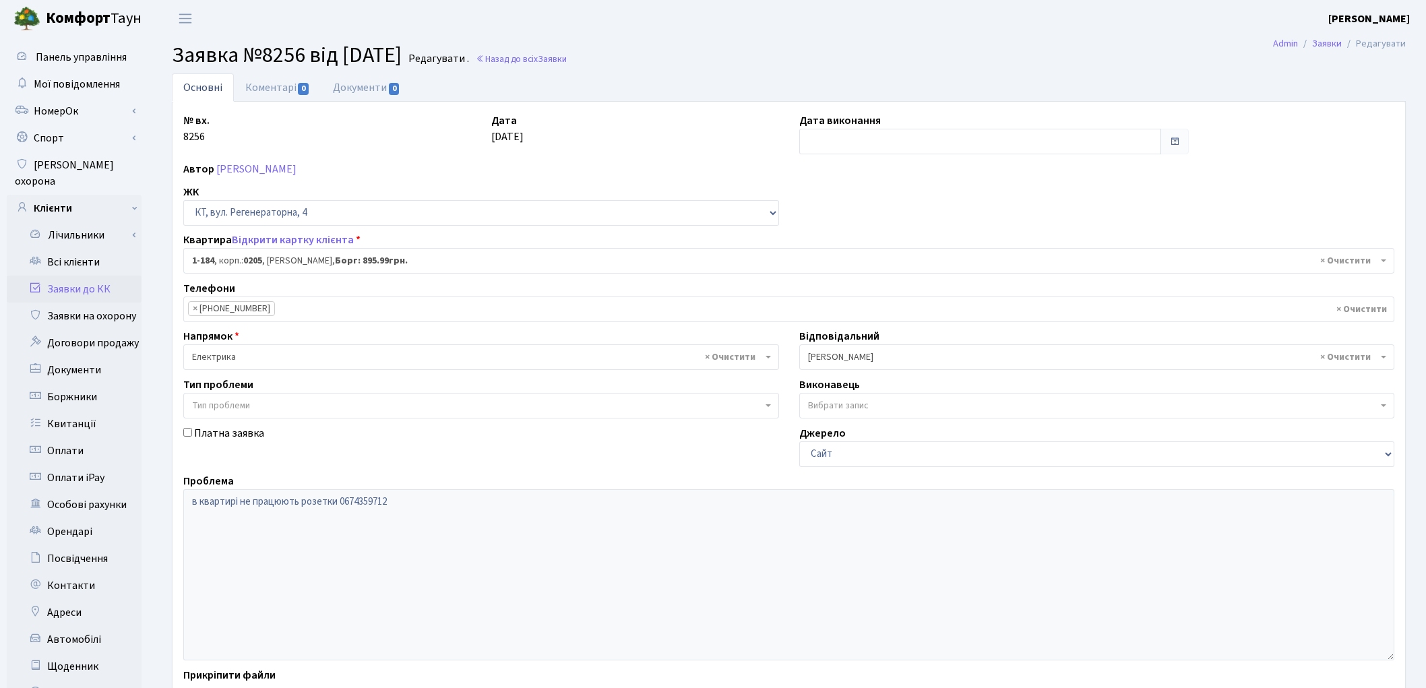
select select "184"
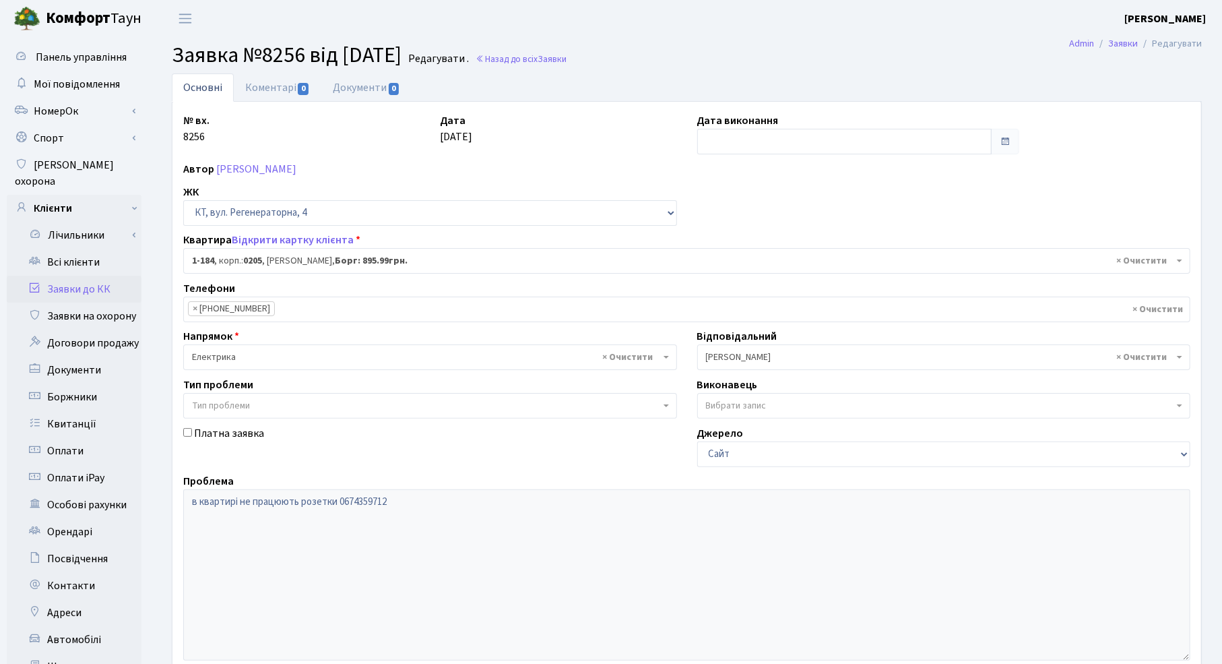
click at [789, 179] on div "№ вх. 8256 Дата [DATE] Дата виконання Автор [PERSON_NAME] ЖК - ТХ, вул. [STREET…" at bounding box center [687, 417] width 1028 height 608
